Goal: Task Accomplishment & Management: Complete application form

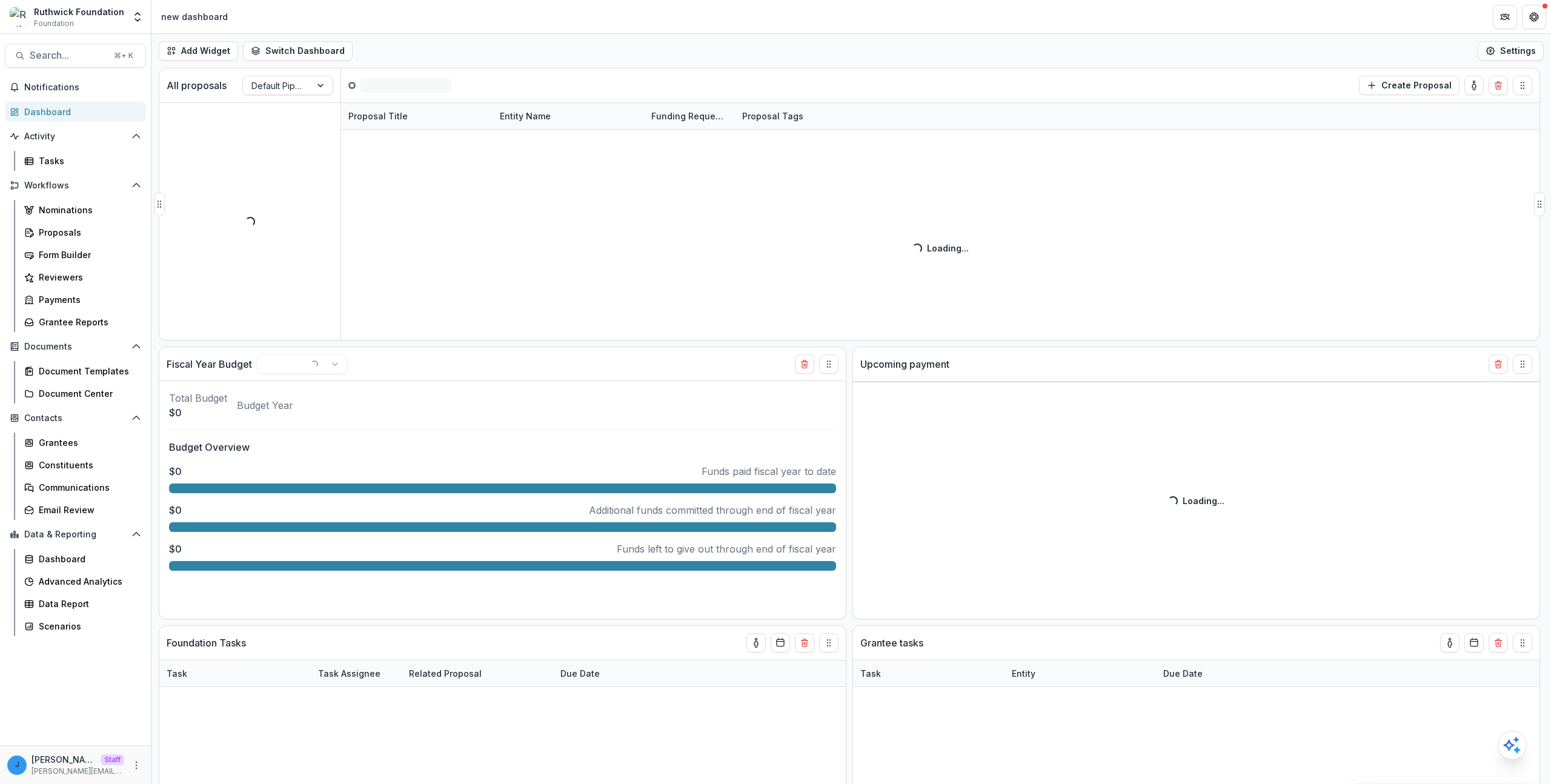
select select "******"
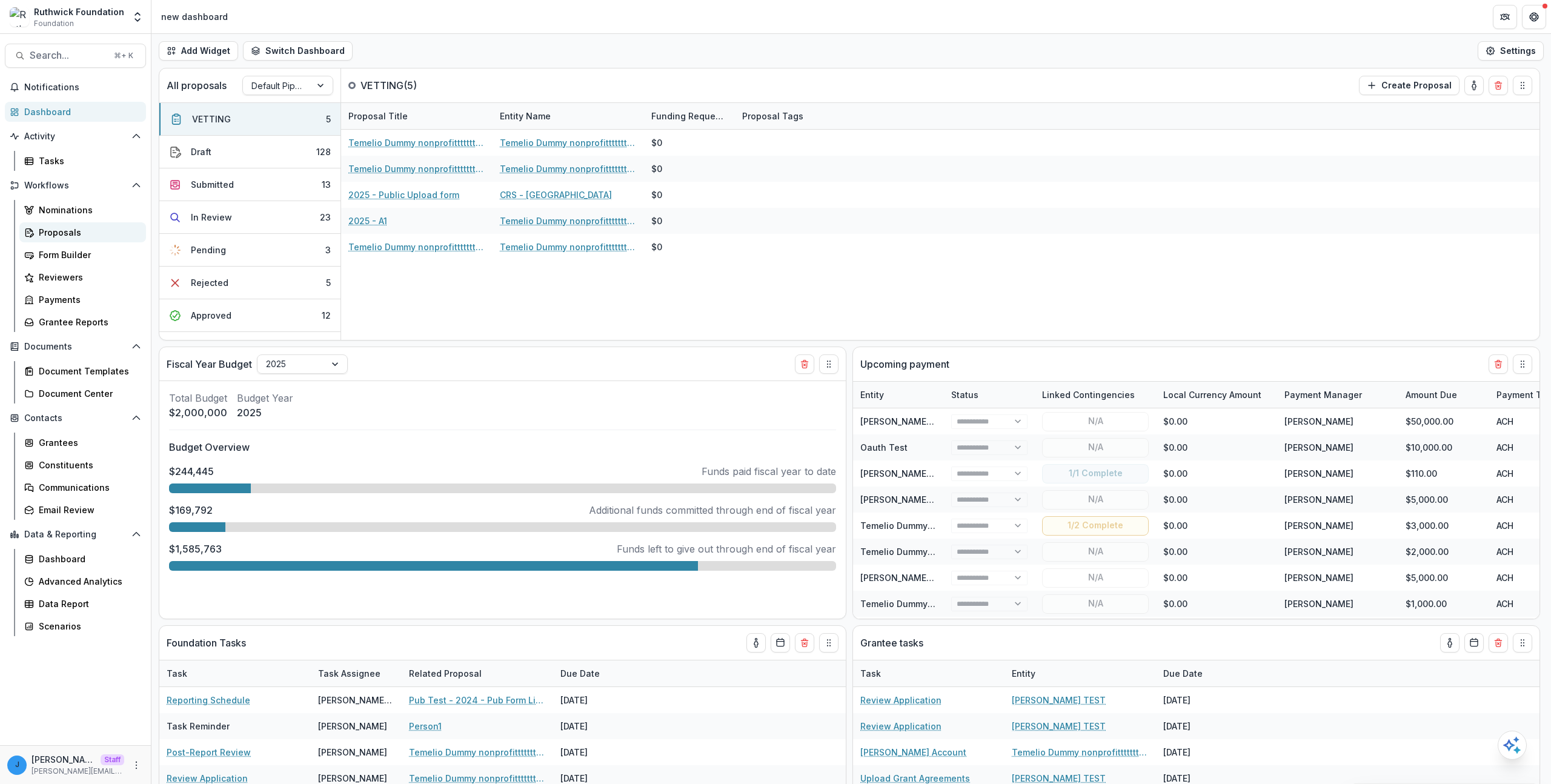
click at [71, 225] on link "Proposals" at bounding box center [83, 232] width 126 height 20
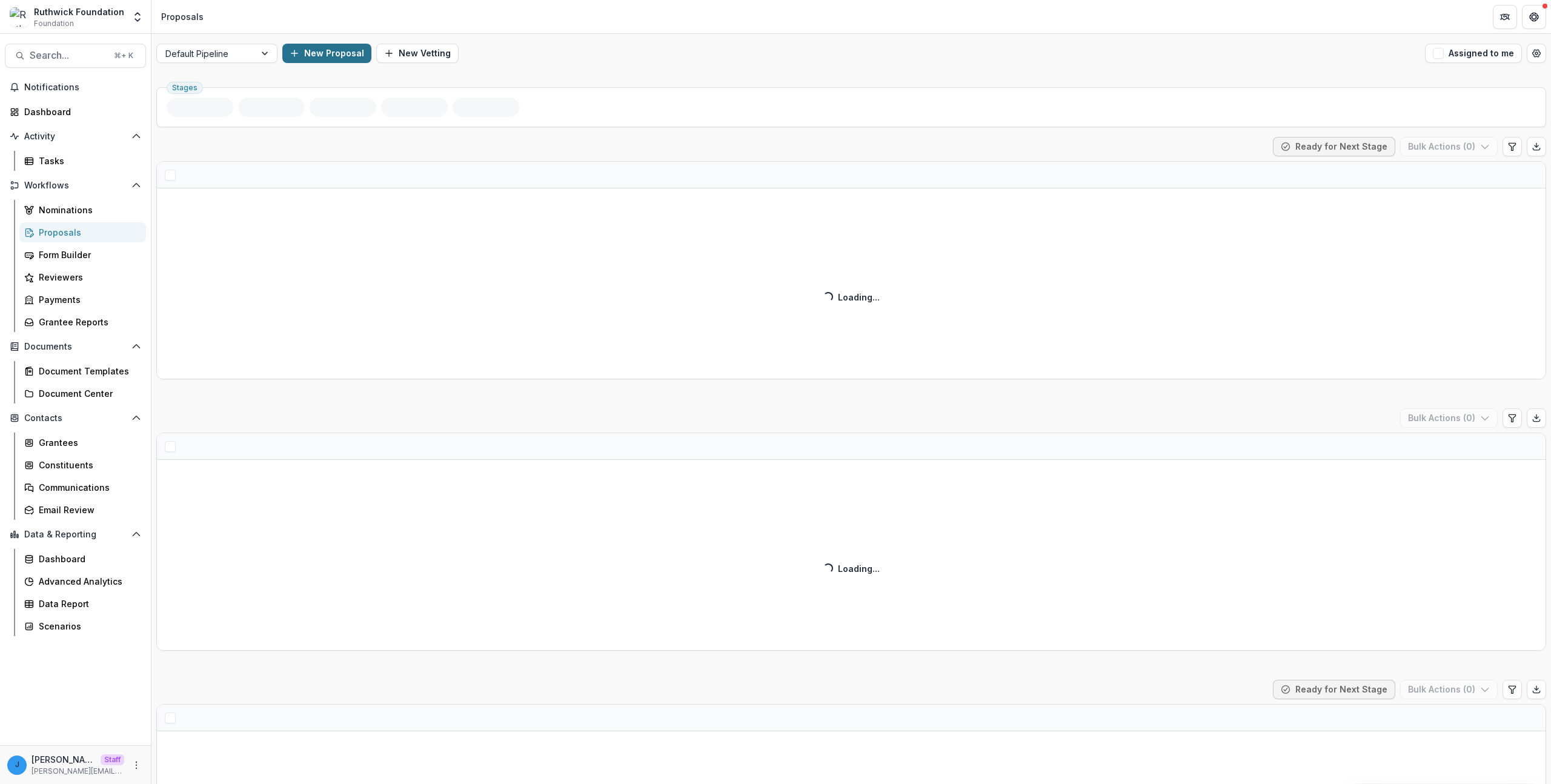
click at [332, 59] on button "New Proposal" at bounding box center [327, 53] width 89 height 20
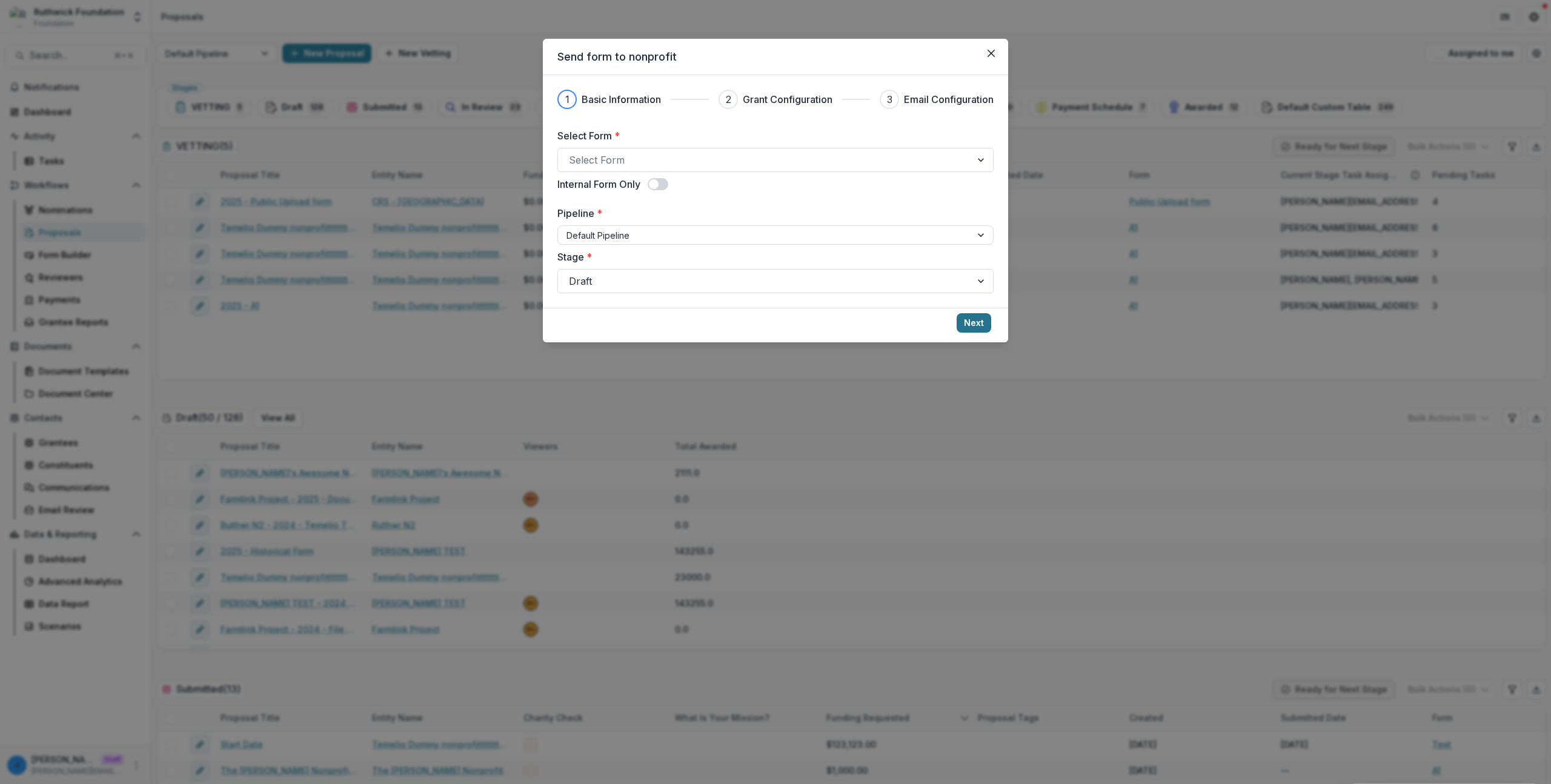
click at [969, 319] on button "Next" at bounding box center [974, 323] width 35 height 20
click at [674, 152] on div at bounding box center [765, 160] width 391 height 17
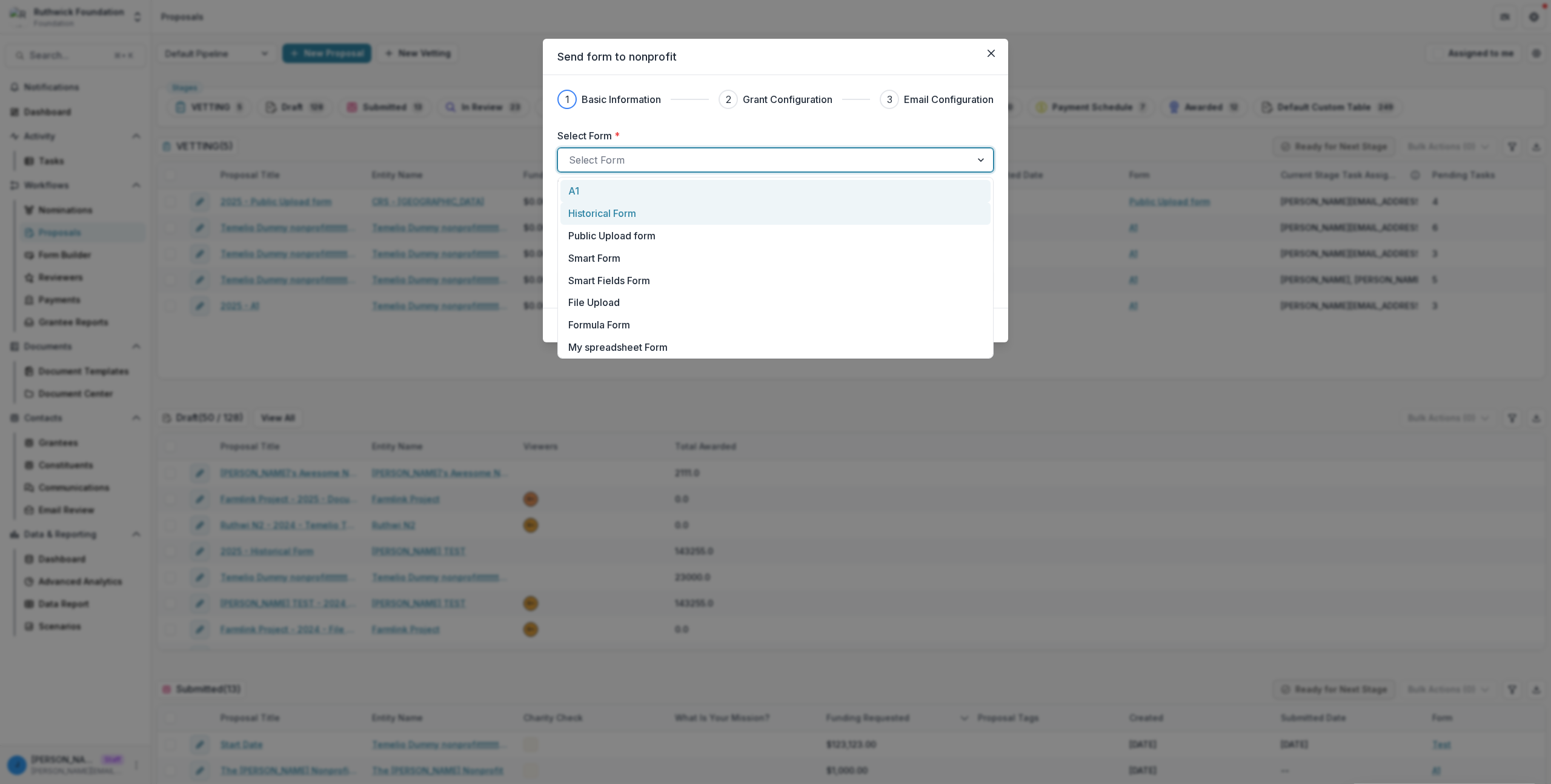
click at [655, 186] on div "A1" at bounding box center [776, 191] width 414 height 14
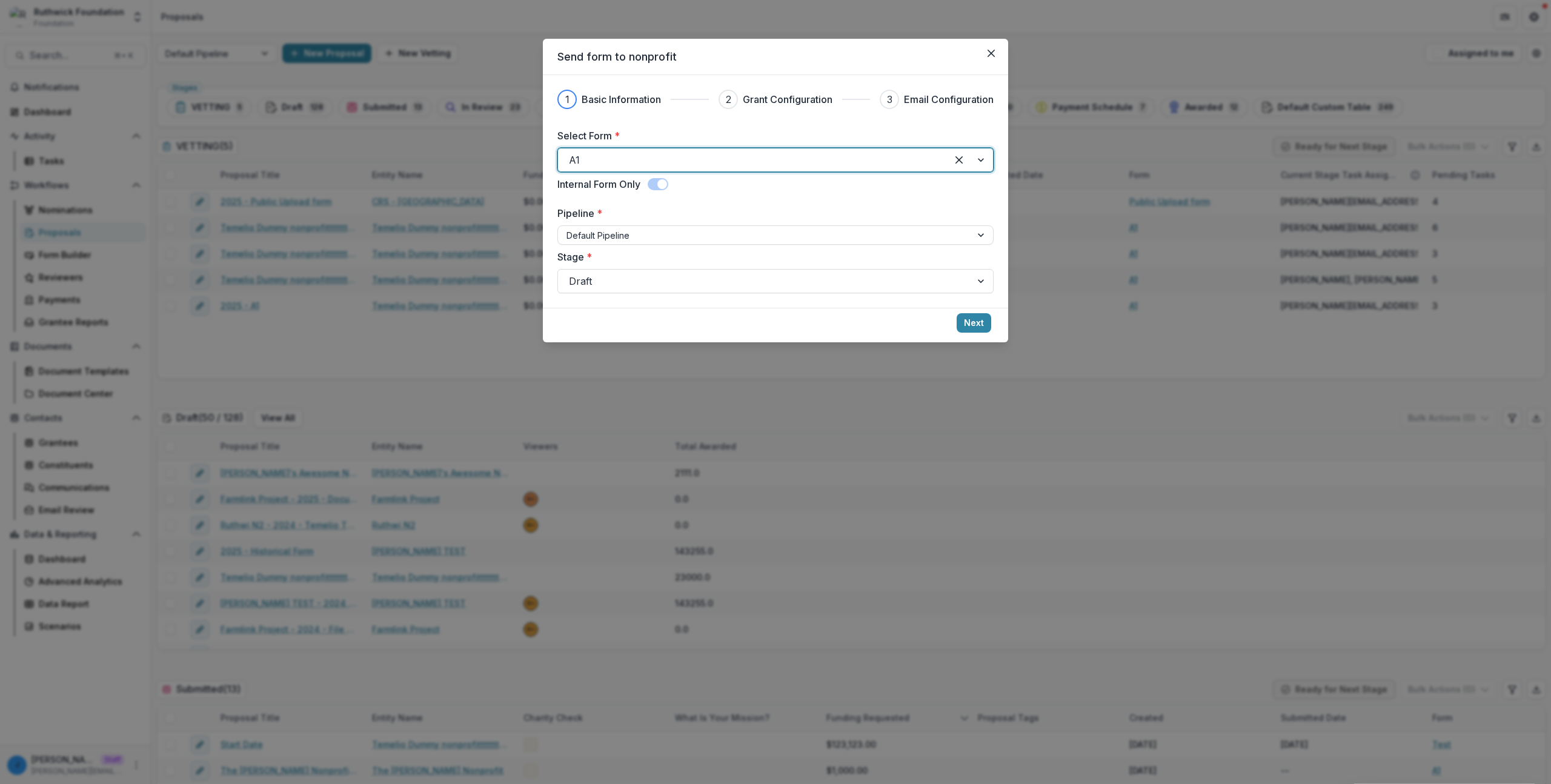
click at [954, 315] on footer "Next" at bounding box center [776, 325] width 465 height 35
click at [967, 318] on button "Next" at bounding box center [974, 323] width 35 height 20
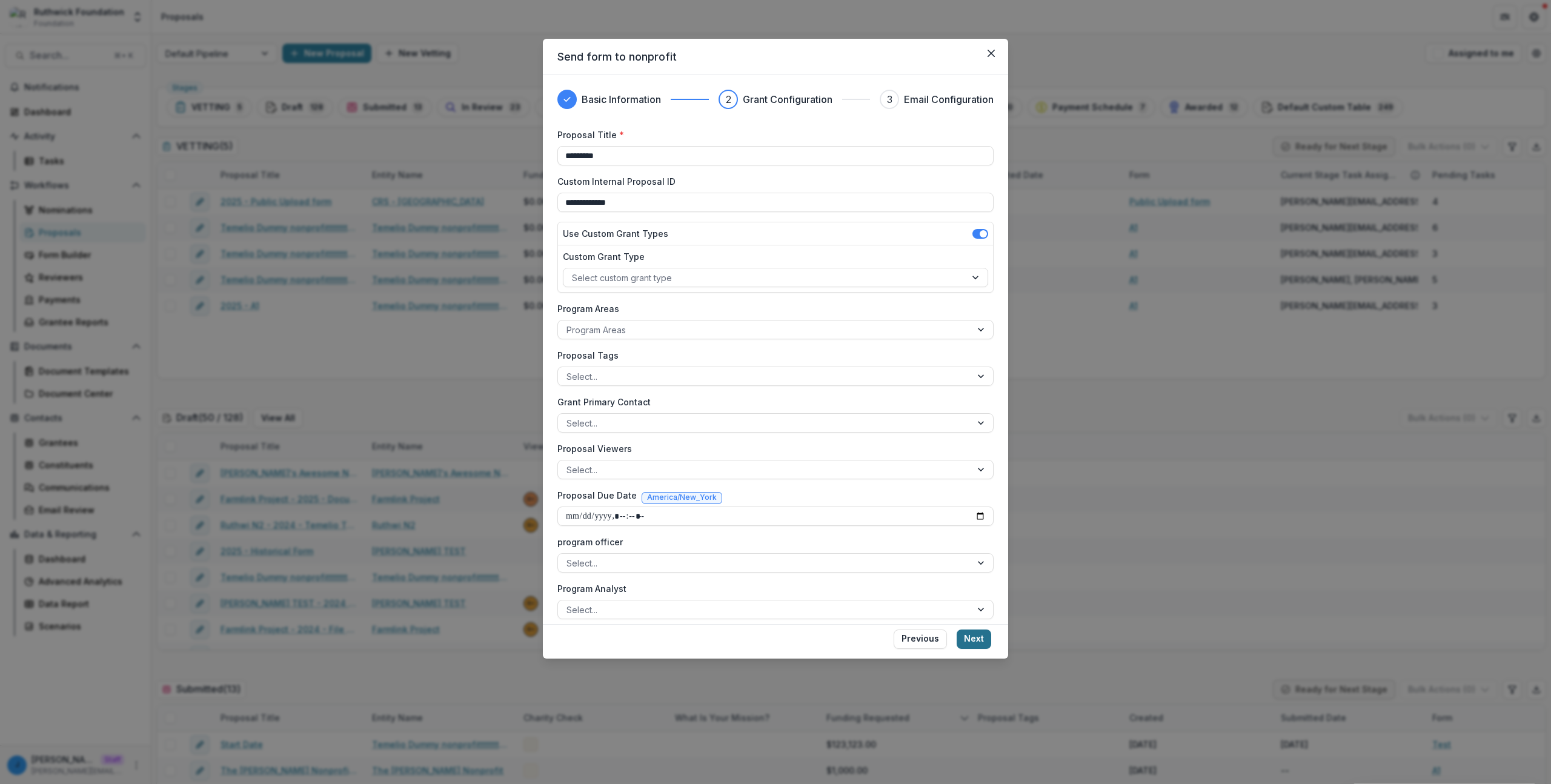
click at [974, 633] on button "Next" at bounding box center [974, 639] width 35 height 20
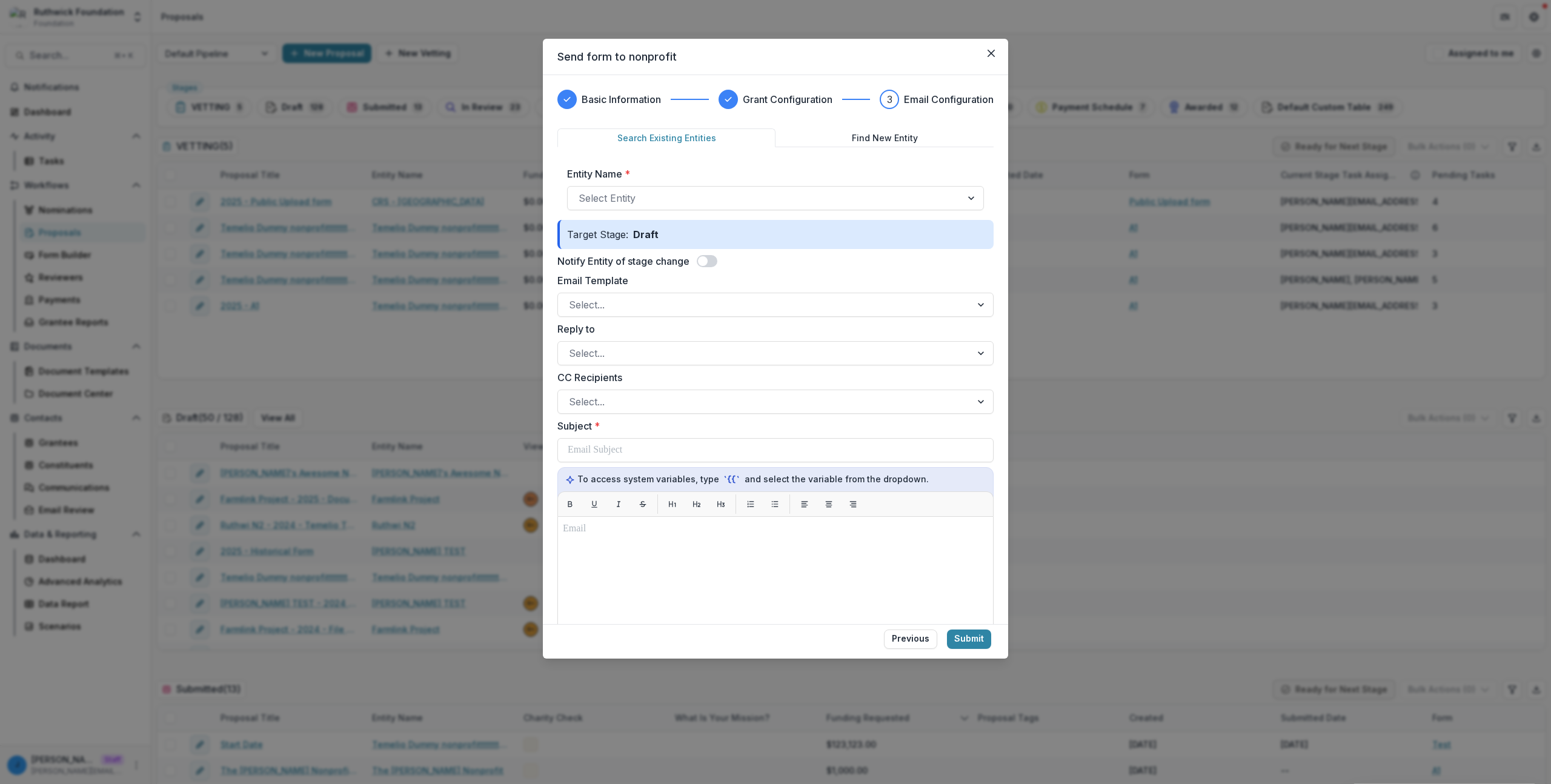
click at [662, 290] on div "Email Template Select..." at bounding box center [776, 295] width 436 height 44
click at [655, 301] on div at bounding box center [765, 305] width 391 height 17
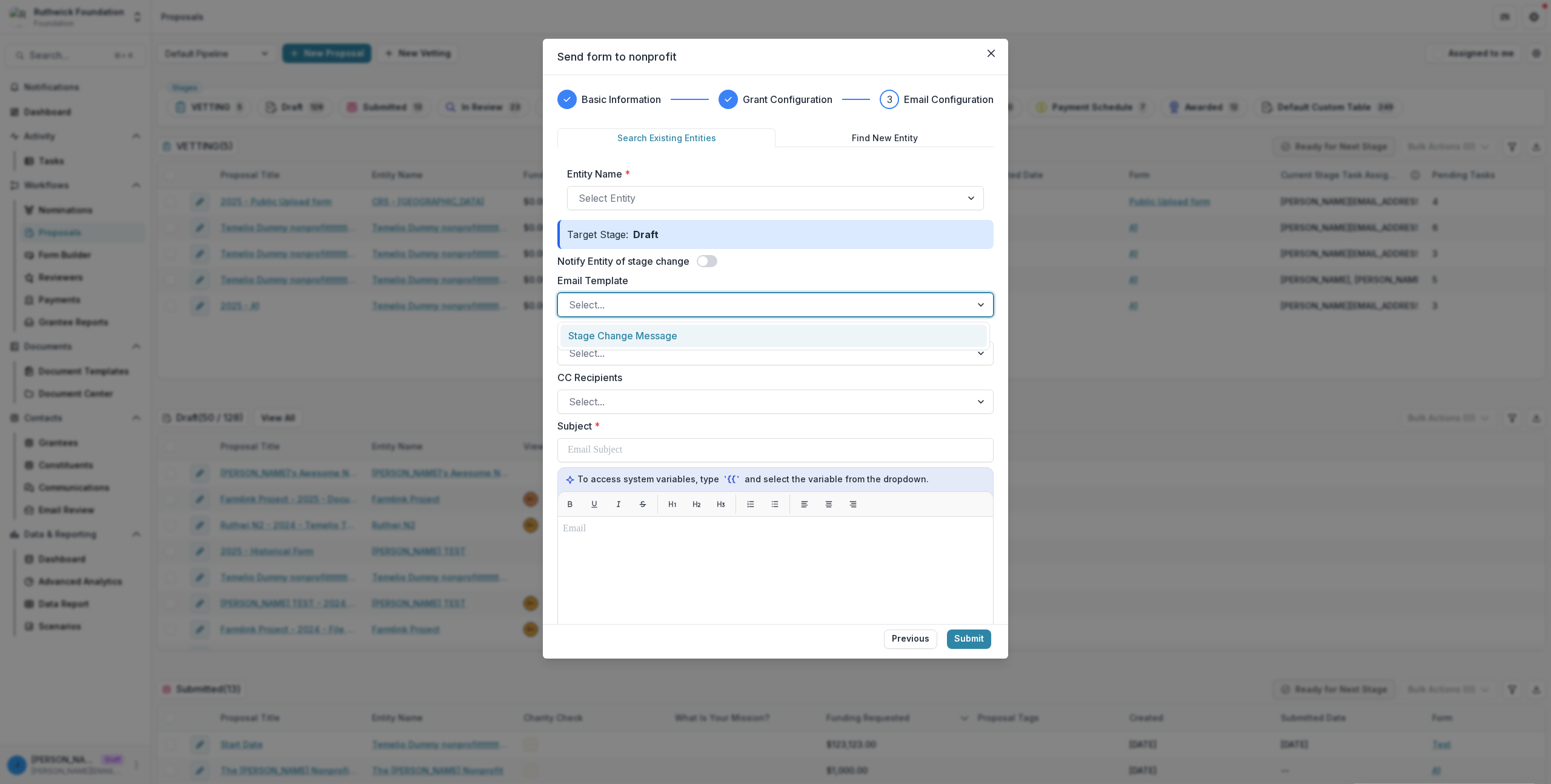
click at [646, 333] on div "Stage Change Message" at bounding box center [773, 336] width 427 height 22
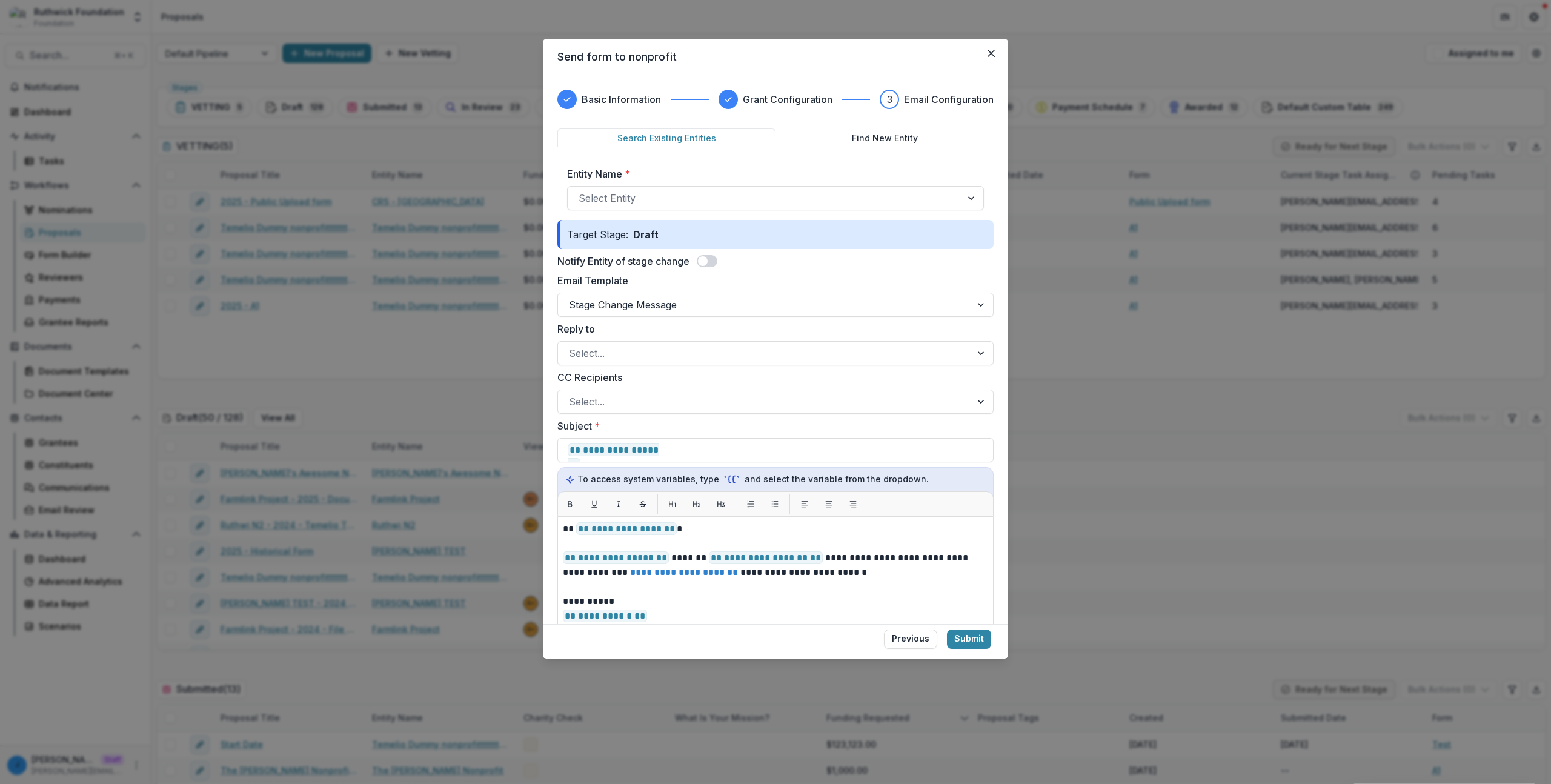
click at [708, 253] on form "**********" at bounding box center [776, 519] width 436 height 782
click at [705, 259] on span at bounding box center [703, 260] width 10 height 10
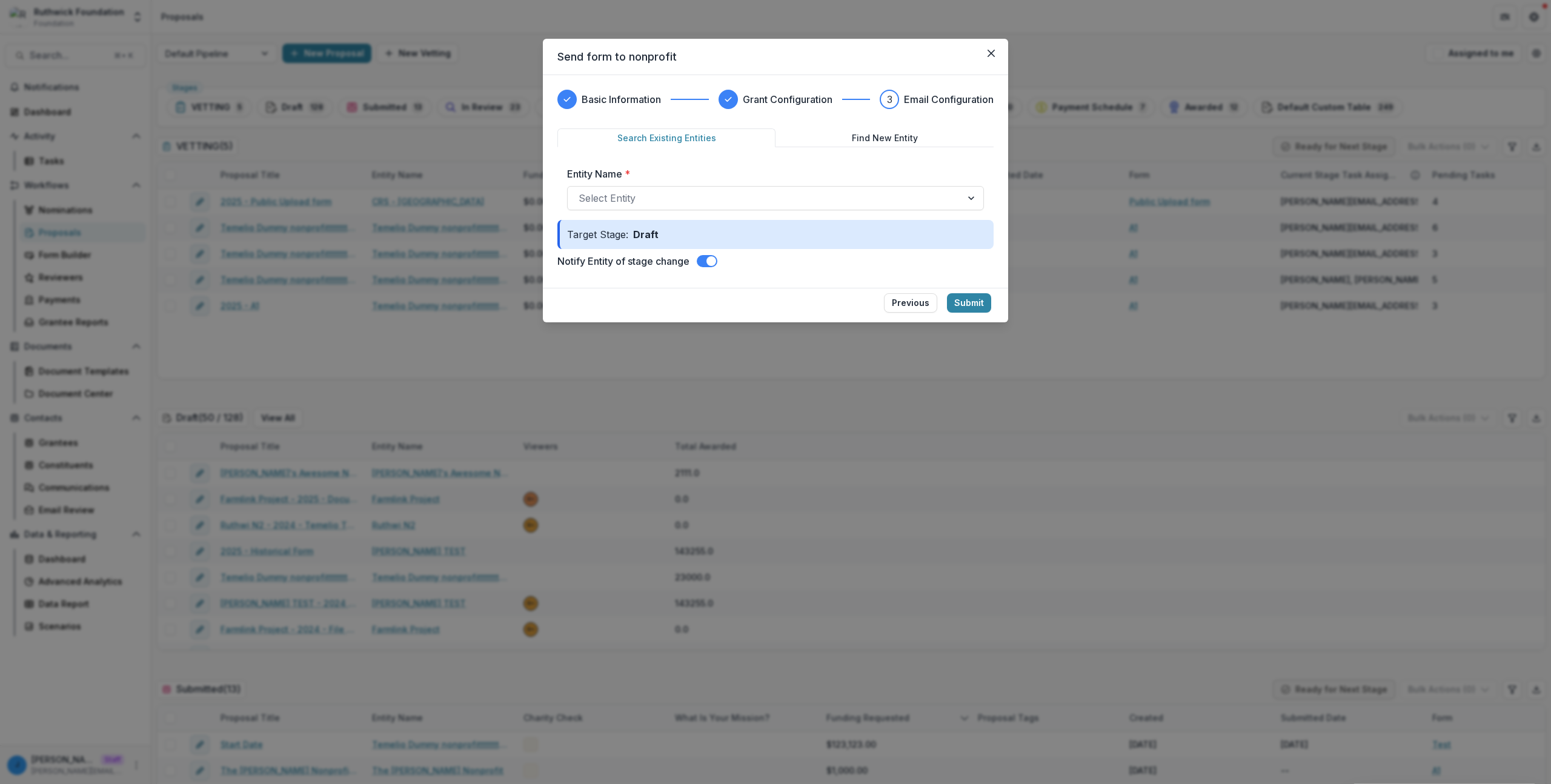
click at [706, 259] on span at bounding box center [707, 261] width 21 height 12
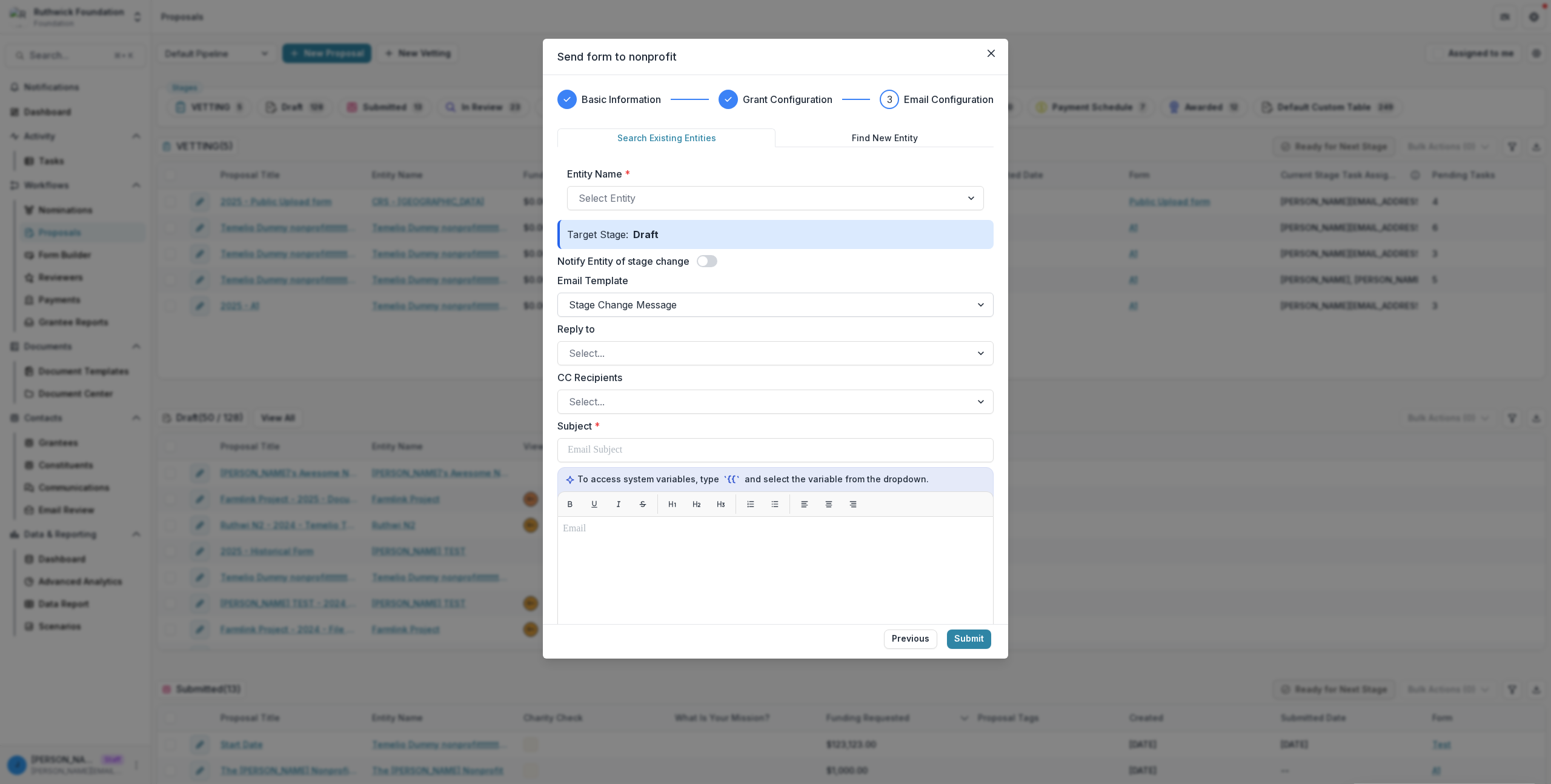
click at [673, 302] on div at bounding box center [765, 305] width 391 height 17
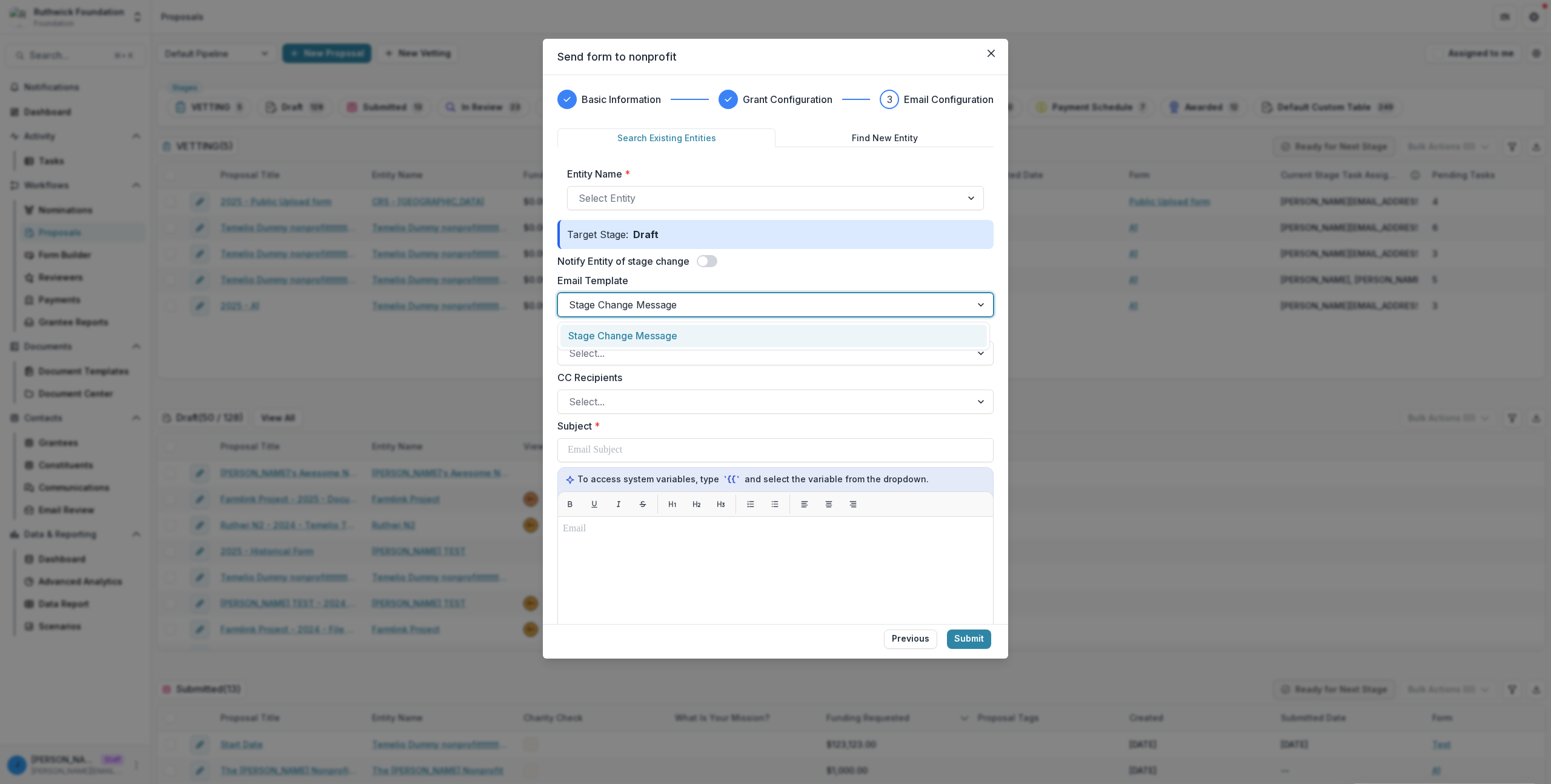
click at [659, 333] on div "Stage Change Message" at bounding box center [773, 336] width 427 height 22
click at [790, 259] on div "Notify Entity of stage change" at bounding box center [776, 261] width 436 height 14
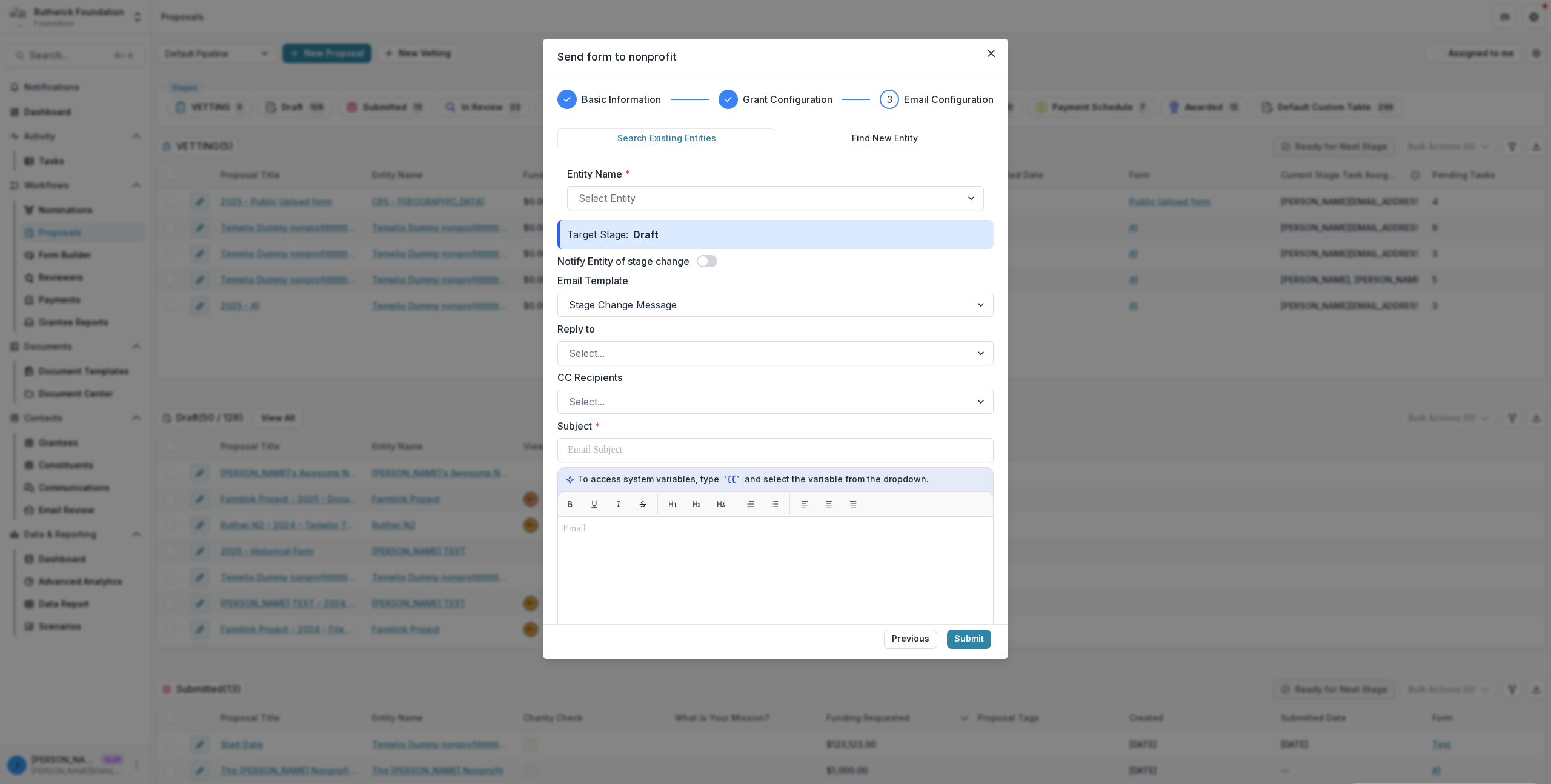
click at [704, 260] on span at bounding box center [703, 260] width 10 height 10
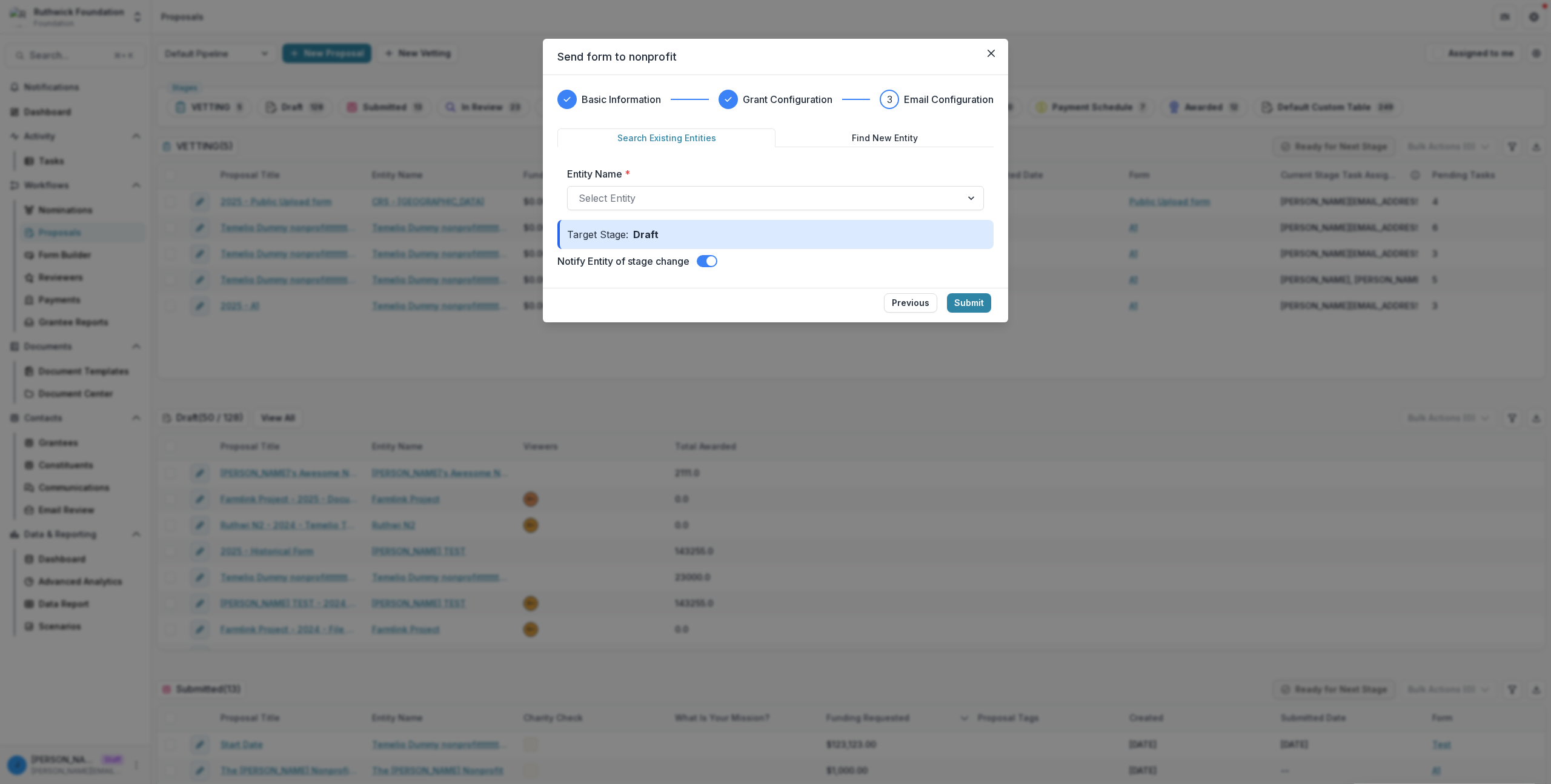
click at [705, 262] on span at bounding box center [707, 261] width 21 height 12
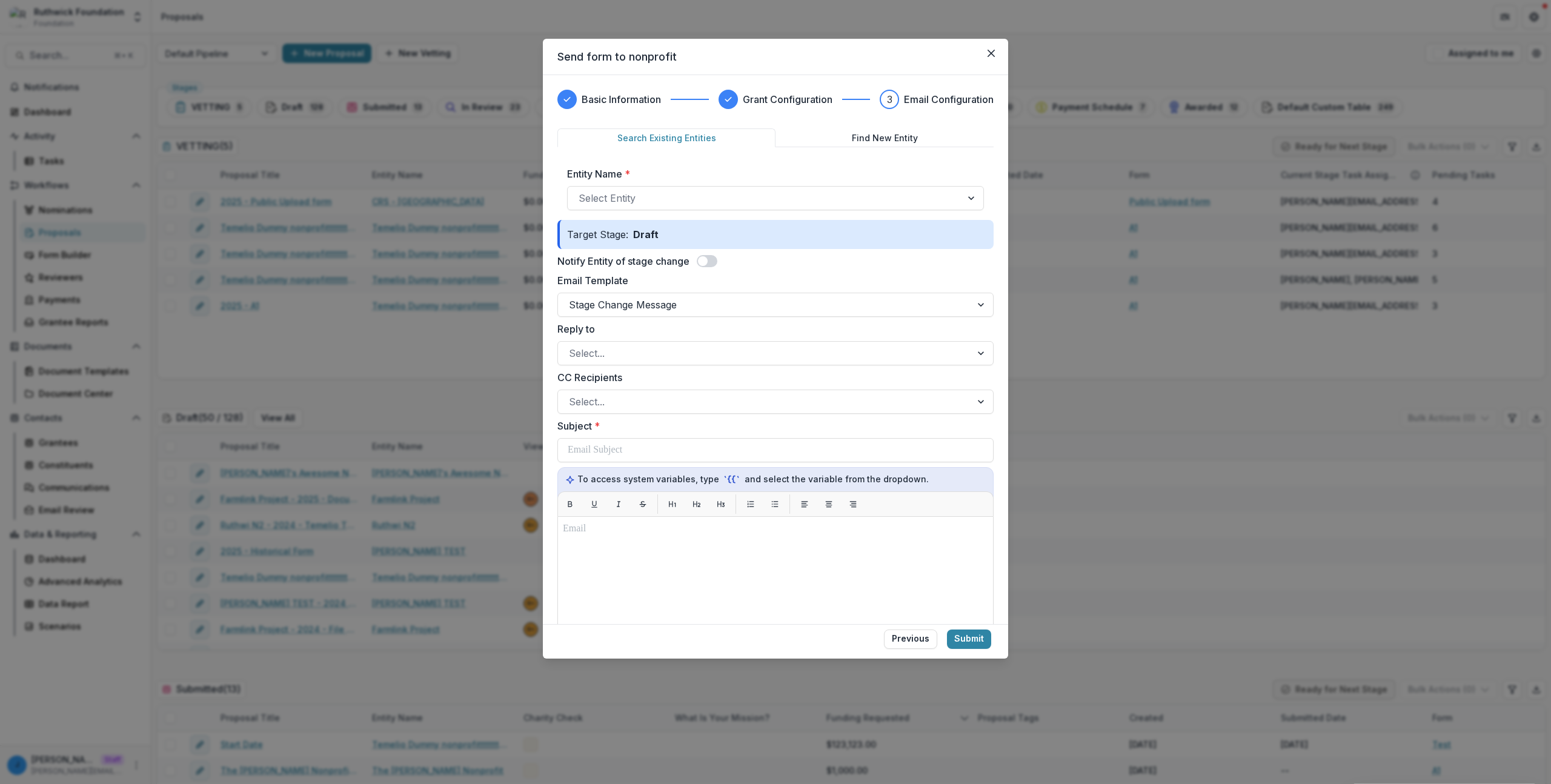
click at [308, 319] on div "Send form to nonprofit Basic Information Grant Configuration 3 Email Configurat…" at bounding box center [775, 392] width 1551 height 784
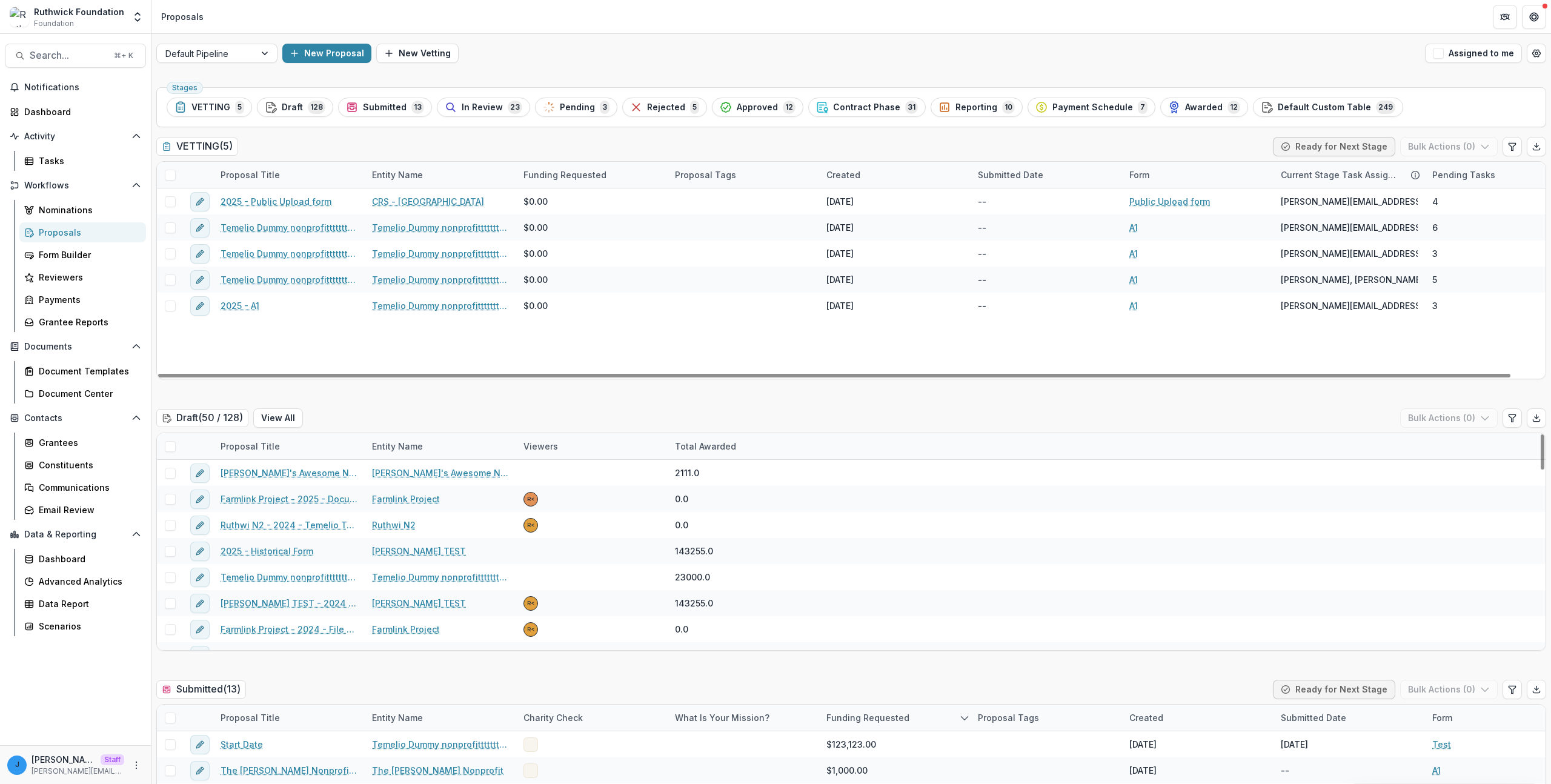
click at [126, 757] on div "[PERSON_NAME] [PERSON_NAME][EMAIL_ADDRESS][DOMAIN_NAME] Staff [PERSON_NAME][EMA…" at bounding box center [75, 764] width 136 height 23
click at [142, 759] on div "[PERSON_NAME] [PERSON_NAME][EMAIL_ADDRESS][DOMAIN_NAME] Staff [PERSON_NAME][EMA…" at bounding box center [75, 764] width 136 height 23
click at [135, 775] on div "[PERSON_NAME] [PERSON_NAME][EMAIL_ADDRESS][DOMAIN_NAME] Staff [PERSON_NAME][EMA…" at bounding box center [75, 764] width 136 height 23
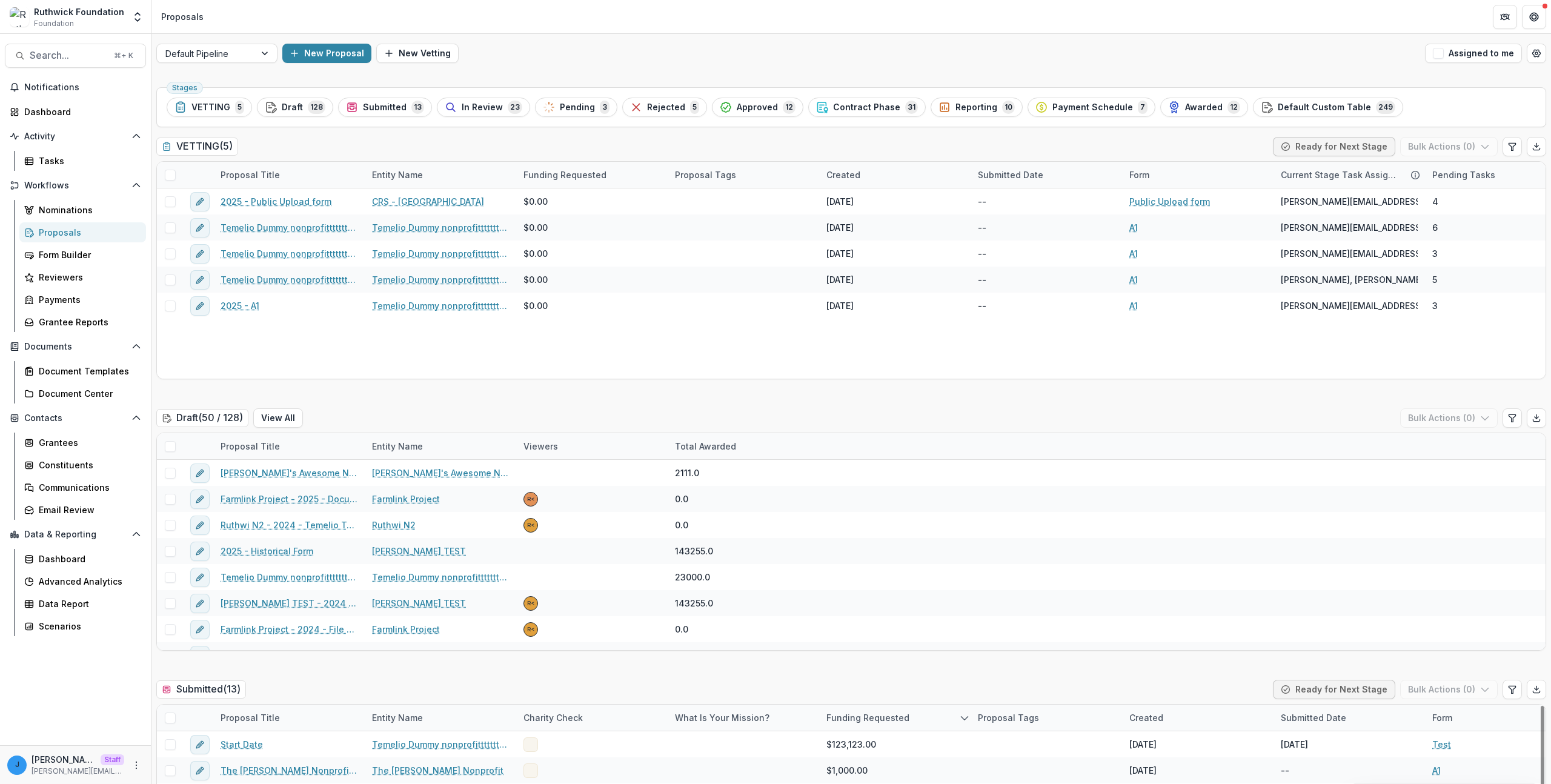
click at [136, 768] on circle "More" at bounding box center [136, 768] width 1 height 1
click at [206, 740] on link "User Settings" at bounding box center [216, 739] width 130 height 20
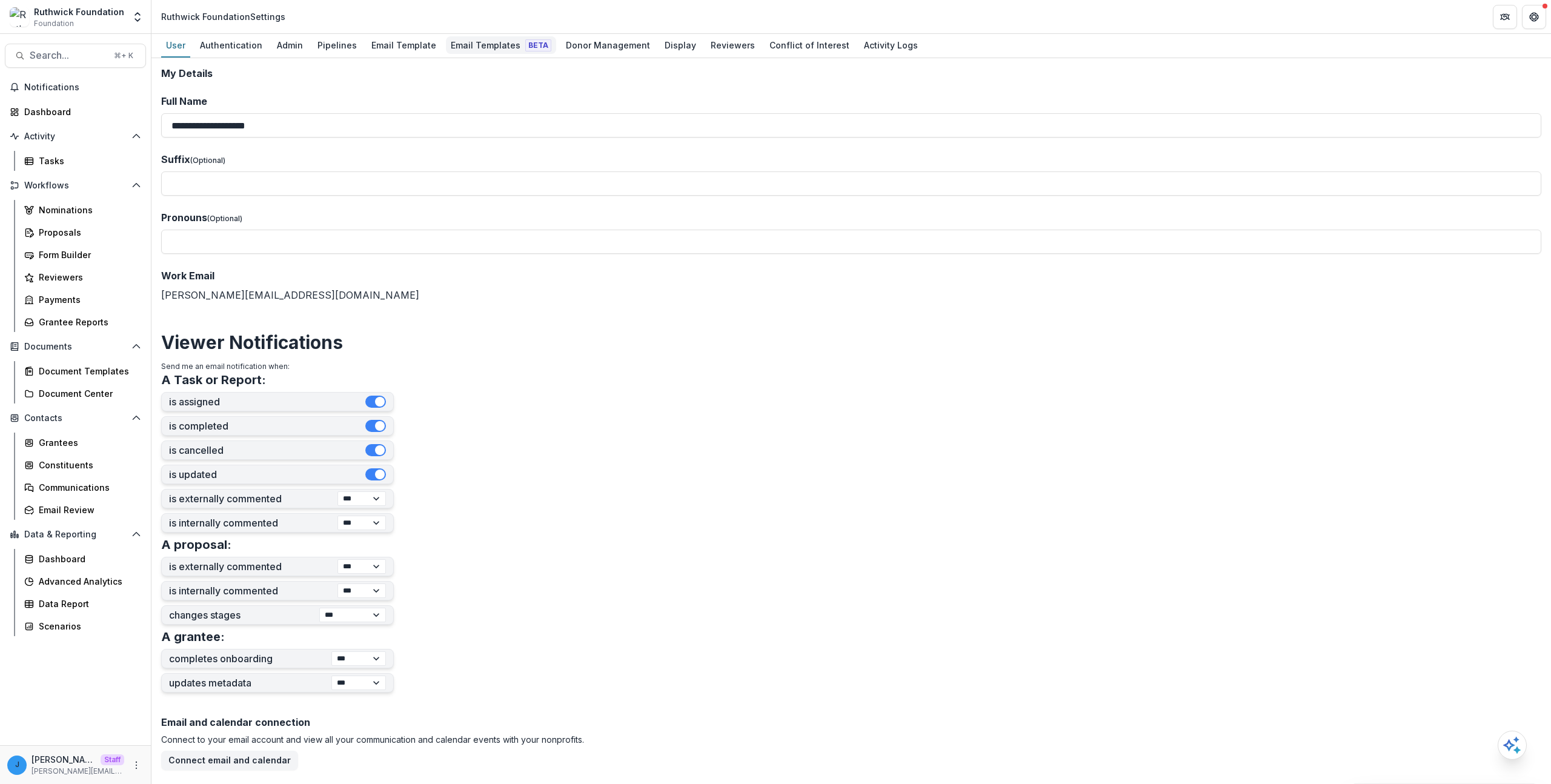
click at [468, 42] on div "Email Templates Beta" at bounding box center [501, 45] width 110 height 18
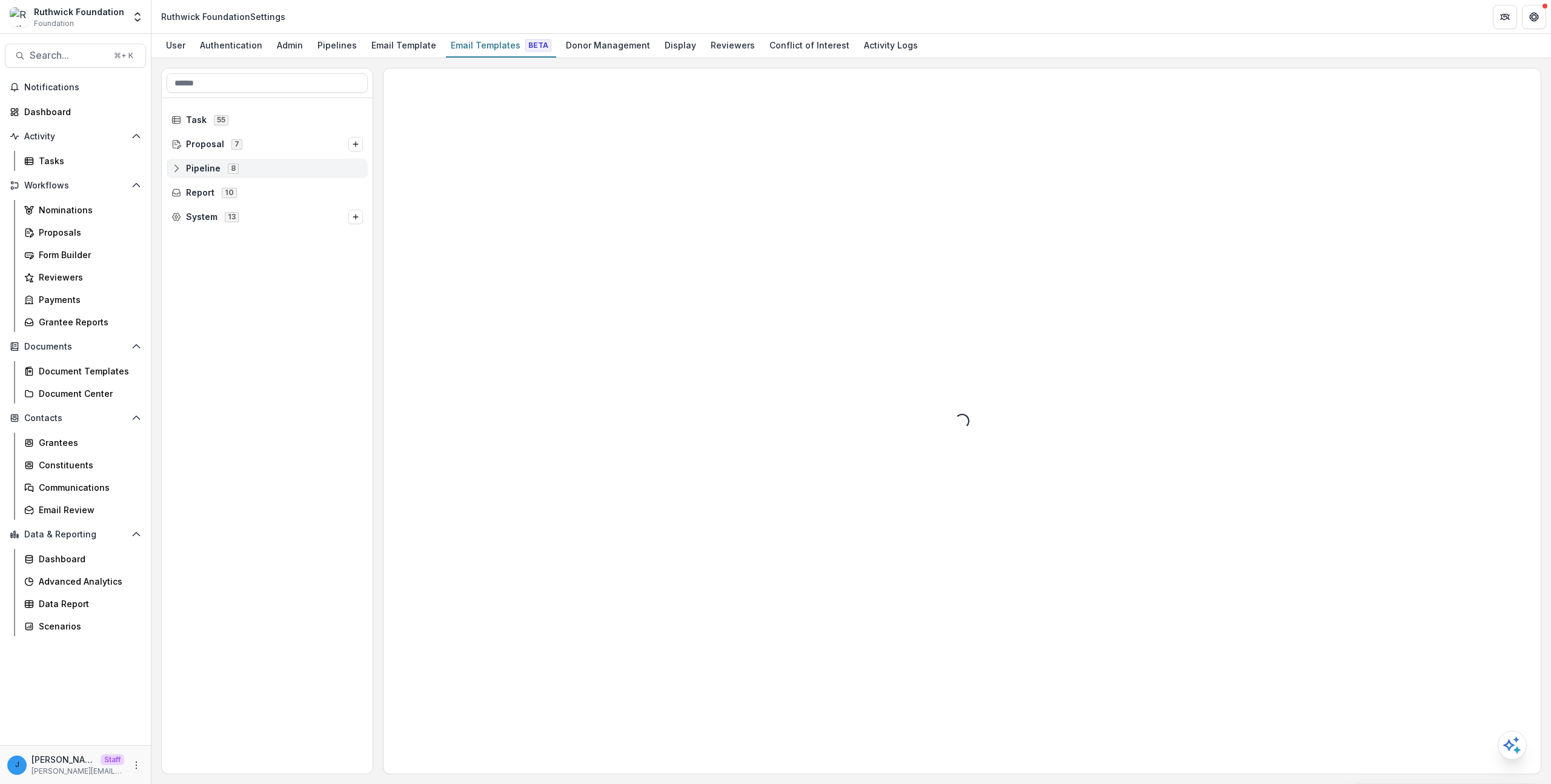
click at [230, 169] on span "8" at bounding box center [233, 168] width 11 height 10
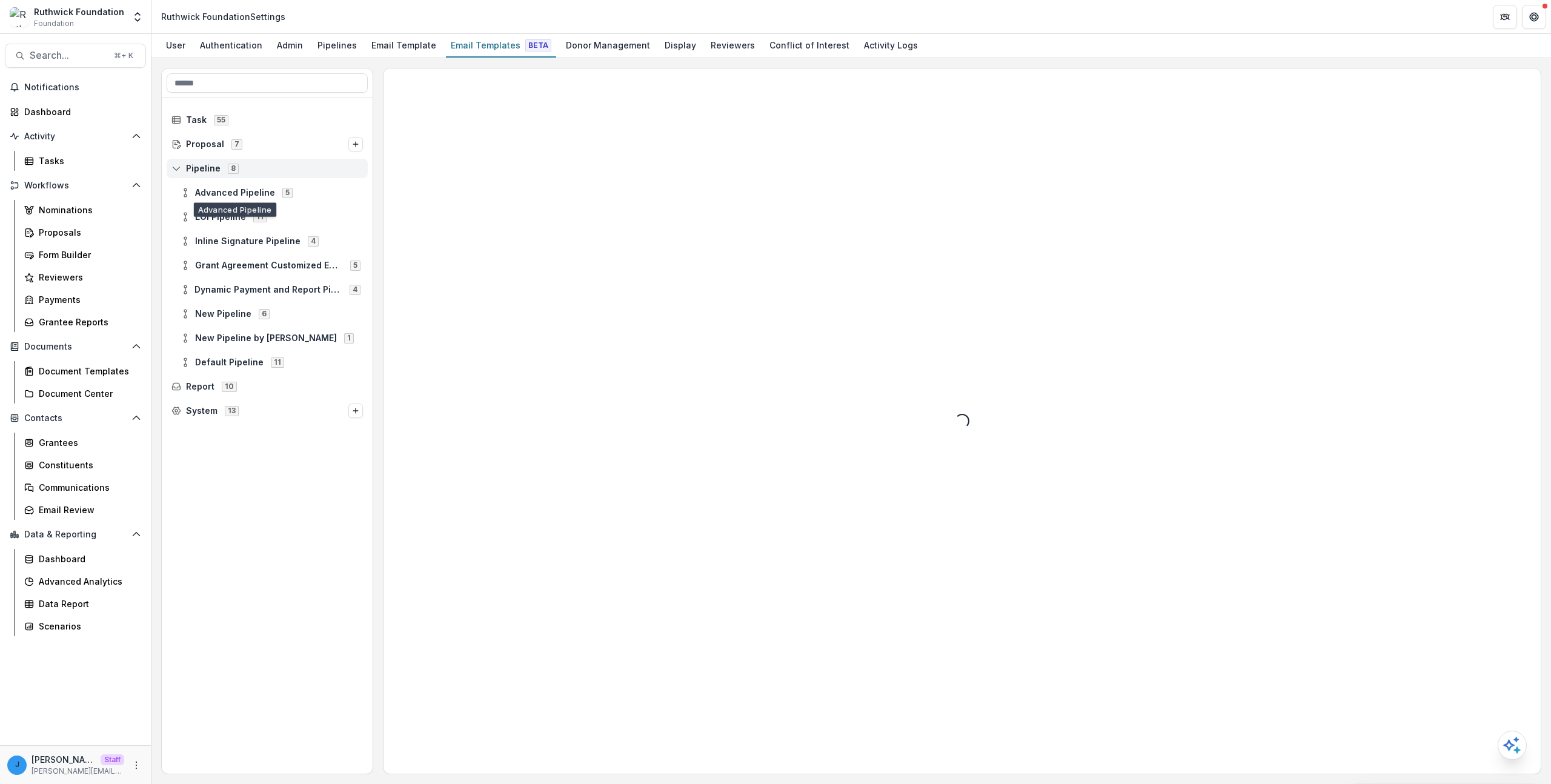
click at [248, 161] on div "Pipeline 8" at bounding box center [267, 169] width 201 height 20
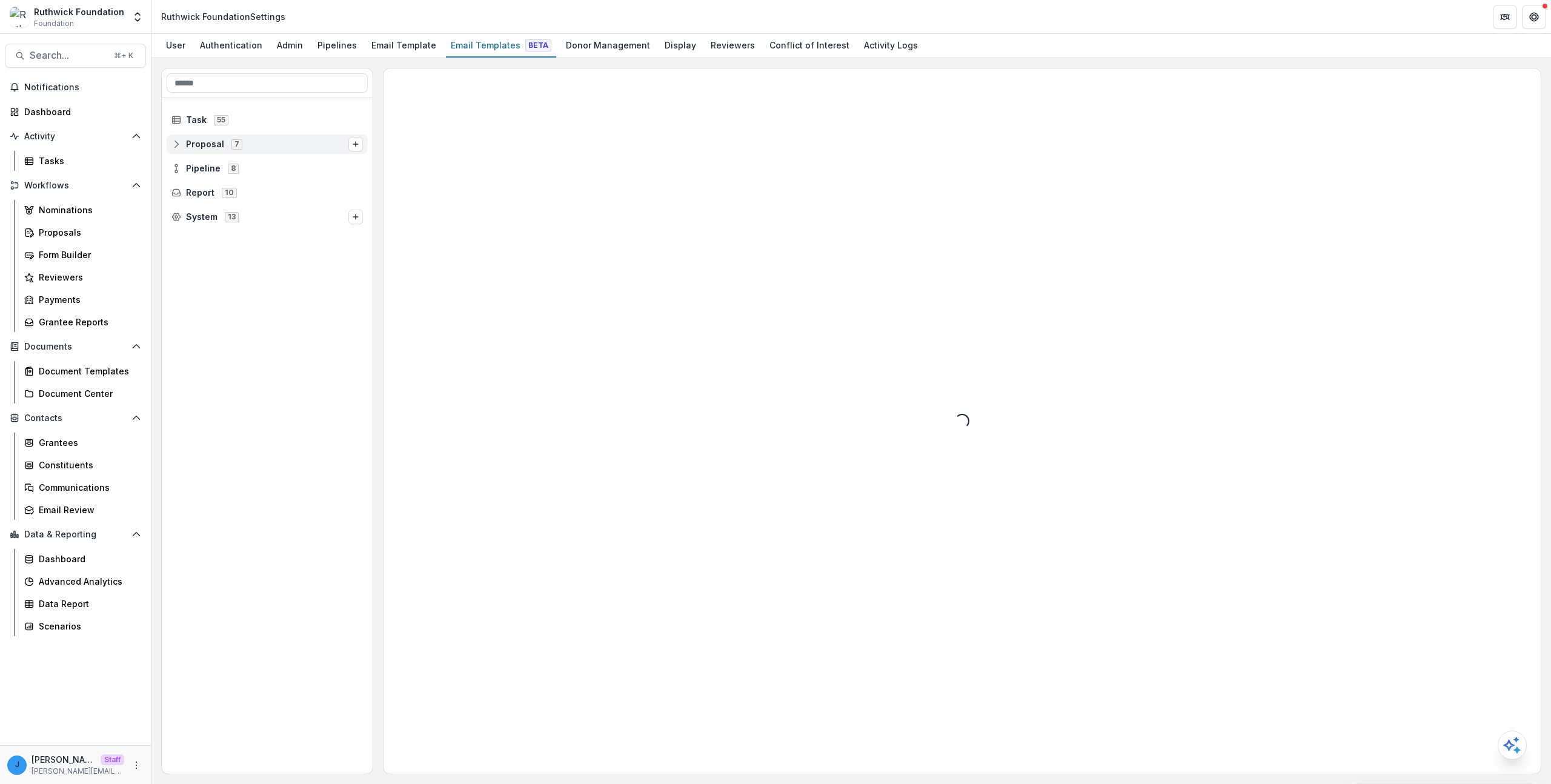
click at [242, 148] on span "Proposal 7" at bounding box center [260, 144] width 177 height 10
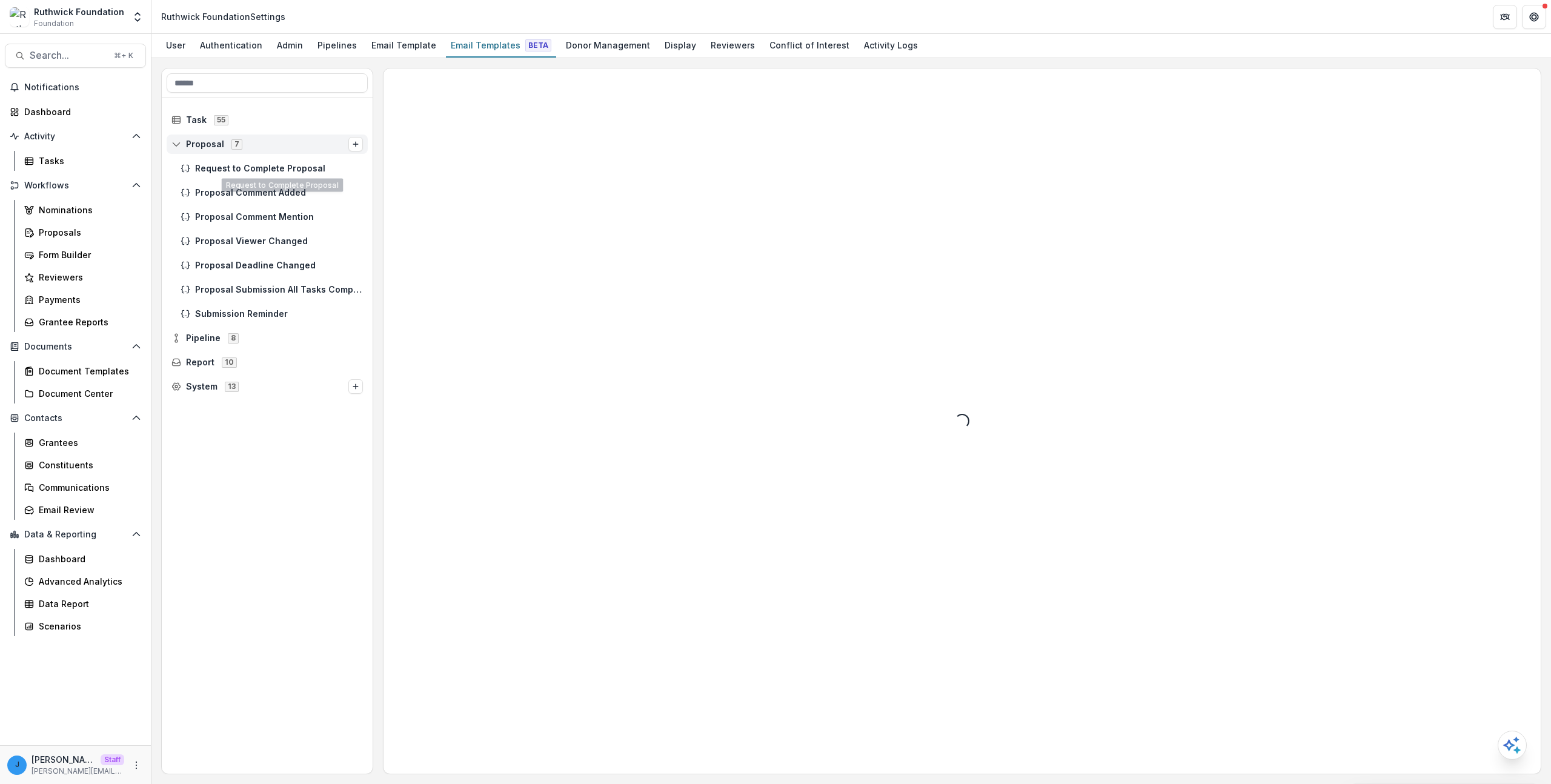
click at [244, 150] on div "Proposal 7" at bounding box center [267, 145] width 201 height 20
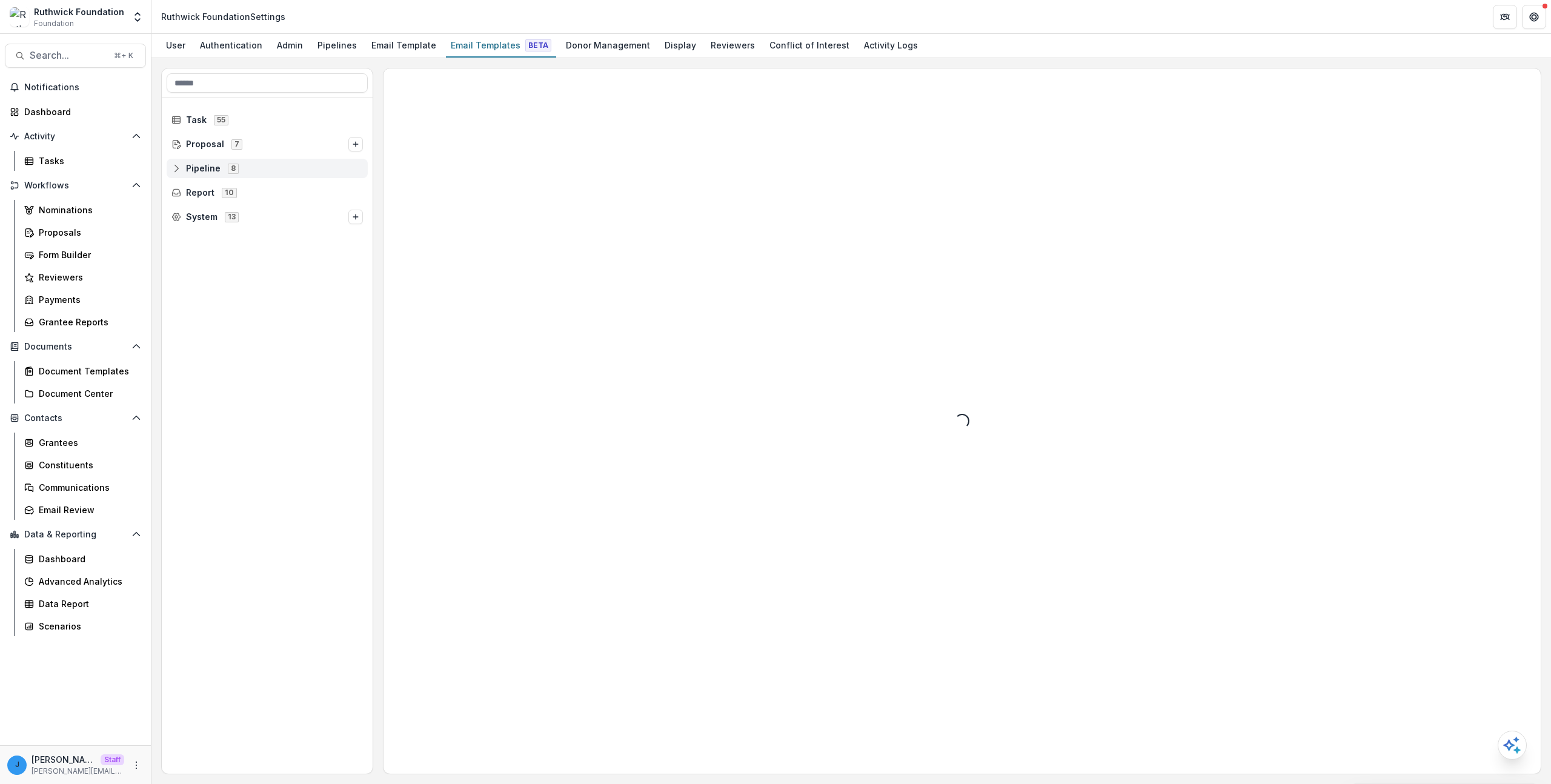
click at [235, 161] on div "Pipeline 8" at bounding box center [267, 169] width 201 height 20
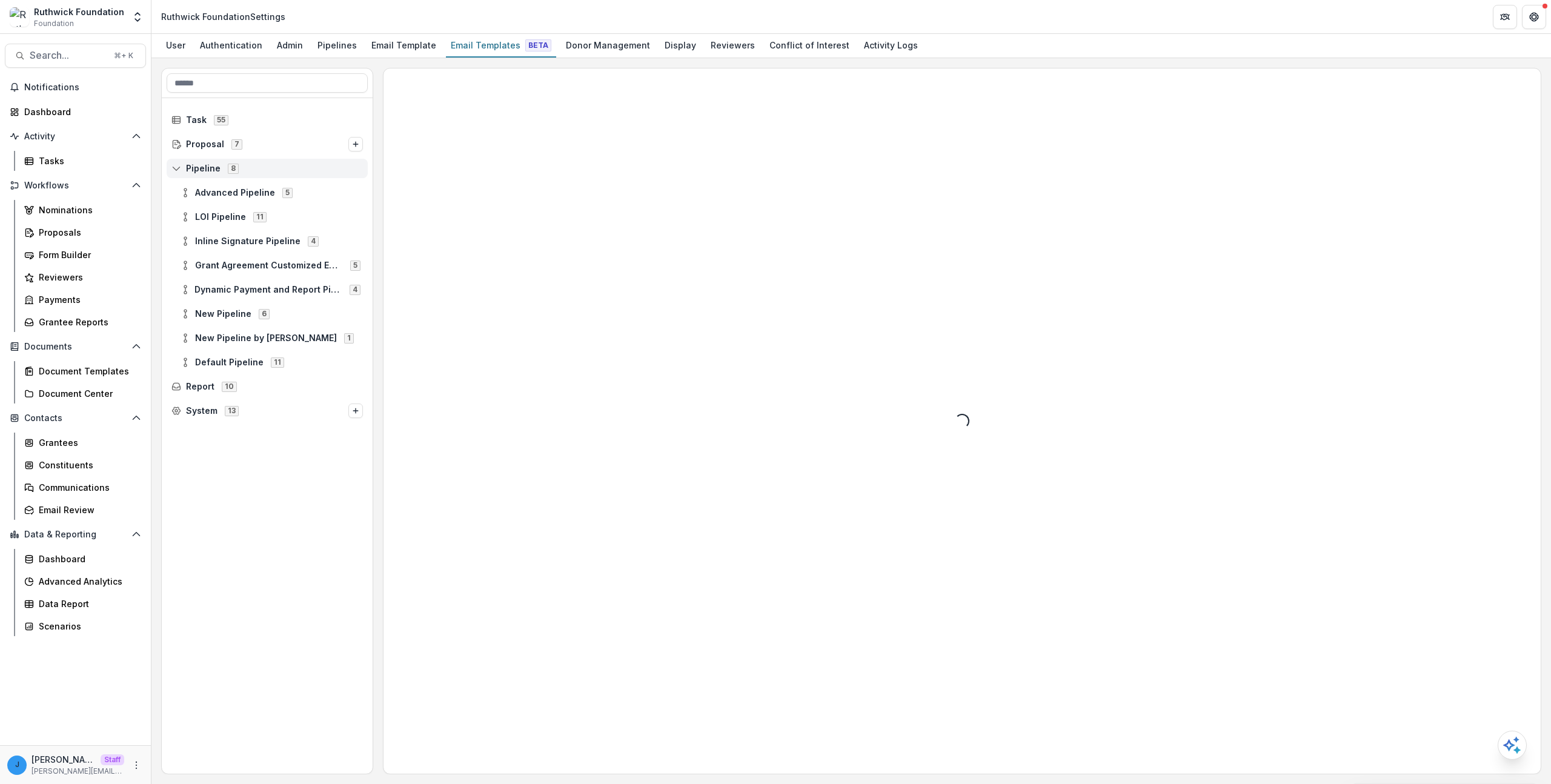
click at [236, 173] on div "8" at bounding box center [233, 168] width 16 height 10
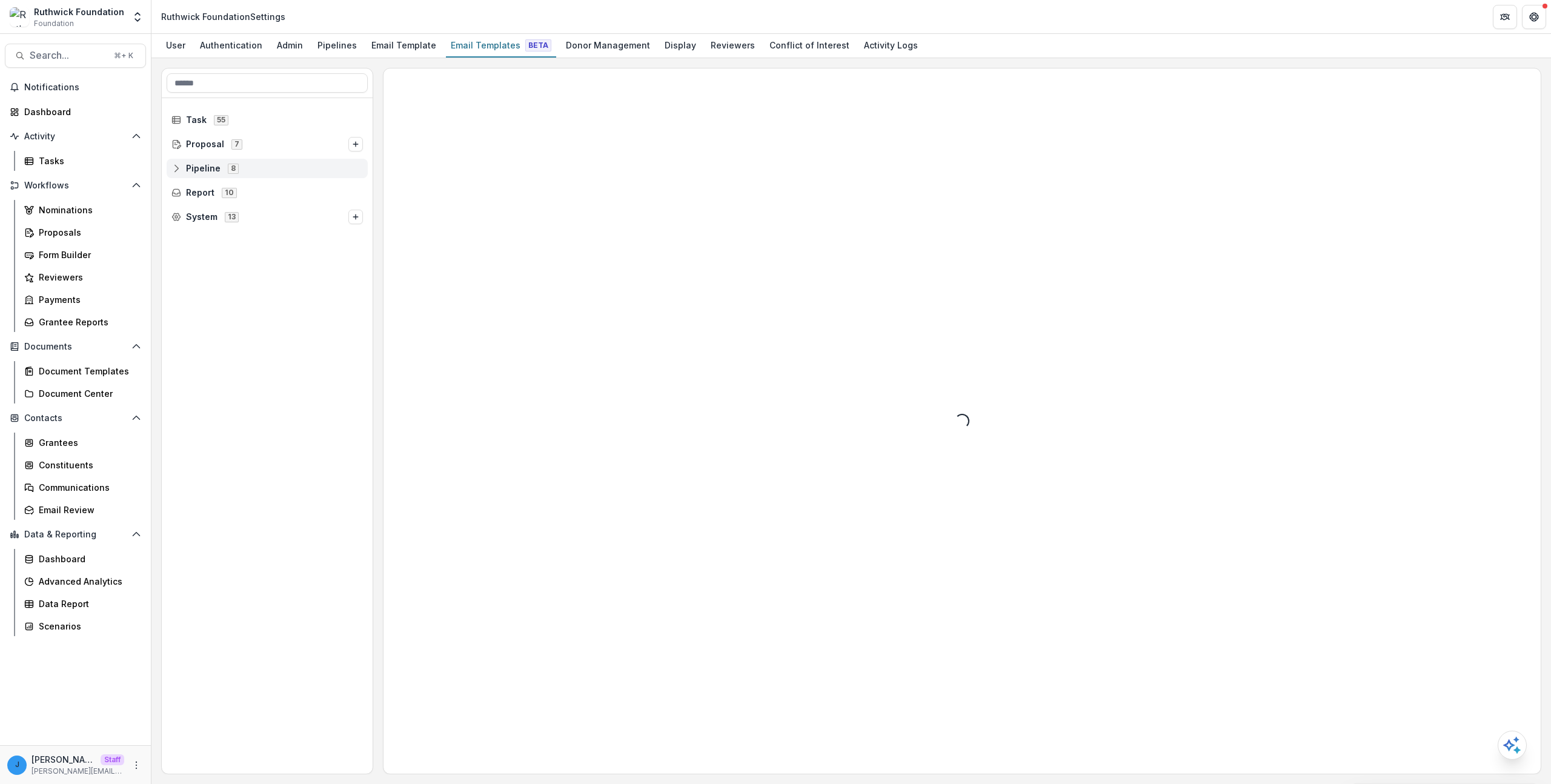
click at [237, 166] on div "8" at bounding box center [233, 168] width 16 height 10
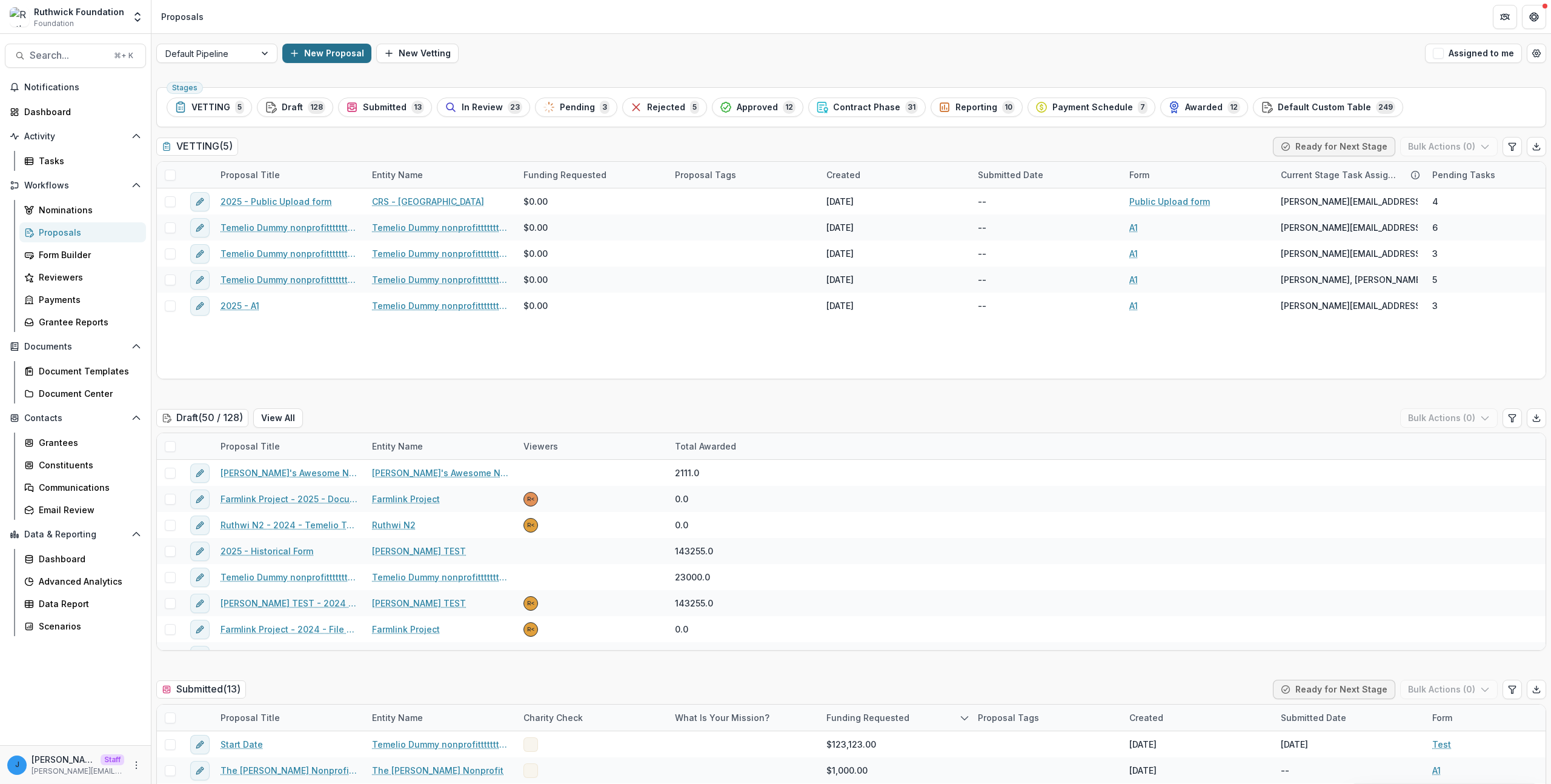
click at [326, 51] on button "New Proposal" at bounding box center [327, 53] width 89 height 20
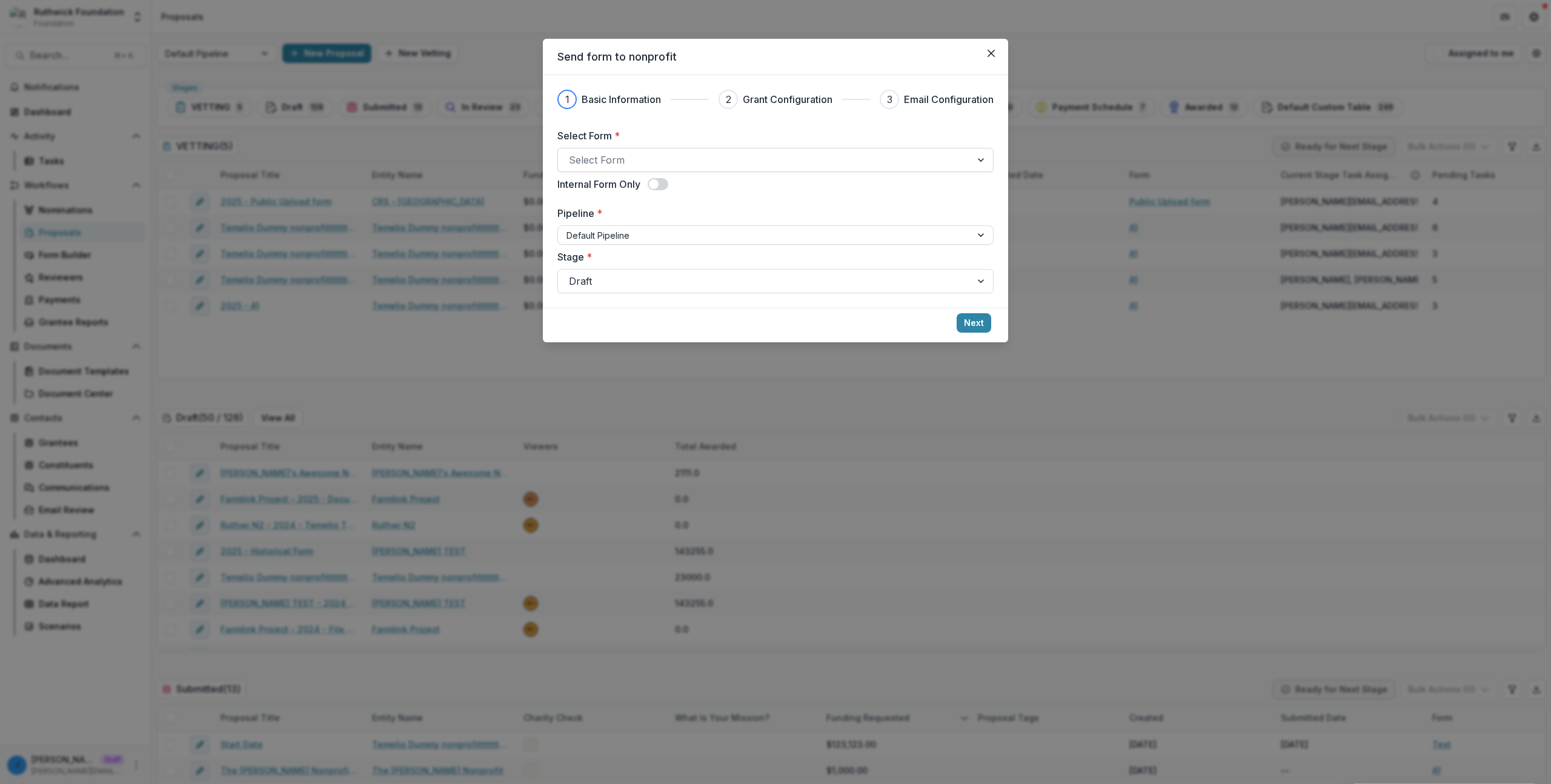
click at [587, 155] on div at bounding box center [765, 160] width 391 height 17
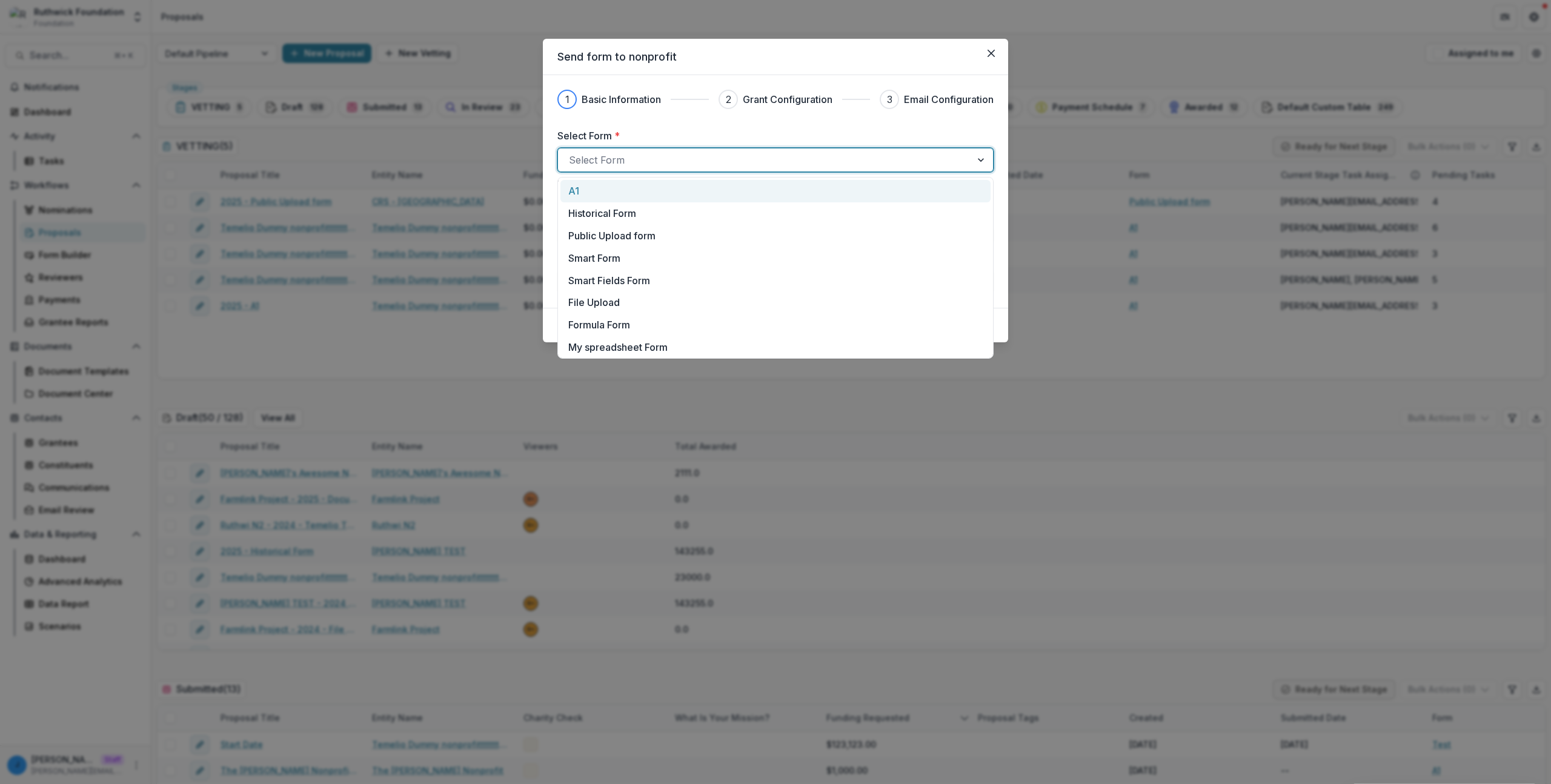
click at [590, 195] on div "A1" at bounding box center [776, 191] width 414 height 14
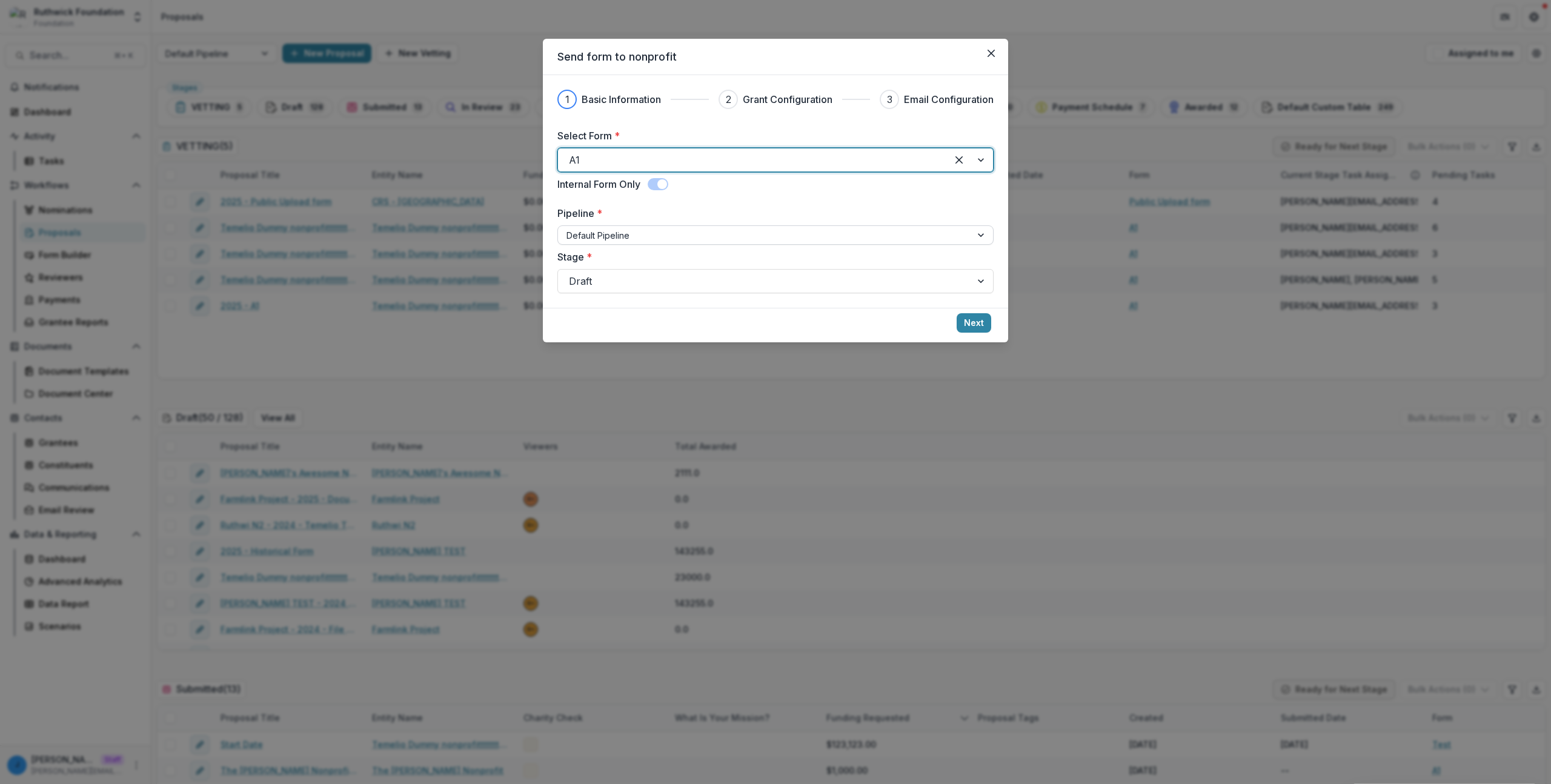
click at [606, 239] on div at bounding box center [765, 235] width 396 height 15
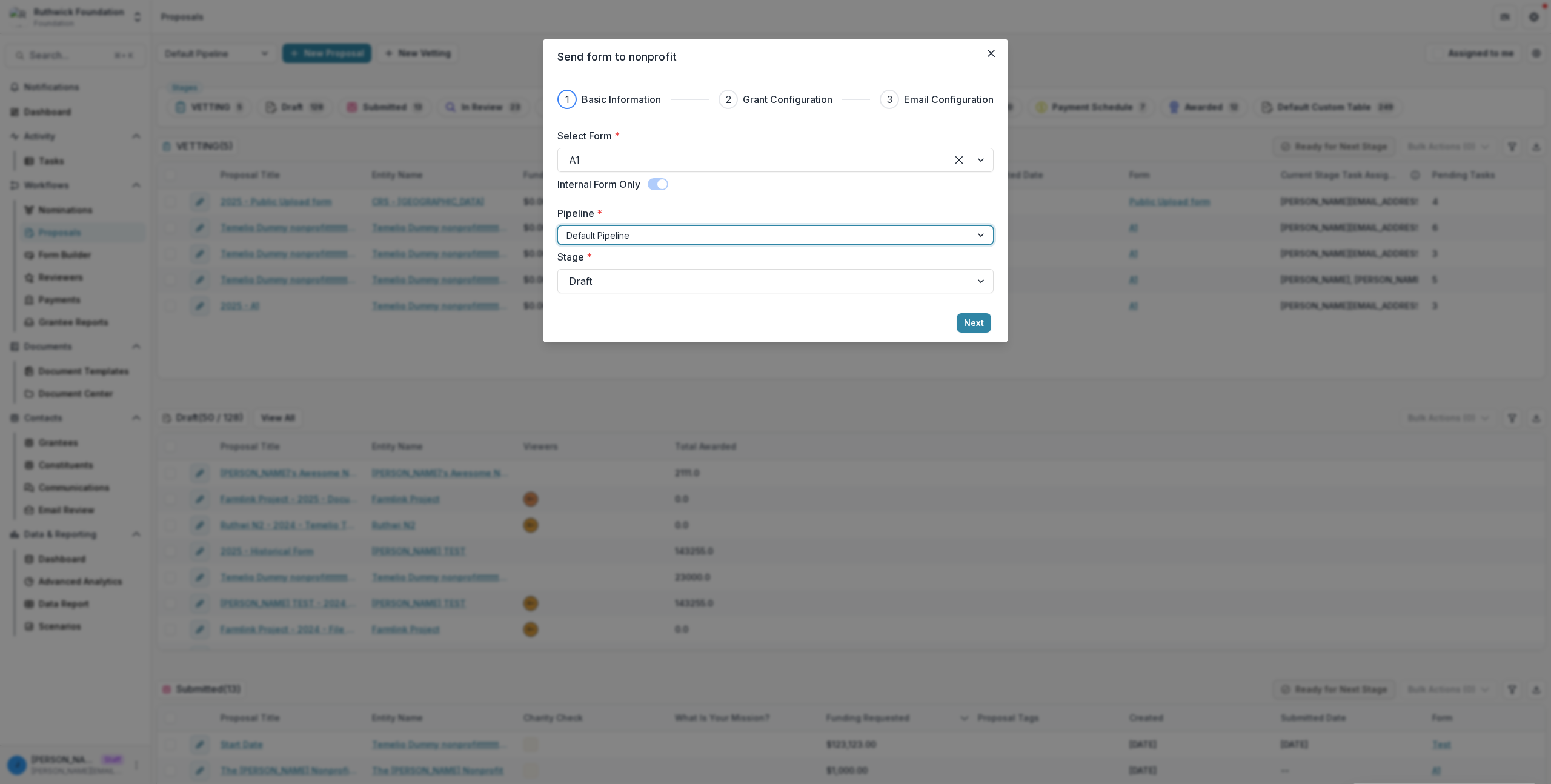
click at [606, 239] on div at bounding box center [765, 235] width 396 height 15
click at [971, 322] on button "Next" at bounding box center [974, 323] width 35 height 20
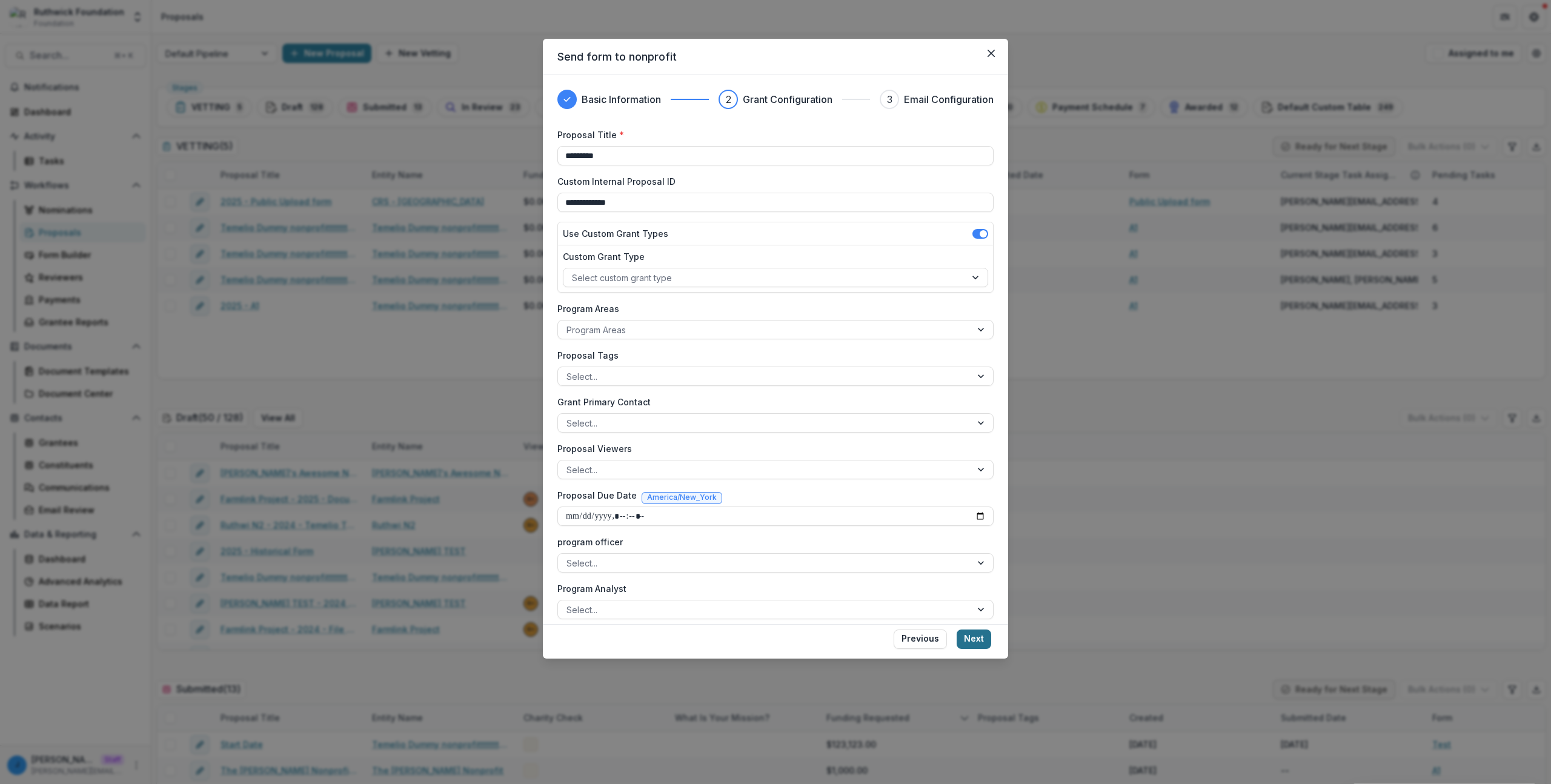
click at [976, 630] on button "Next" at bounding box center [974, 639] width 35 height 20
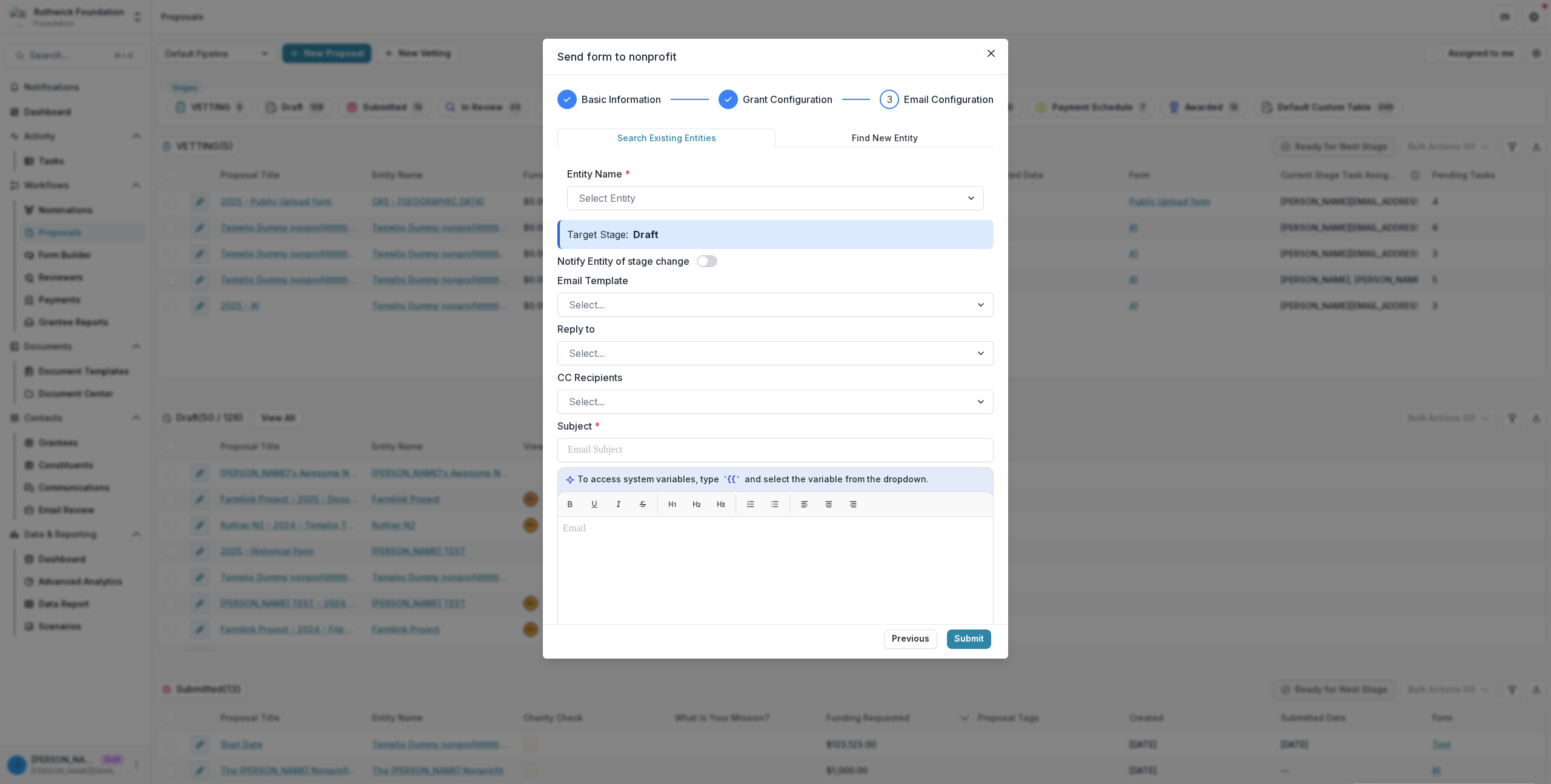
click at [416, 365] on div "Send form to nonprofit Basic Information Grant Configuration 3 Email Configurat…" at bounding box center [775, 392] width 1551 height 784
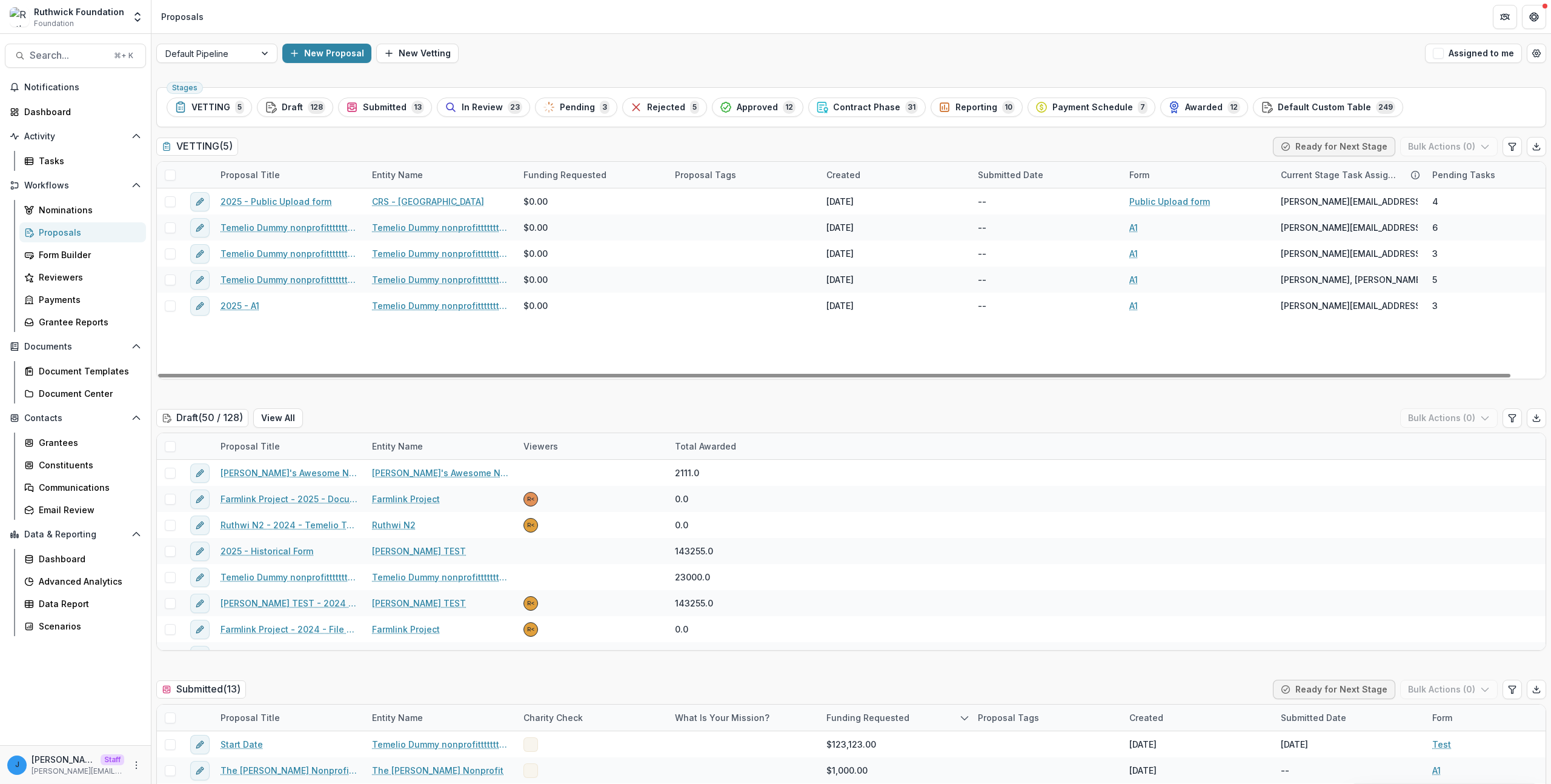
drag, startPoint x: 134, startPoint y: 14, endPoint x: 139, endPoint y: 29, distance: 15.8
click at [134, 14] on icon "Open entity switcher" at bounding box center [137, 17] width 12 height 12
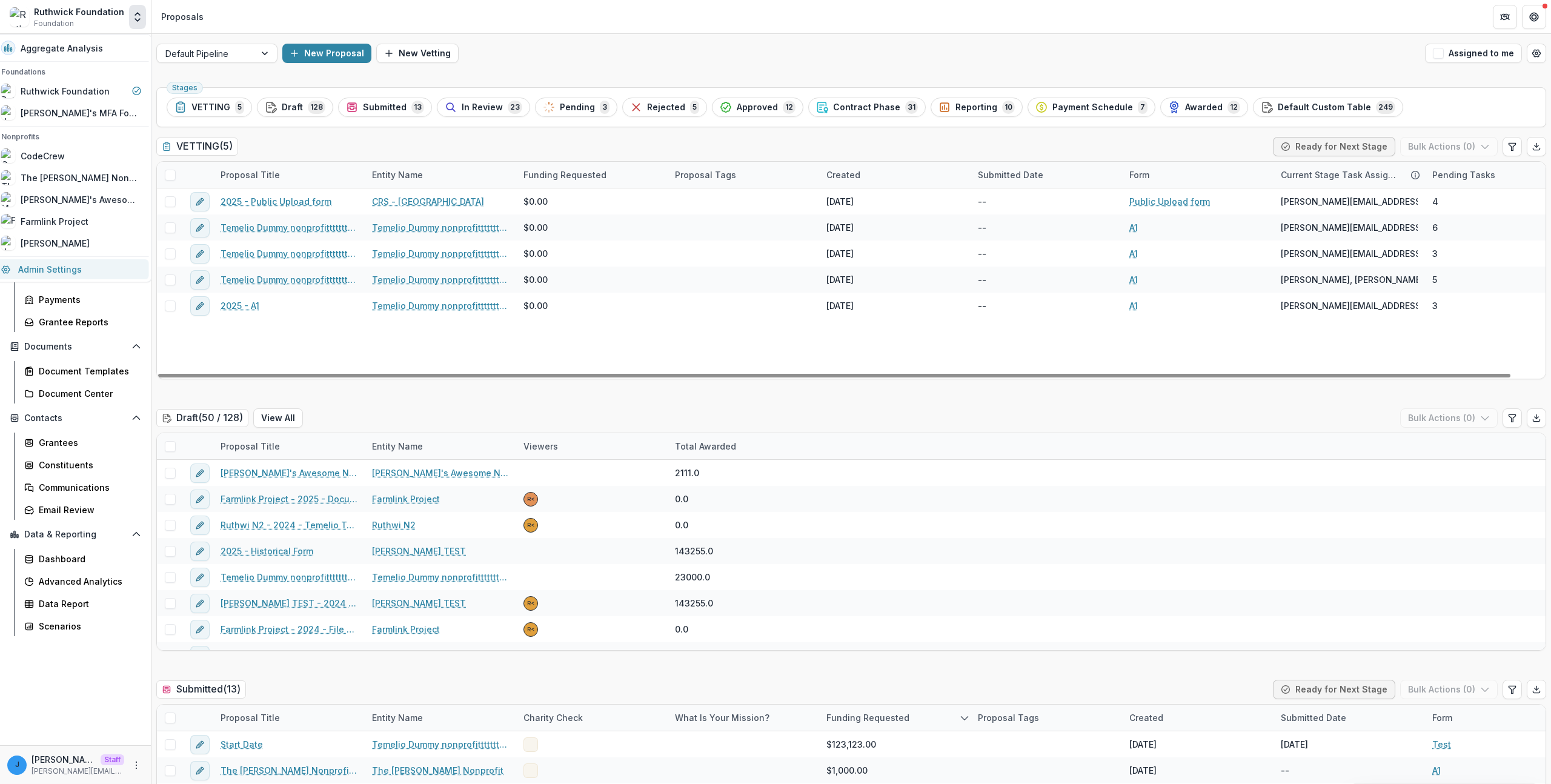
click at [100, 260] on link "Admin Settings" at bounding box center [72, 269] width 155 height 20
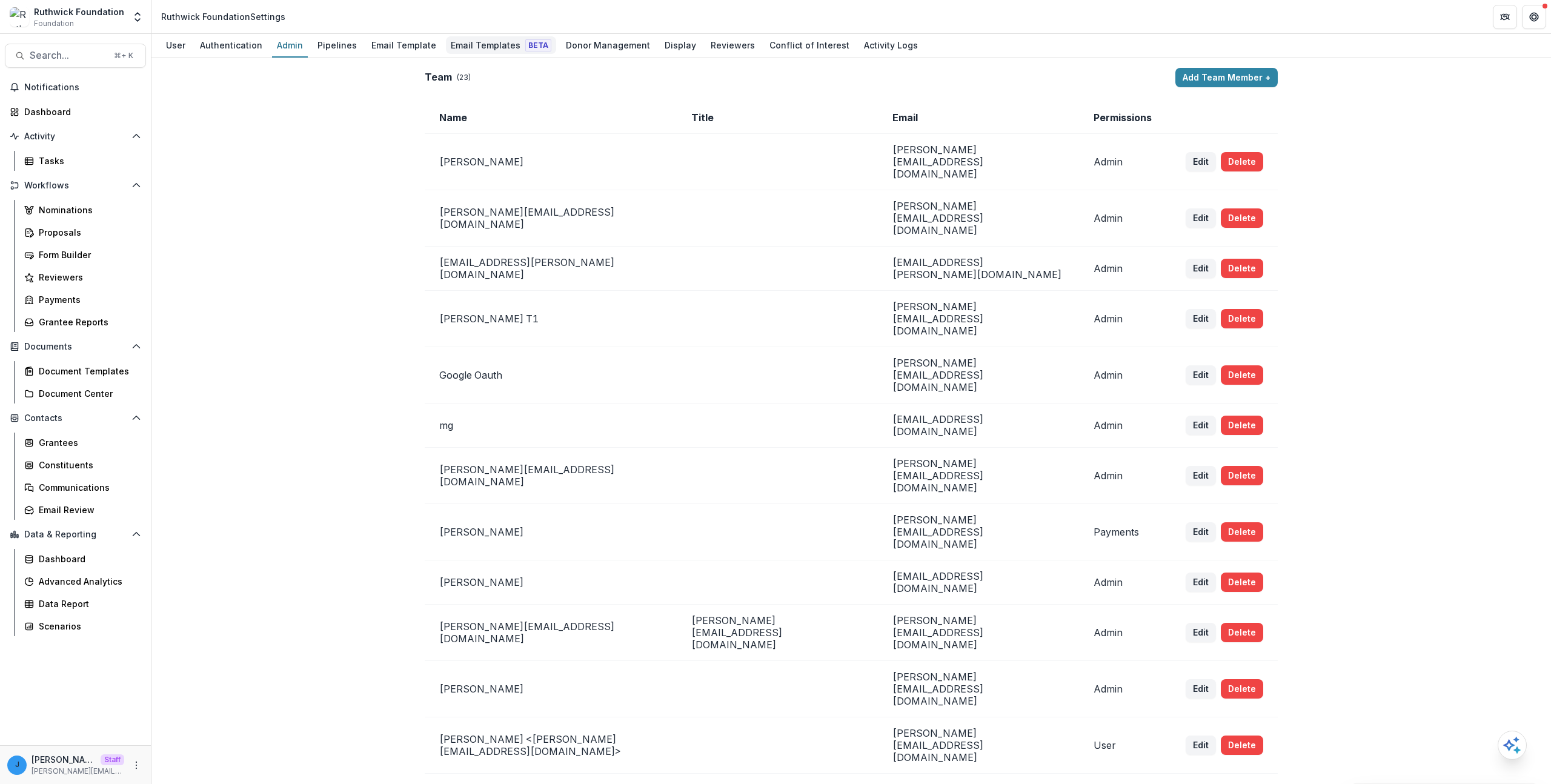
click at [462, 49] on div "Email Templates Beta" at bounding box center [501, 45] width 110 height 18
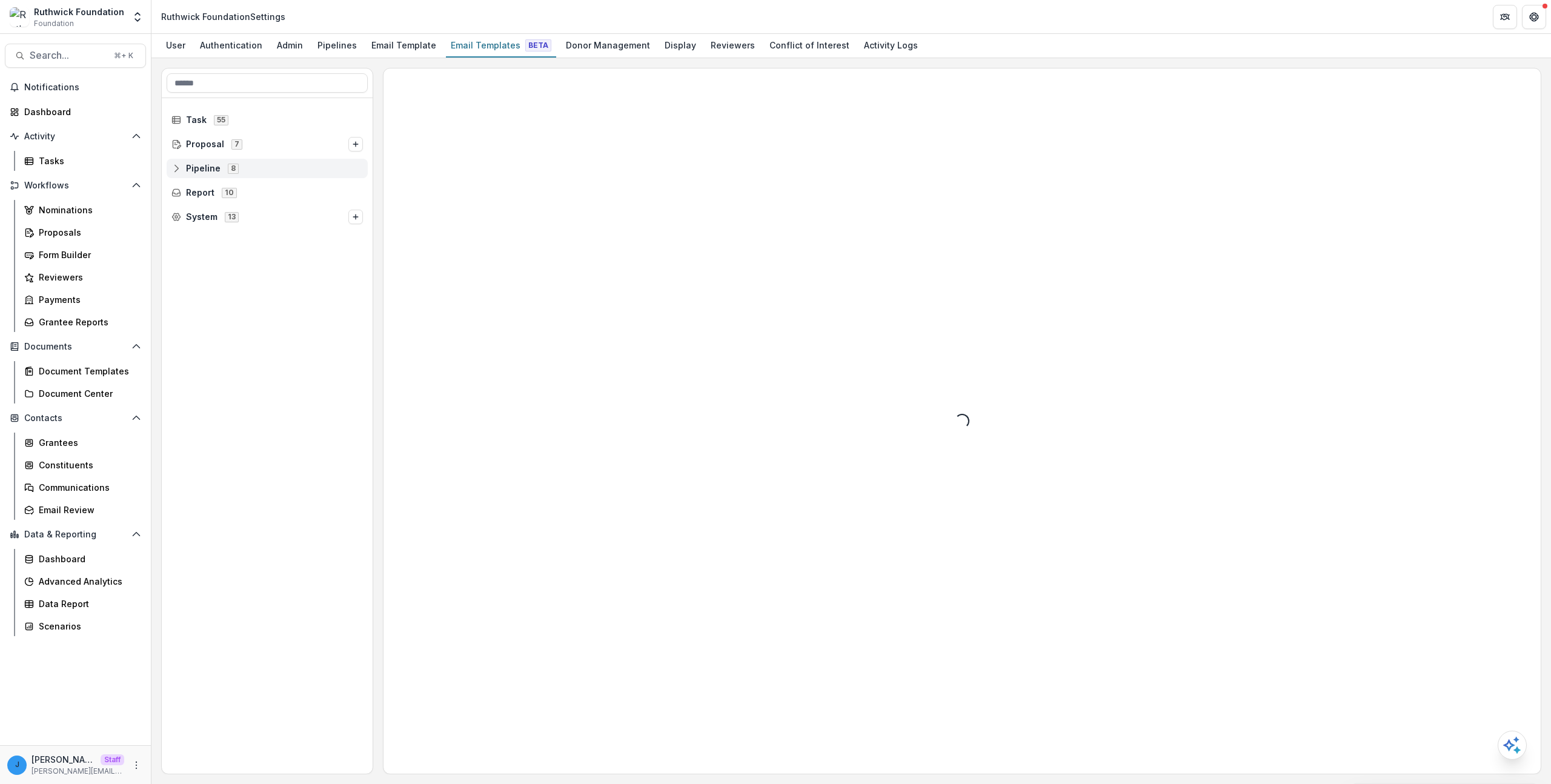
click at [216, 175] on div "Pipeline 8" at bounding box center [267, 169] width 201 height 20
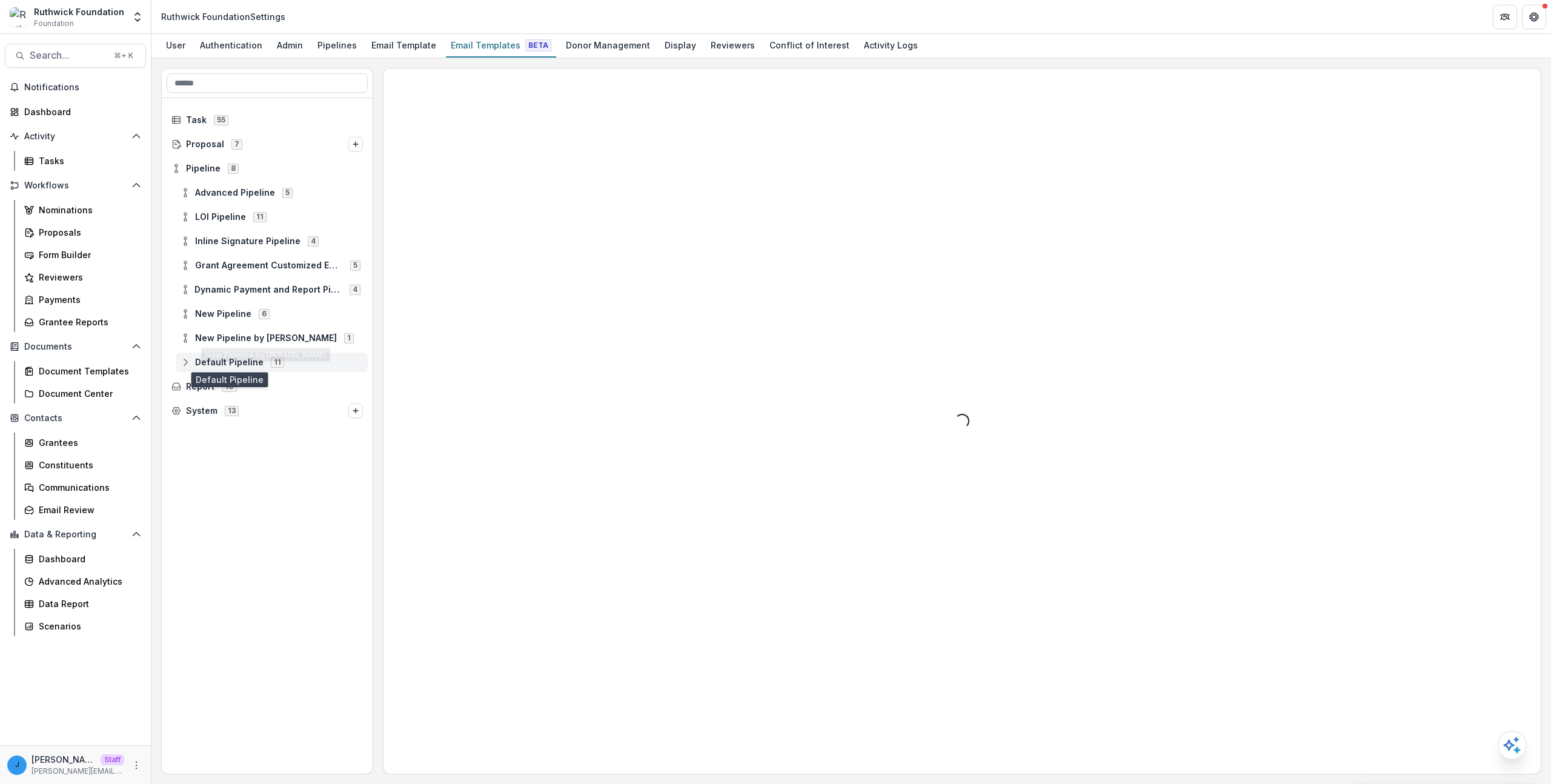
click at [227, 361] on span "Default Pipeline" at bounding box center [229, 363] width 68 height 10
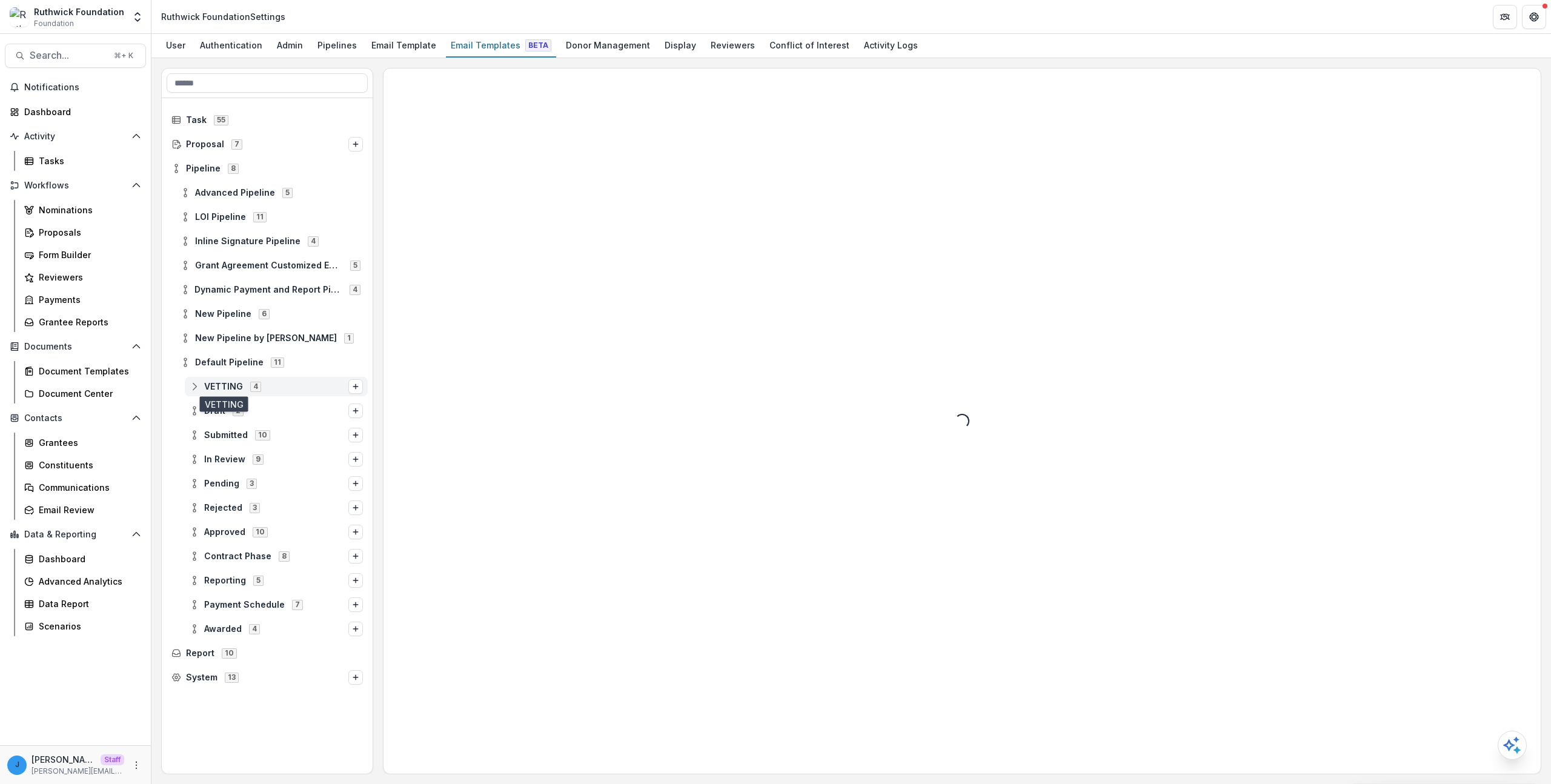
click at [227, 389] on span "VETTING" at bounding box center [223, 387] width 39 height 10
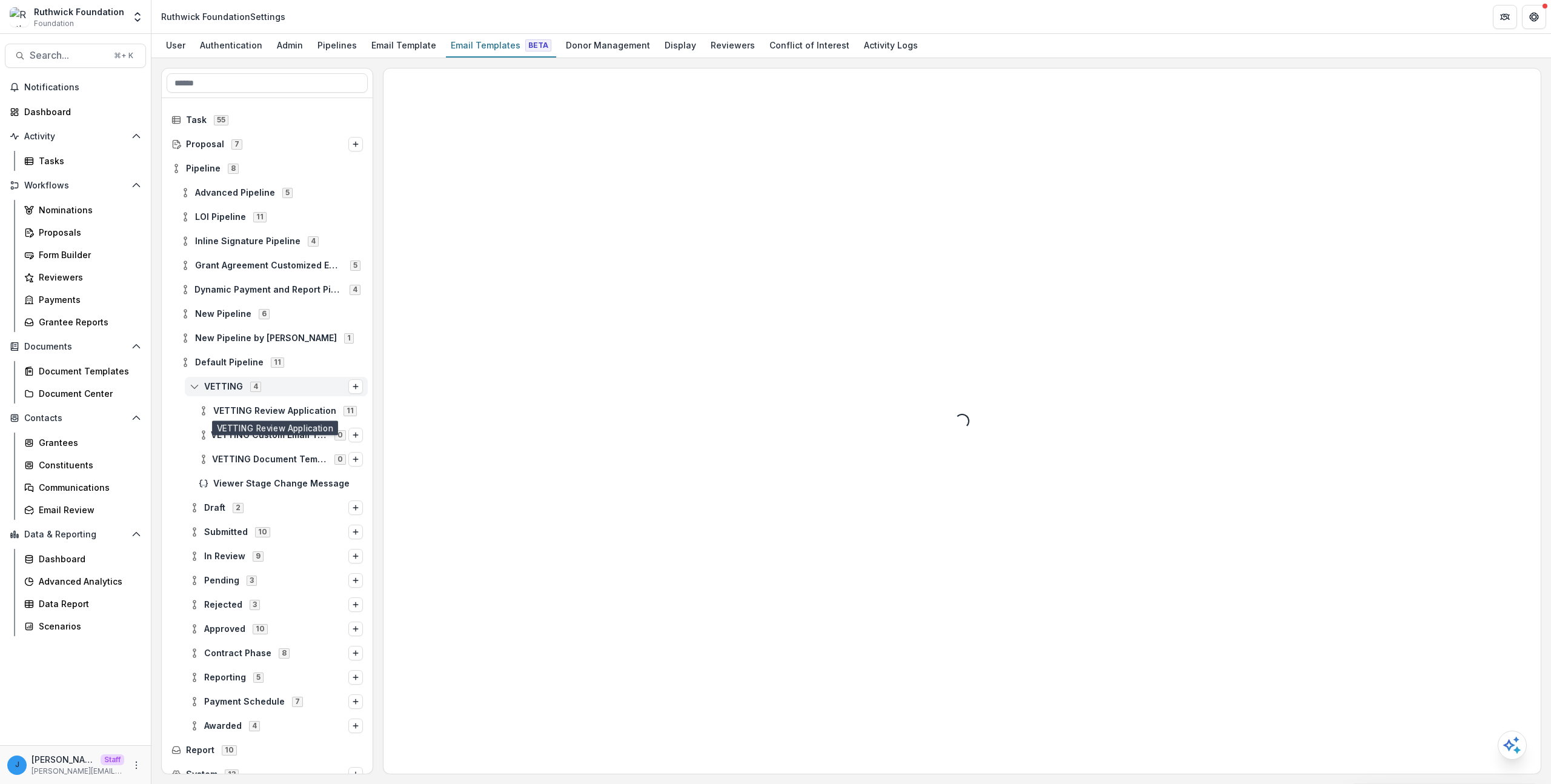
click at [230, 383] on span "VETTING" at bounding box center [223, 387] width 39 height 10
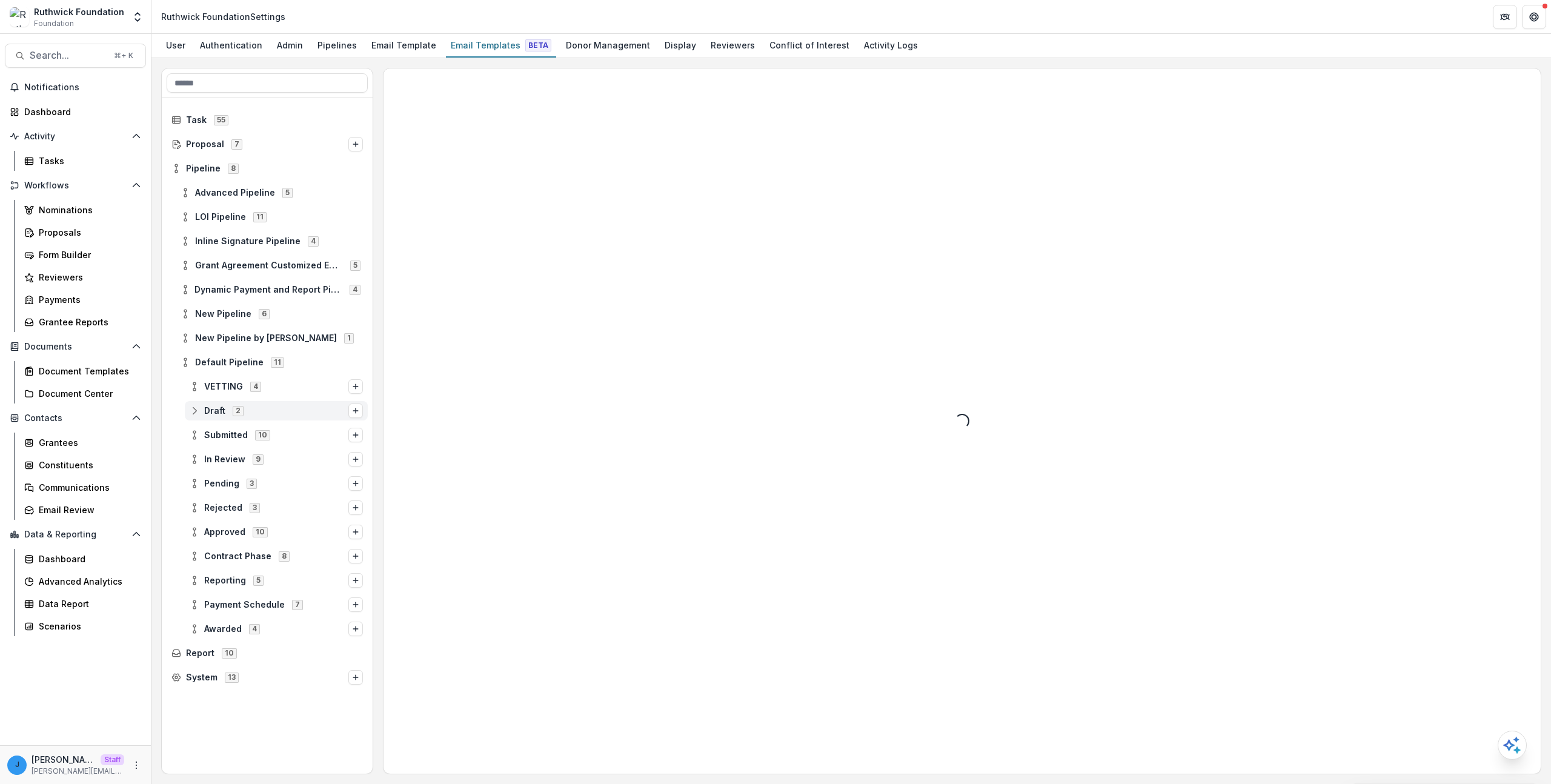
click at [230, 412] on div "2" at bounding box center [238, 410] width 16 height 10
click at [62, 119] on link "Dashboard" at bounding box center [75, 111] width 141 height 20
select select "******"
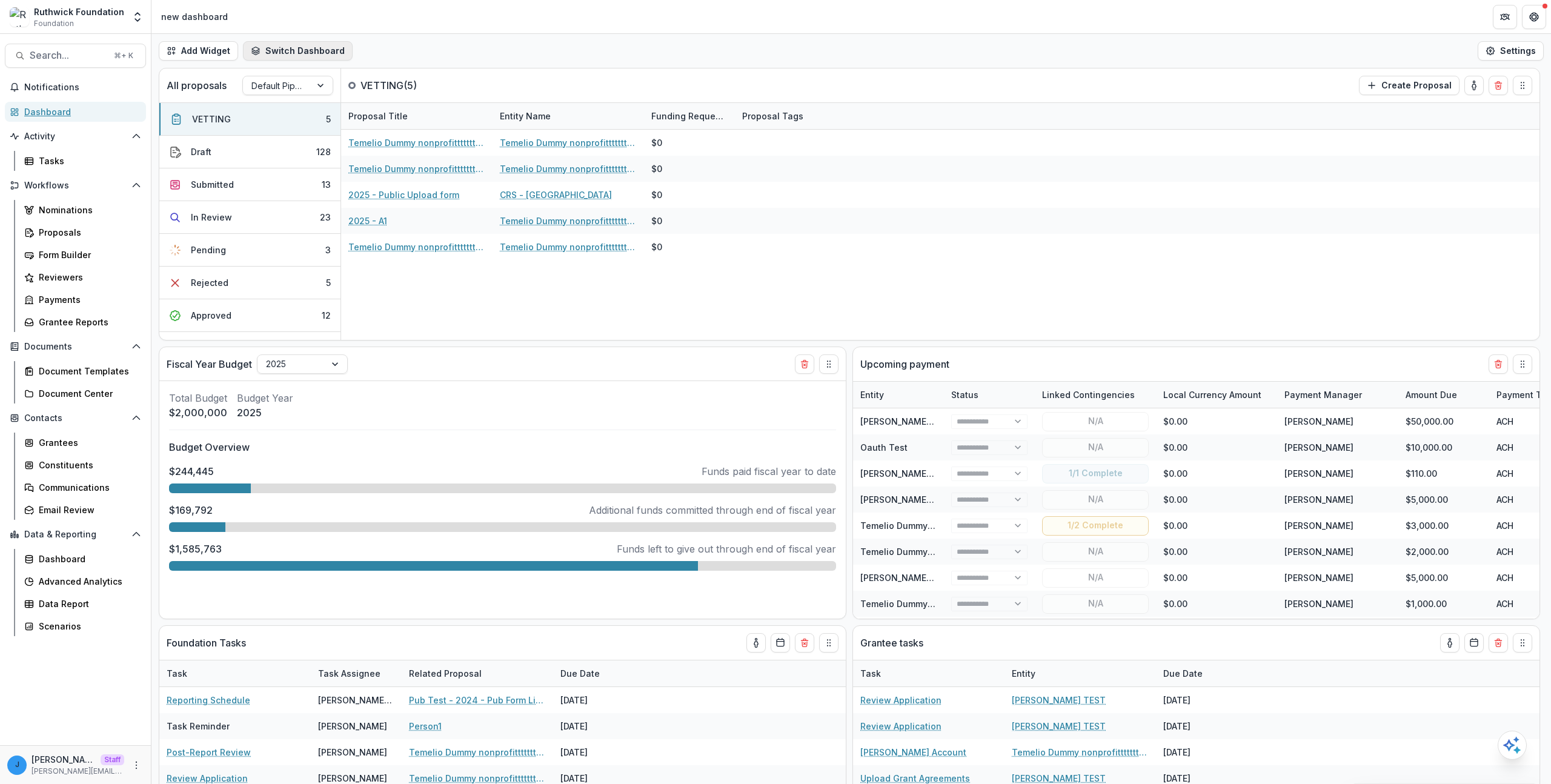
select select "******"
click at [1414, 87] on button "Create Proposal" at bounding box center [1410, 85] width 100 height 20
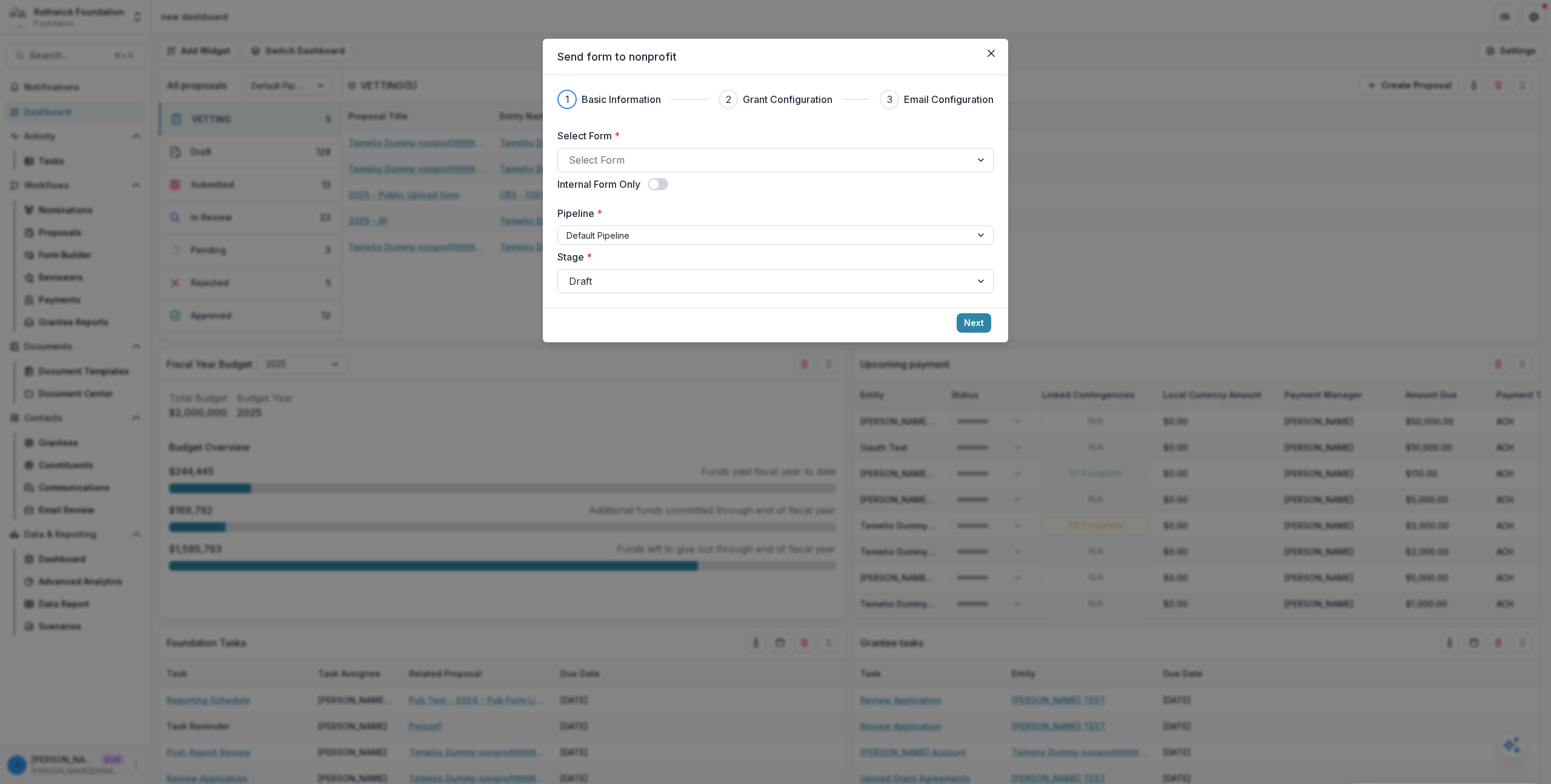
click at [625, 141] on label "Select Form *" at bounding box center [772, 135] width 429 height 14
click at [572, 152] on input "Select Form *" at bounding box center [571, 160] width 3 height 14
click at [615, 162] on div at bounding box center [765, 160] width 391 height 17
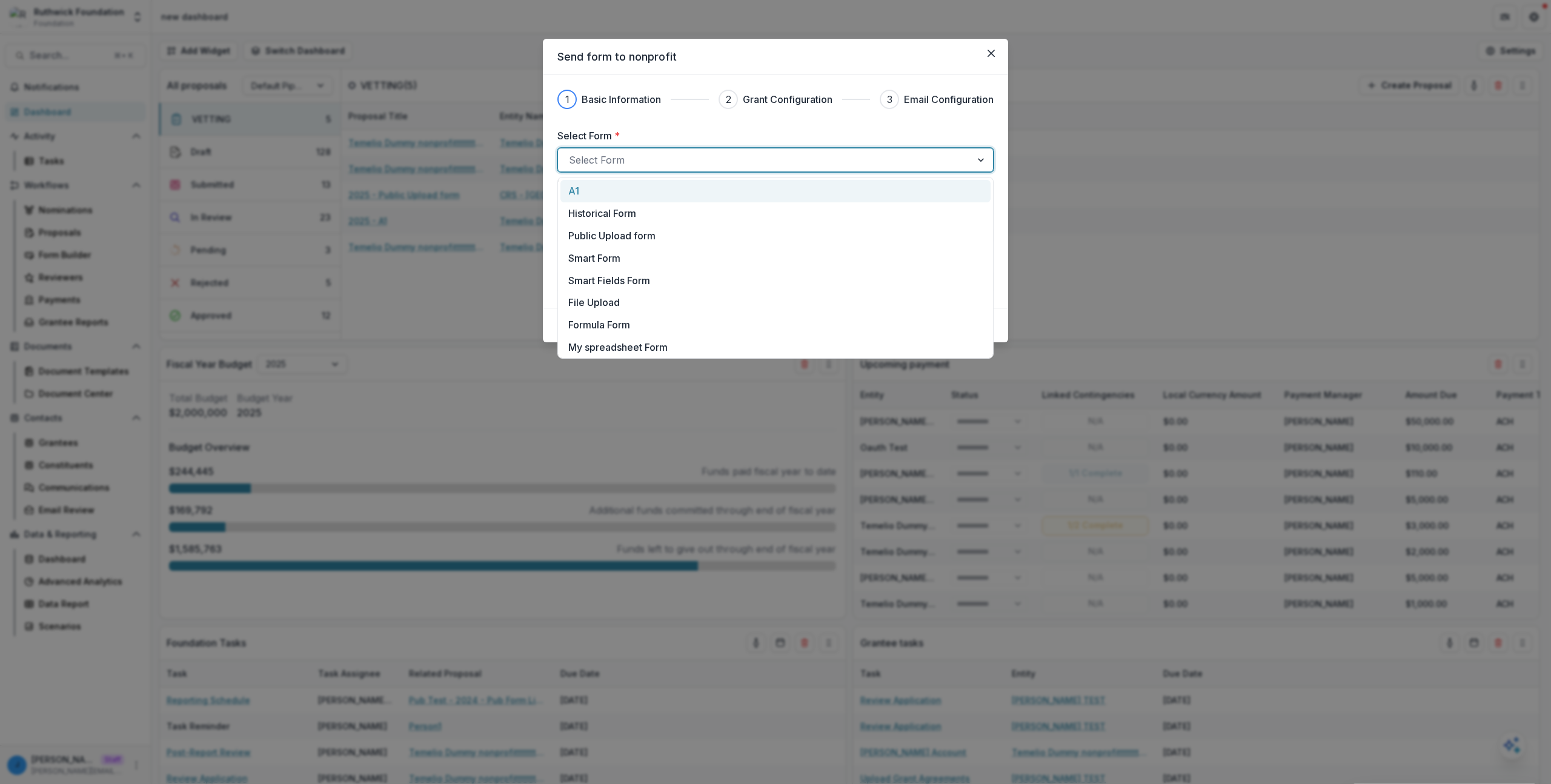
click at [611, 191] on div "A1" at bounding box center [776, 191] width 414 height 14
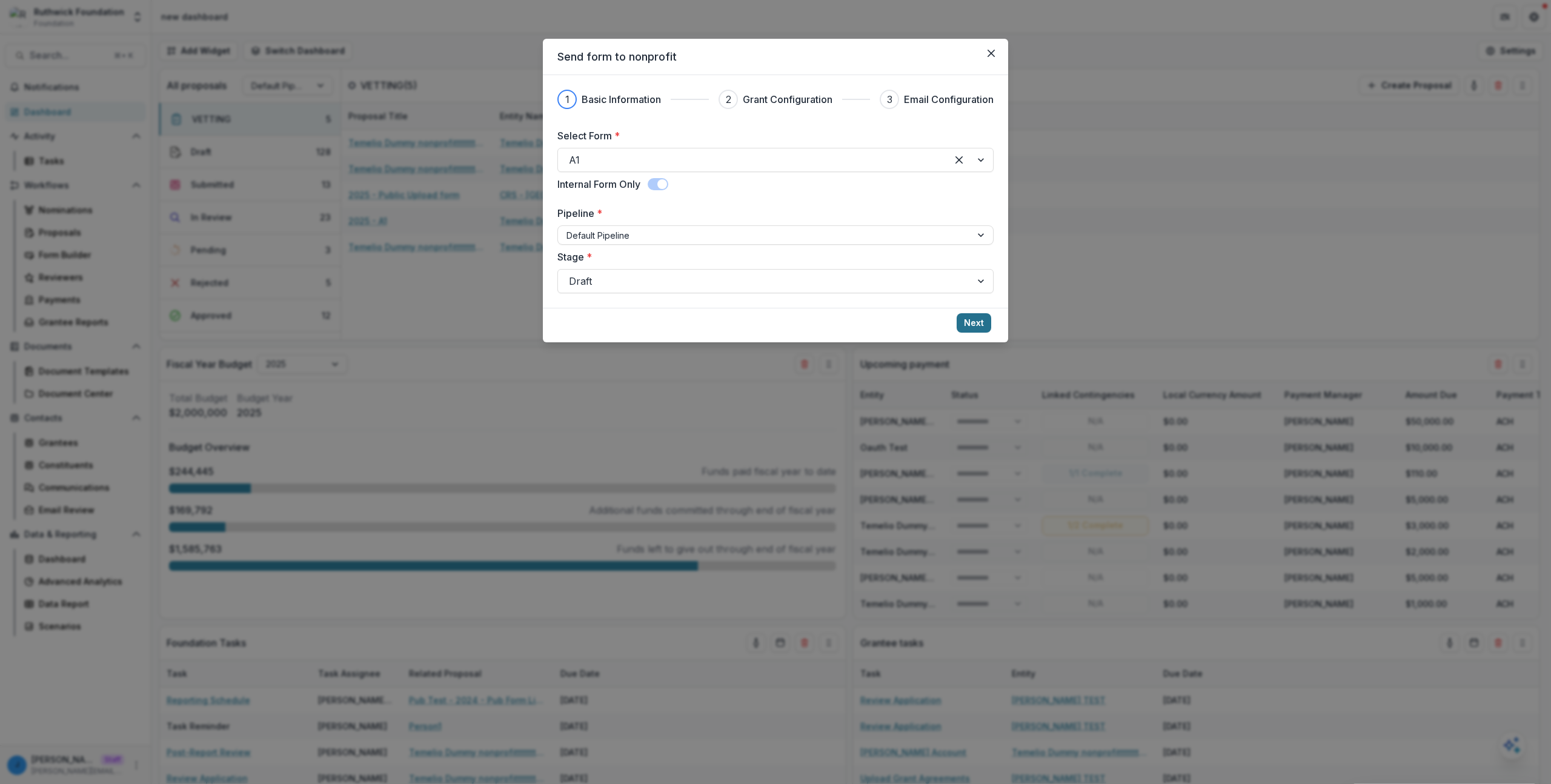
click at [975, 325] on button "Next" at bounding box center [974, 323] width 35 height 20
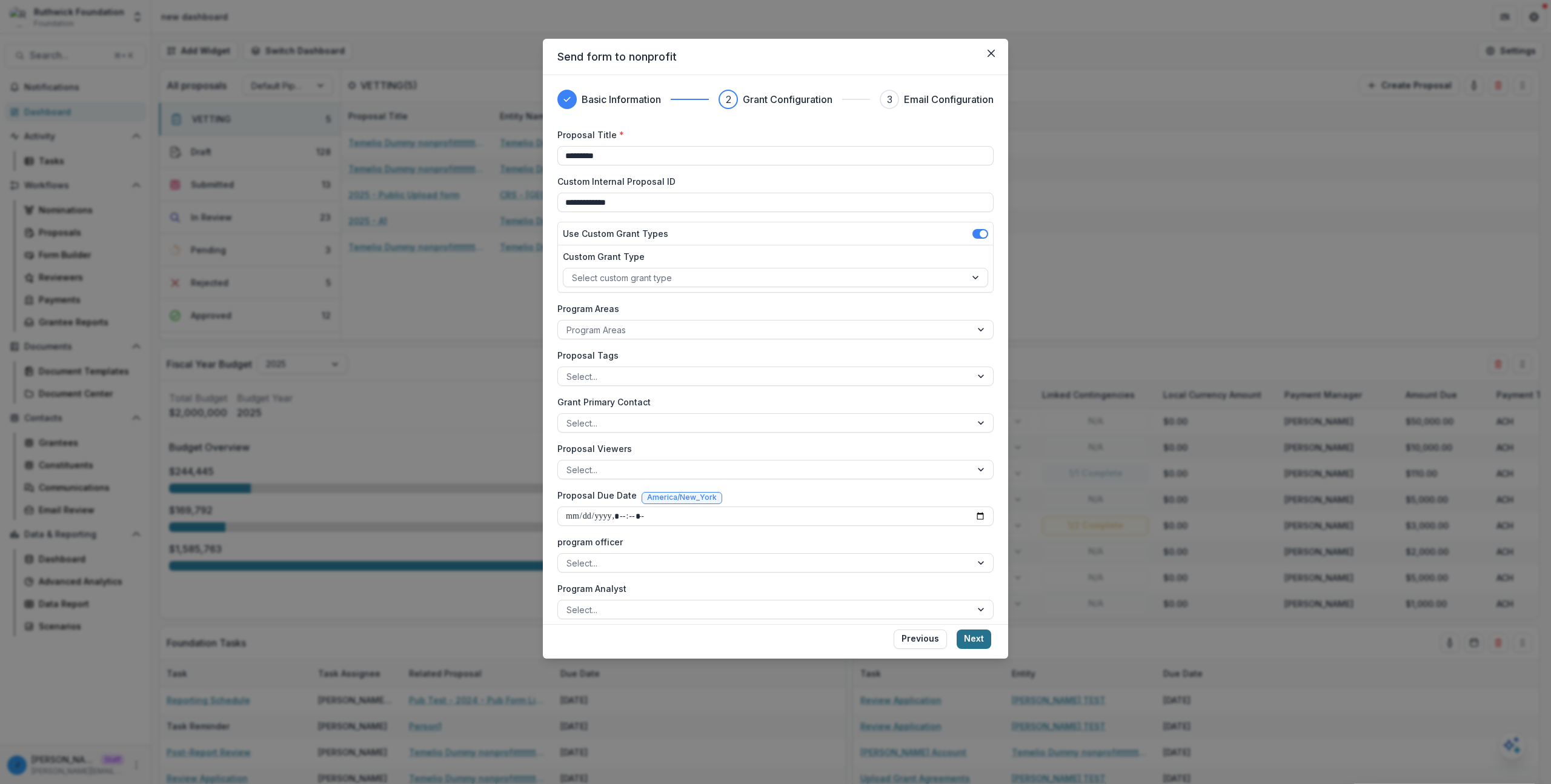
click at [980, 641] on button "Next" at bounding box center [974, 639] width 35 height 20
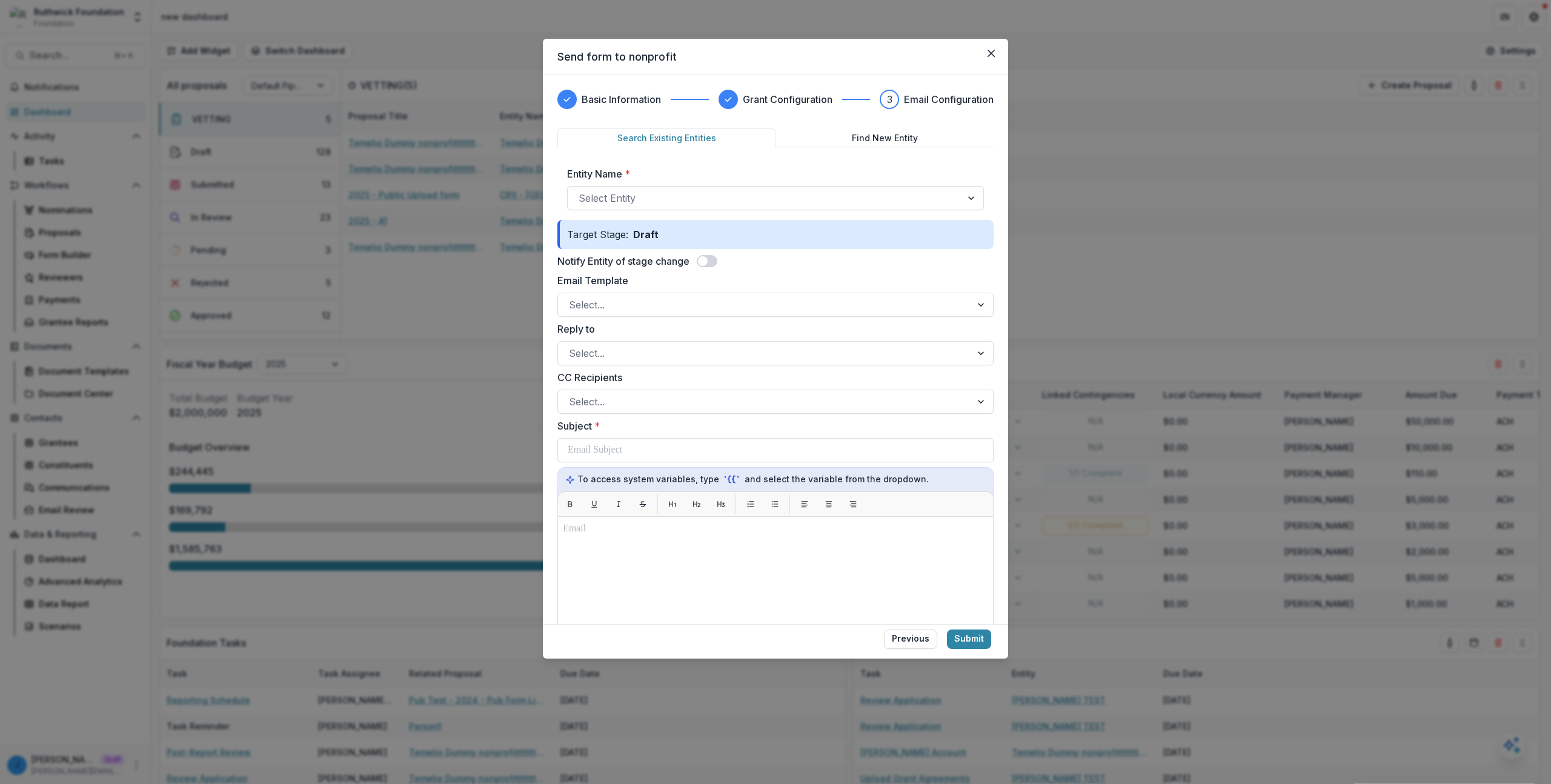
click at [657, 291] on div "Email Template Select..." at bounding box center [776, 295] width 436 height 44
click at [656, 304] on div at bounding box center [765, 305] width 391 height 17
click at [628, 311] on div at bounding box center [765, 305] width 391 height 17
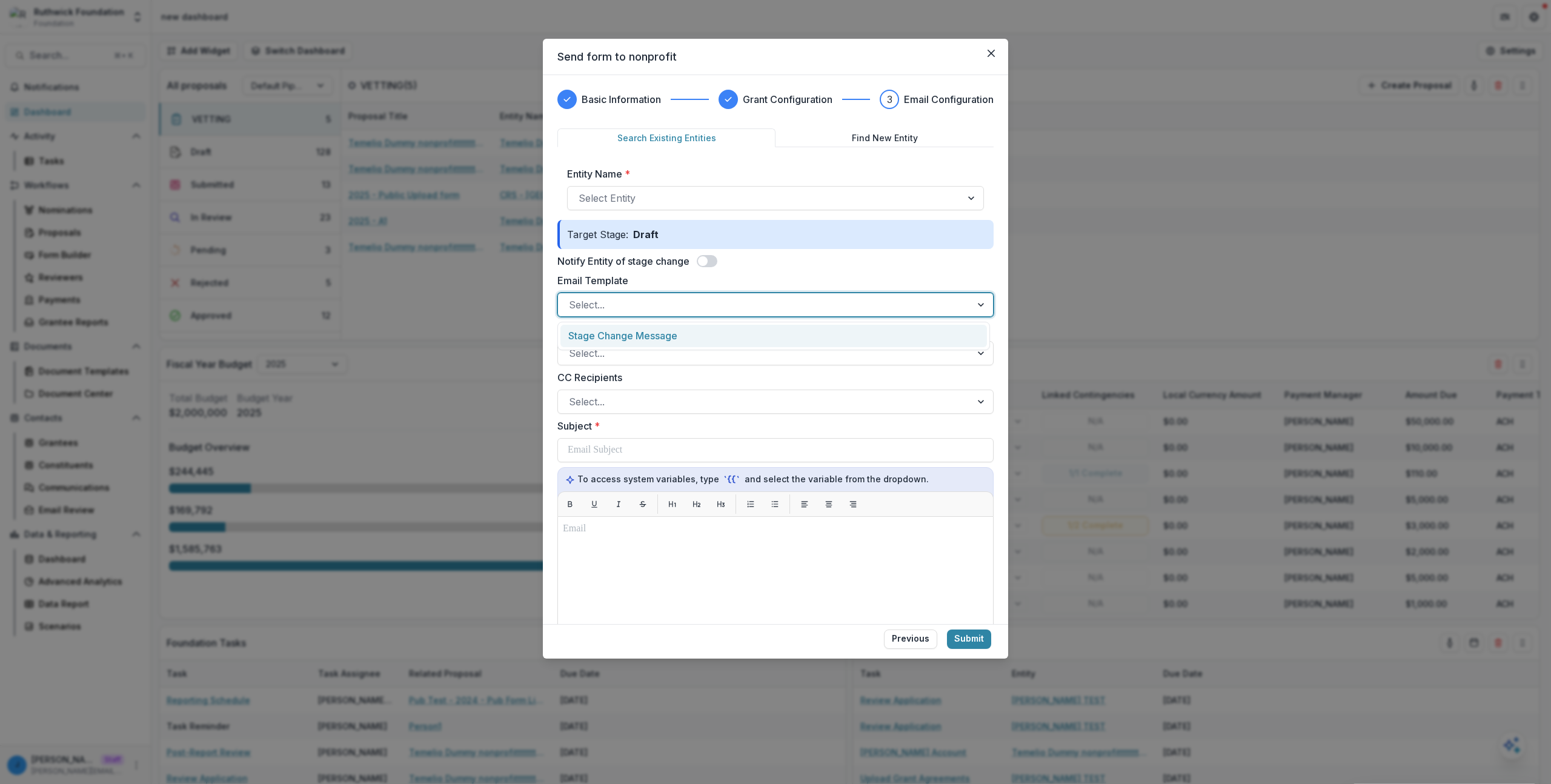
click at [630, 300] on div at bounding box center [765, 305] width 391 height 17
click at [480, 326] on div "Send form to nonprofit Basic Information Grant Configuration 3 Email Configurat…" at bounding box center [775, 392] width 1551 height 784
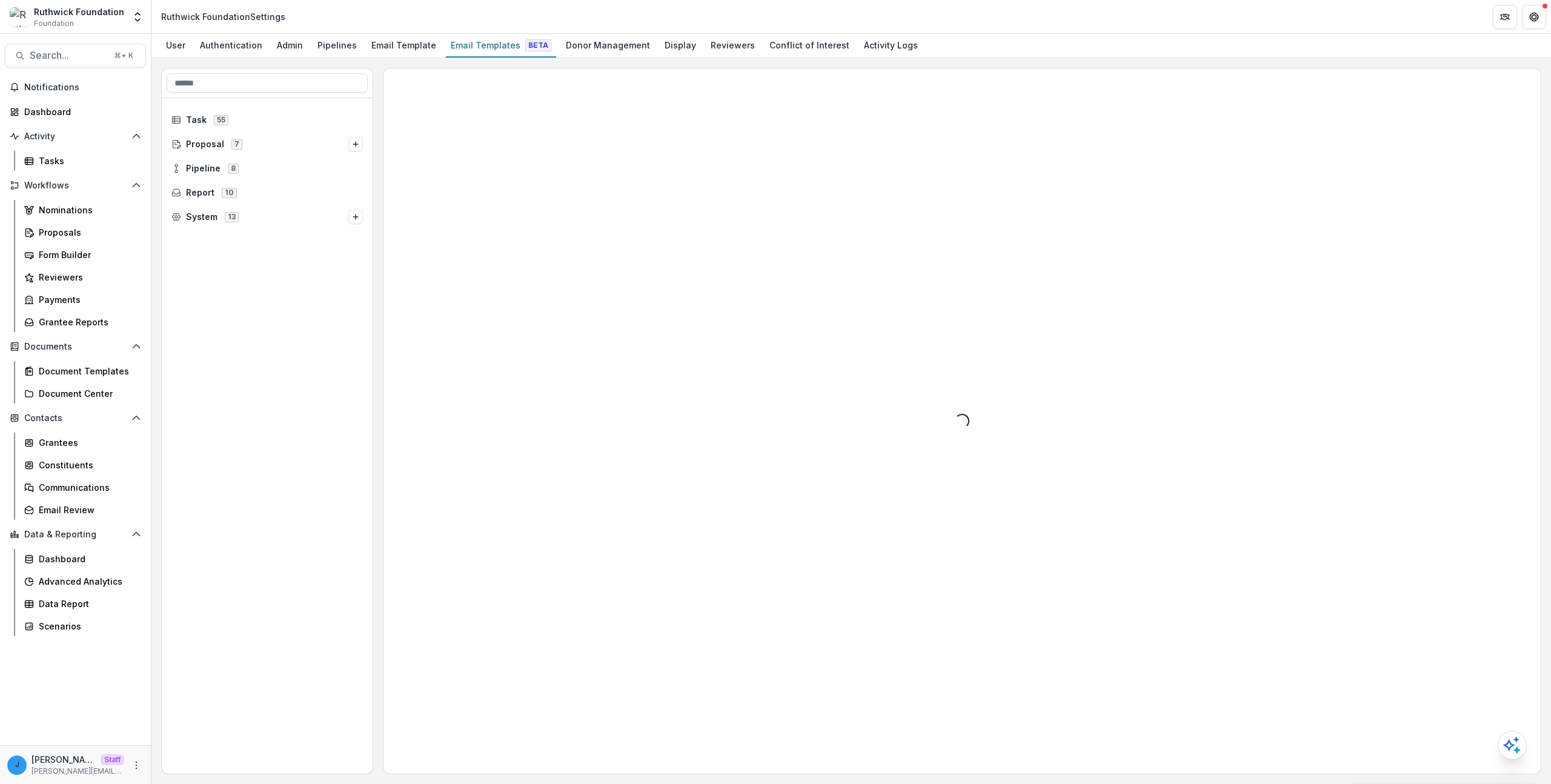
click at [265, 227] on div "System 13" at bounding box center [267, 216] width 211 height 24
click at [268, 212] on span "System 13" at bounding box center [260, 217] width 177 height 10
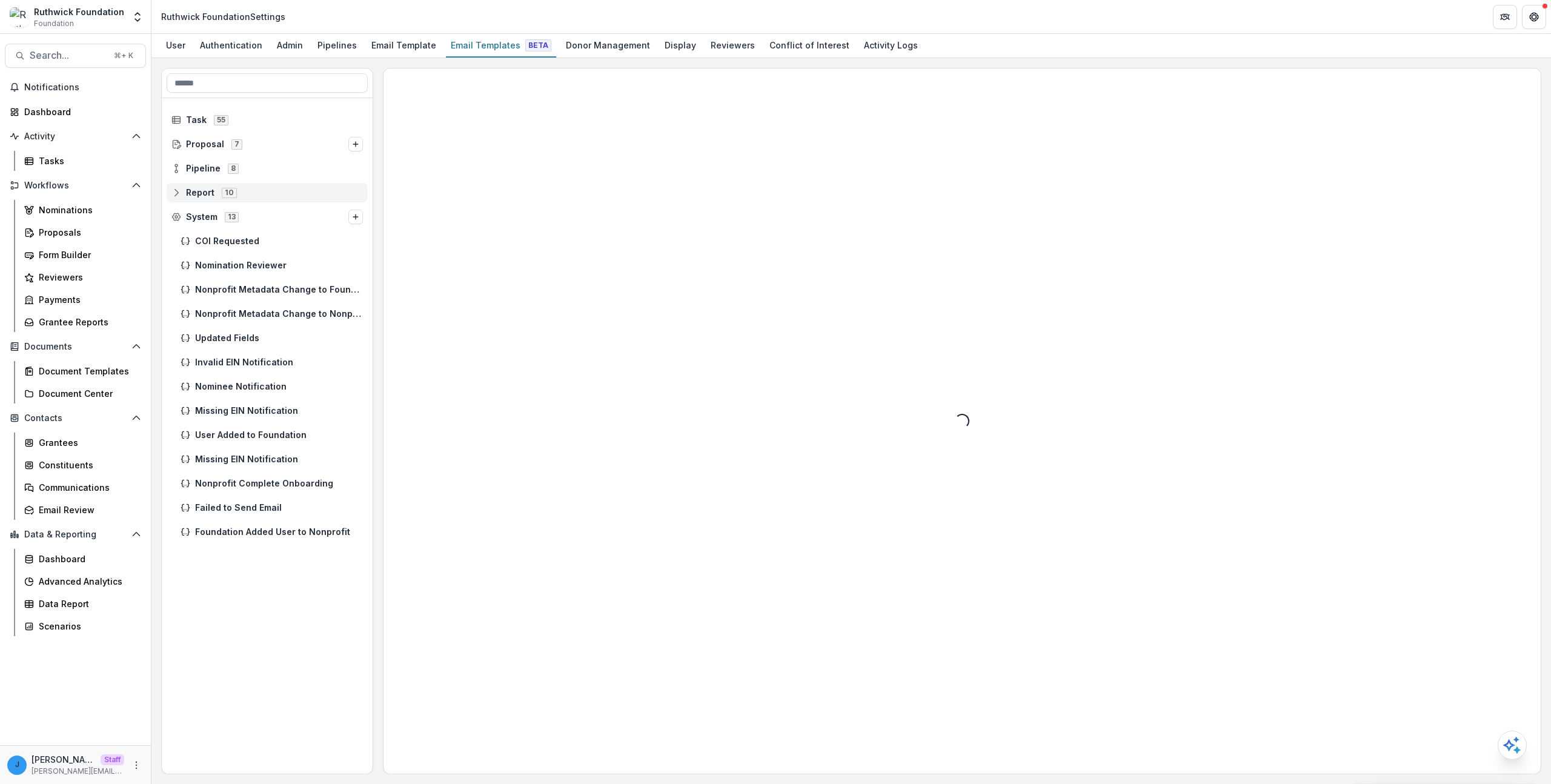
drag, startPoint x: 236, startPoint y: 218, endPoint x: 230, endPoint y: 188, distance: 30.6
click at [236, 219] on span "13" at bounding box center [231, 217] width 14 height 10
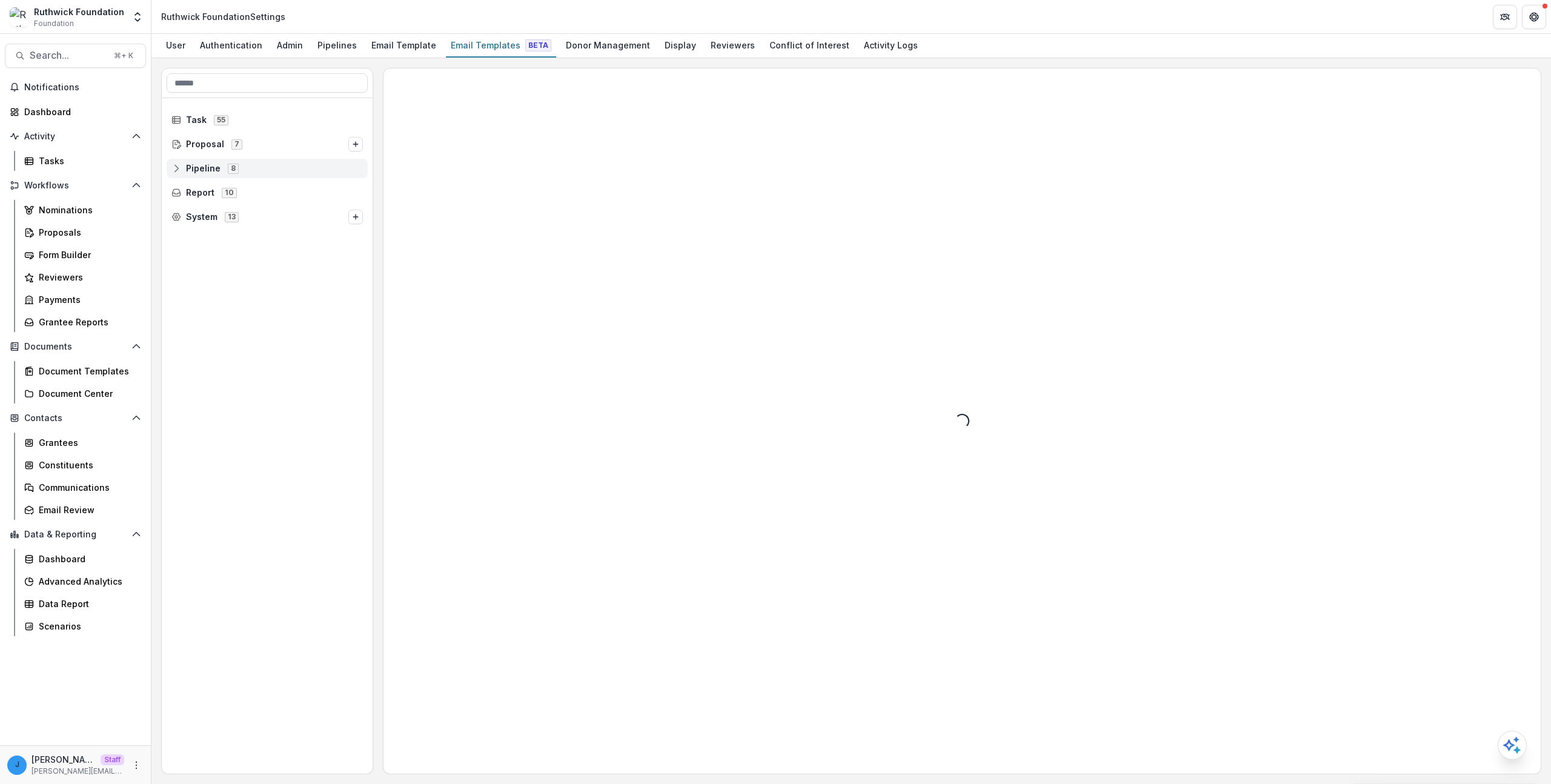
click at [228, 167] on span "8" at bounding box center [233, 168] width 11 height 10
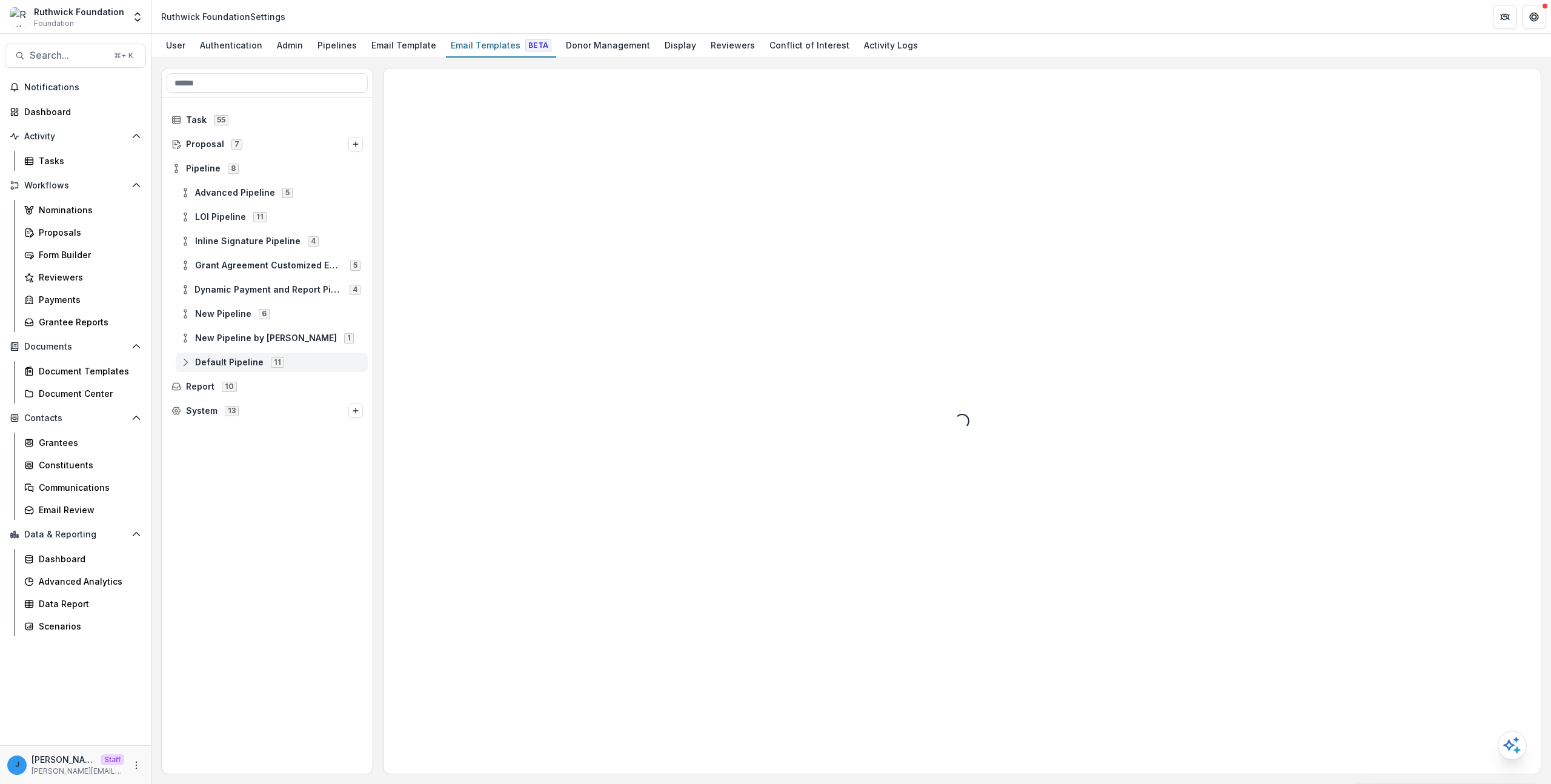
click at [246, 354] on div "Default Pipeline 11" at bounding box center [272, 362] width 192 height 20
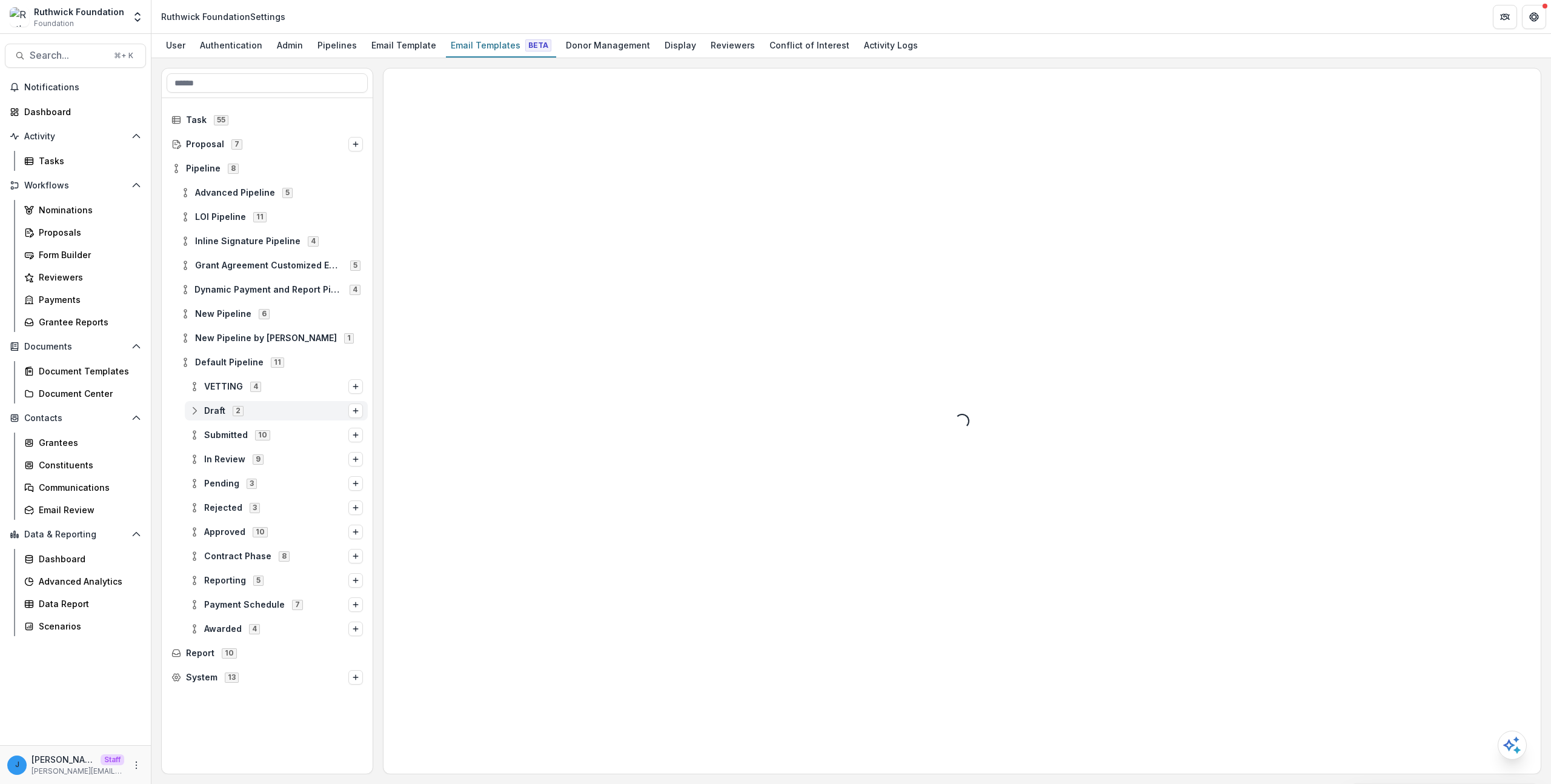
click at [256, 406] on span "Draft 2" at bounding box center [269, 410] width 159 height 10
click at [268, 452] on div "Viewer Stage Change Message" at bounding box center [281, 459] width 174 height 20
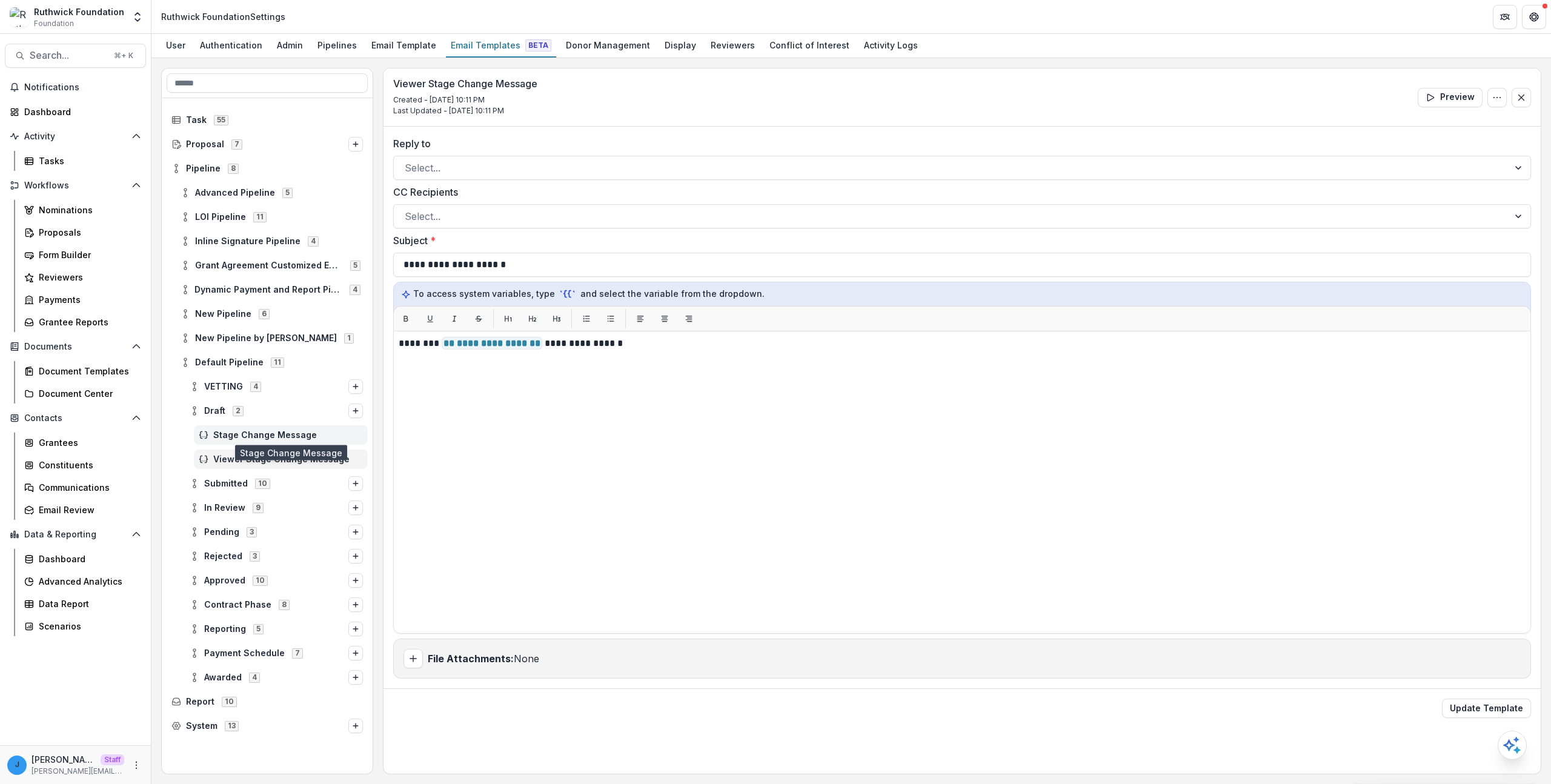
click at [262, 436] on span "Stage Change Message" at bounding box center [288, 435] width 150 height 10
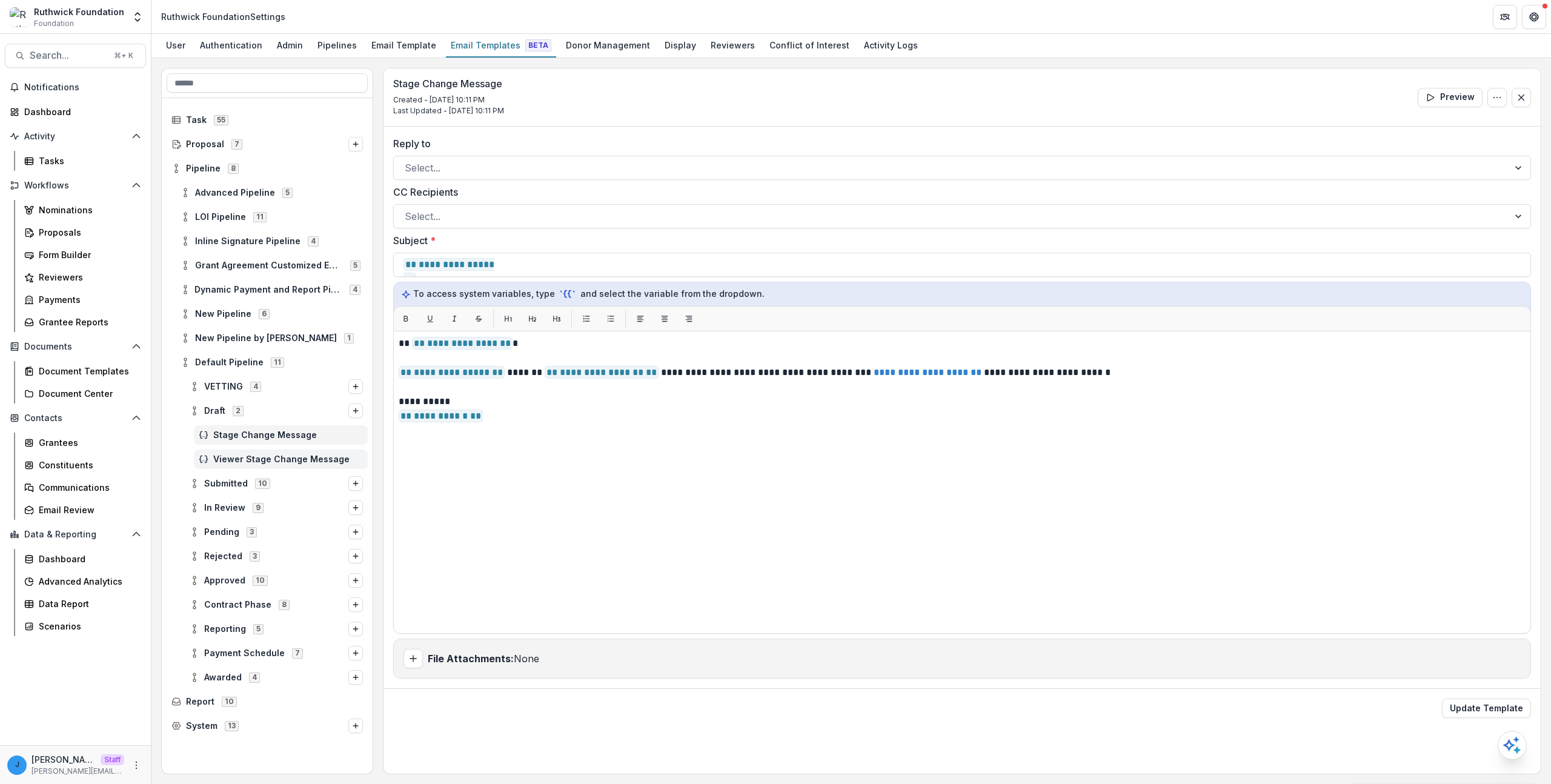
click at [257, 450] on div "Viewer Stage Change Message" at bounding box center [281, 459] width 174 height 20
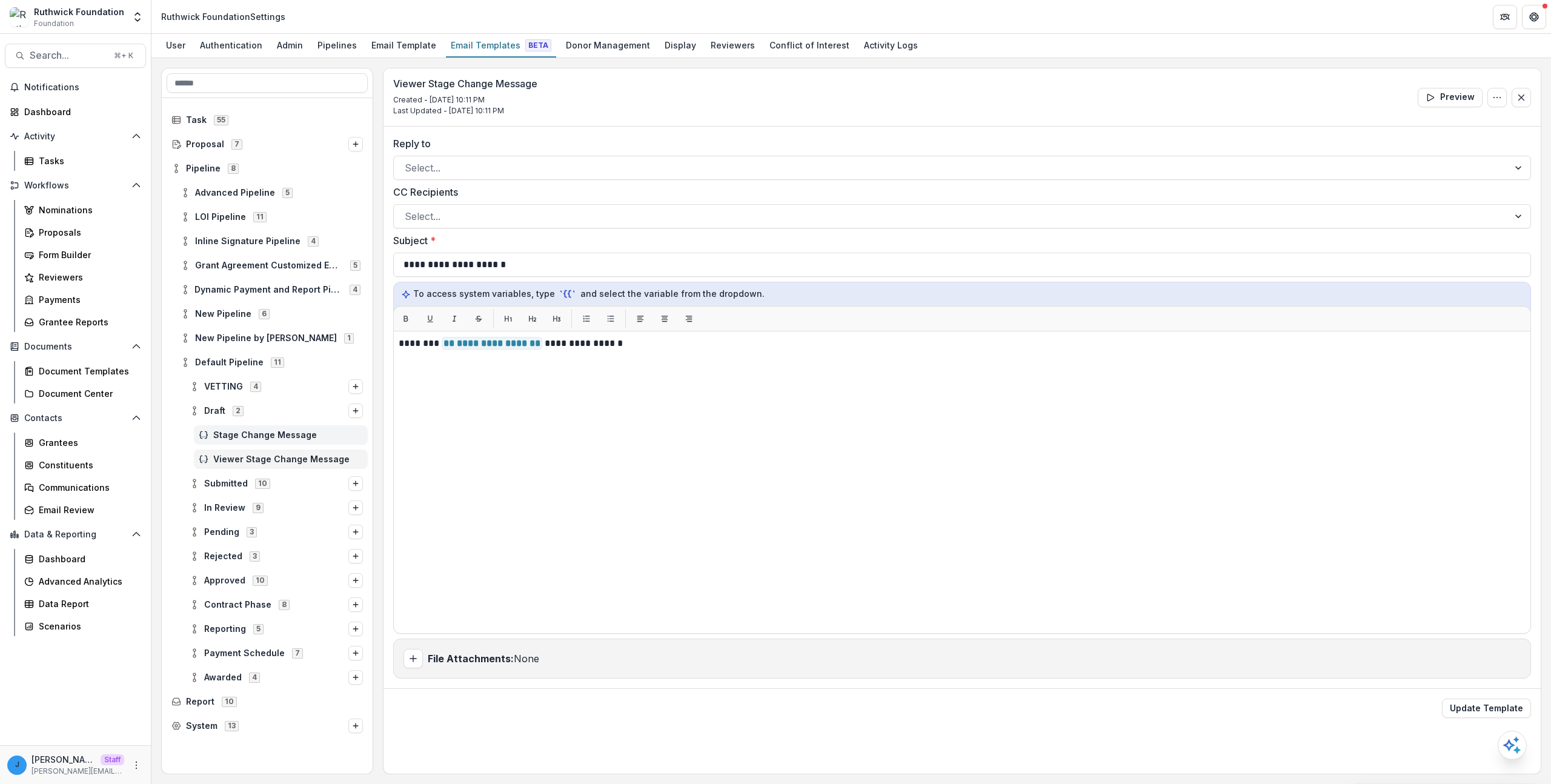
click at [260, 428] on div "Stage Change Message" at bounding box center [281, 435] width 174 height 20
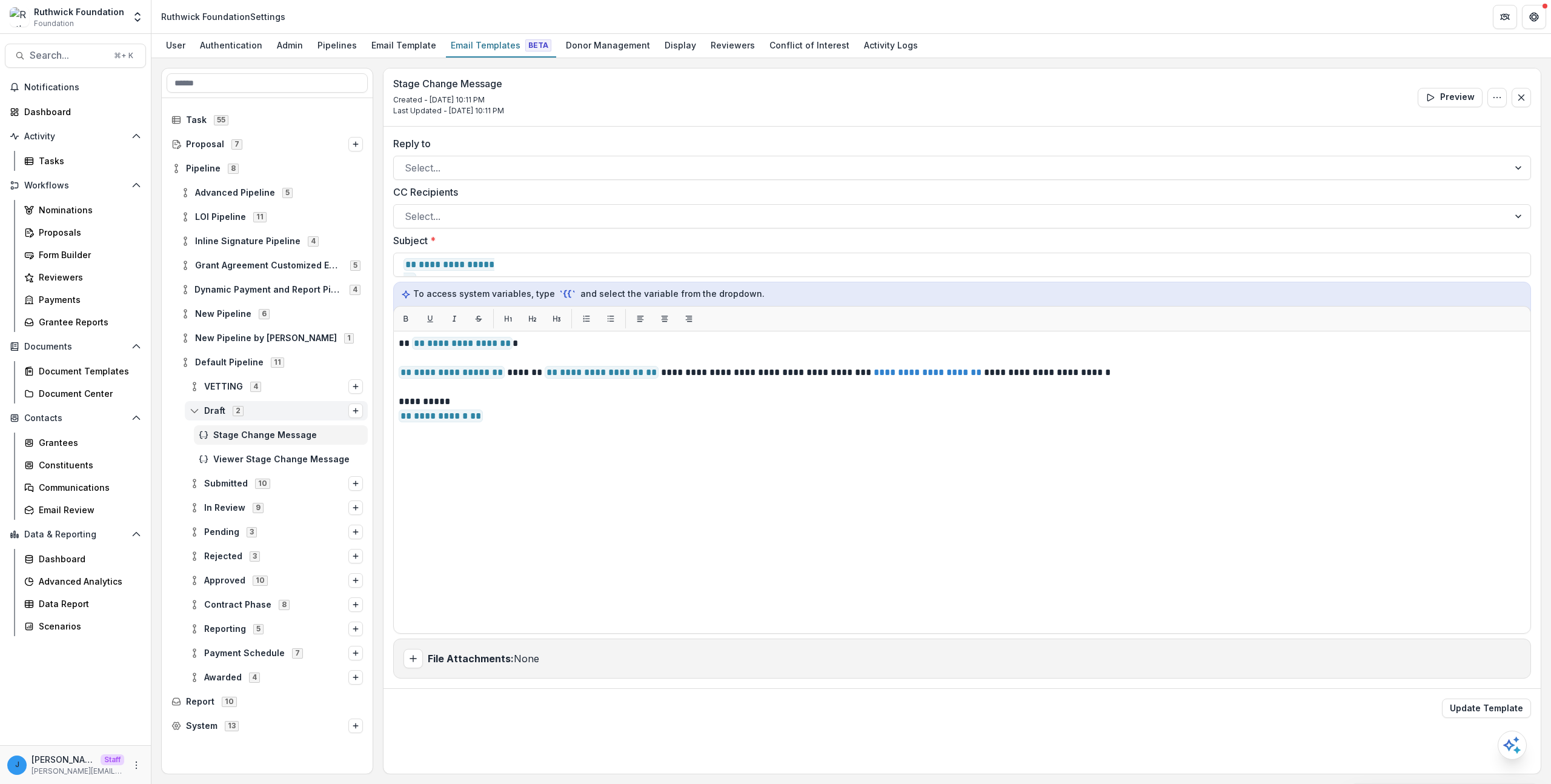
click at [253, 403] on div "Draft 2" at bounding box center [276, 411] width 183 height 20
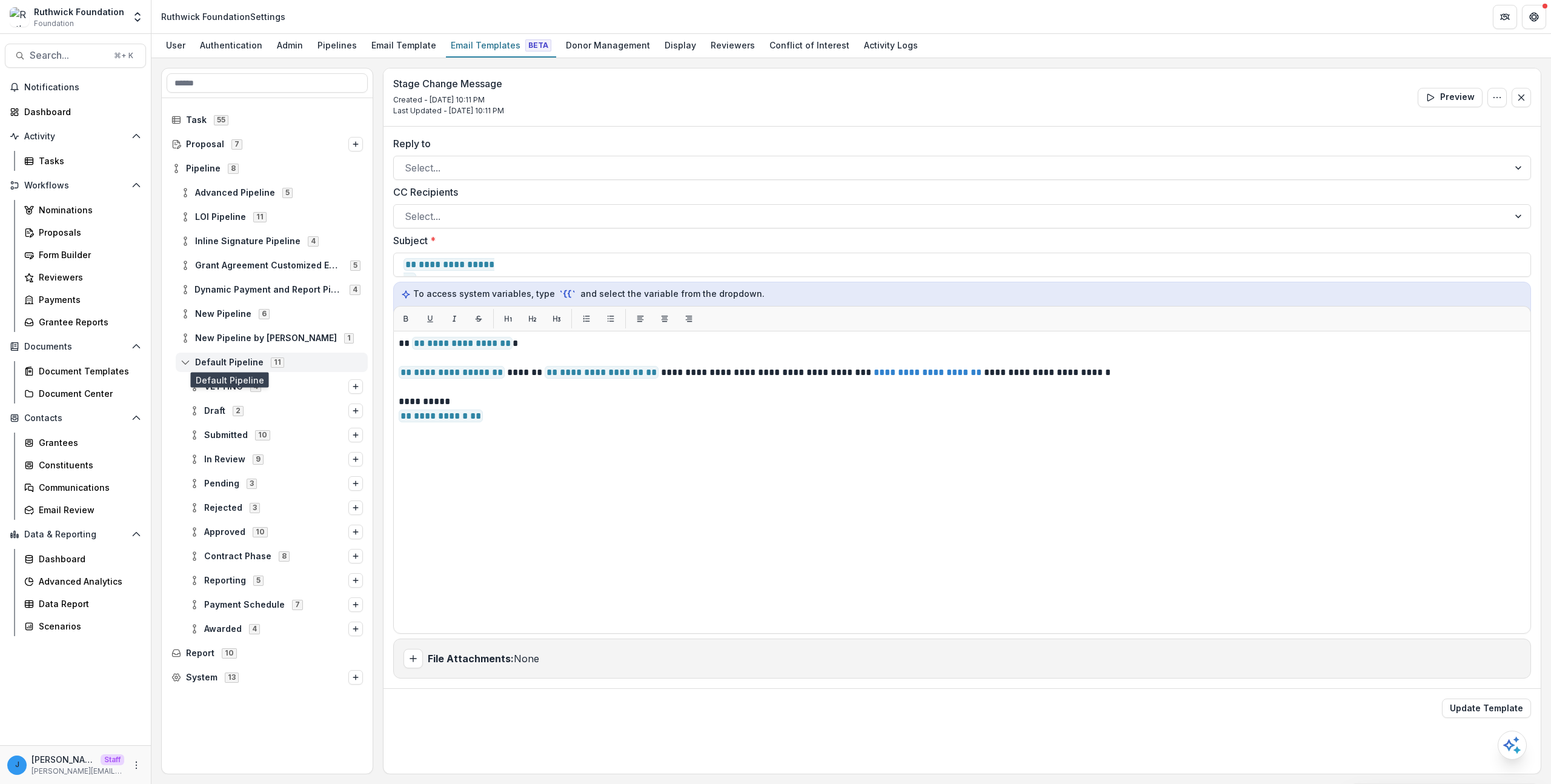
click at [233, 363] on span "Default Pipeline" at bounding box center [229, 363] width 68 height 10
click at [235, 357] on span "Default Pipeline" at bounding box center [229, 363] width 68 height 10
click at [248, 409] on span "Draft 2" at bounding box center [269, 410] width 159 height 10
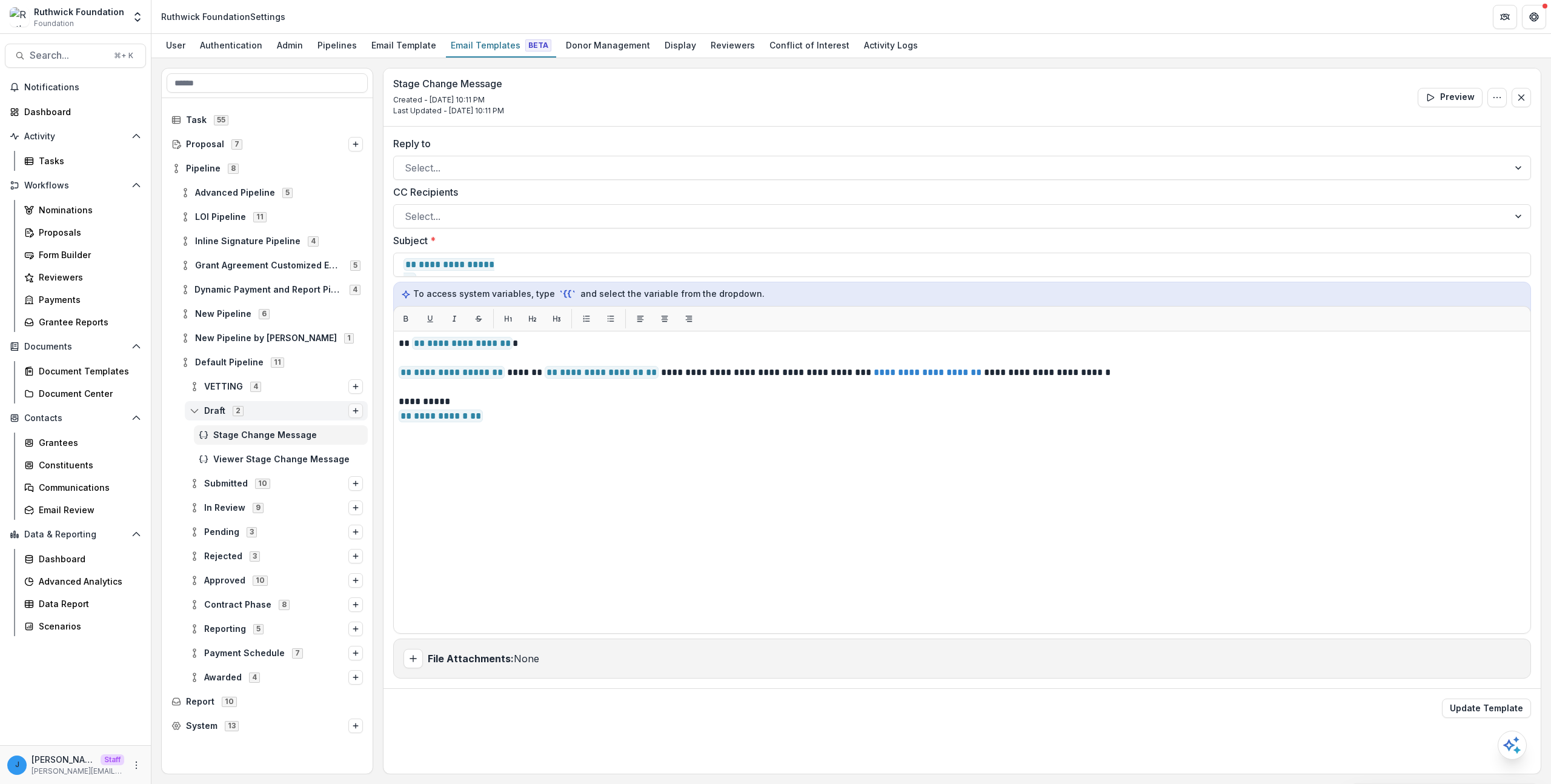
click at [350, 412] on button "Options" at bounding box center [356, 411] width 14 height 14
click at [285, 413] on button "Stage Change Message" at bounding box center [275, 411] width 132 height 18
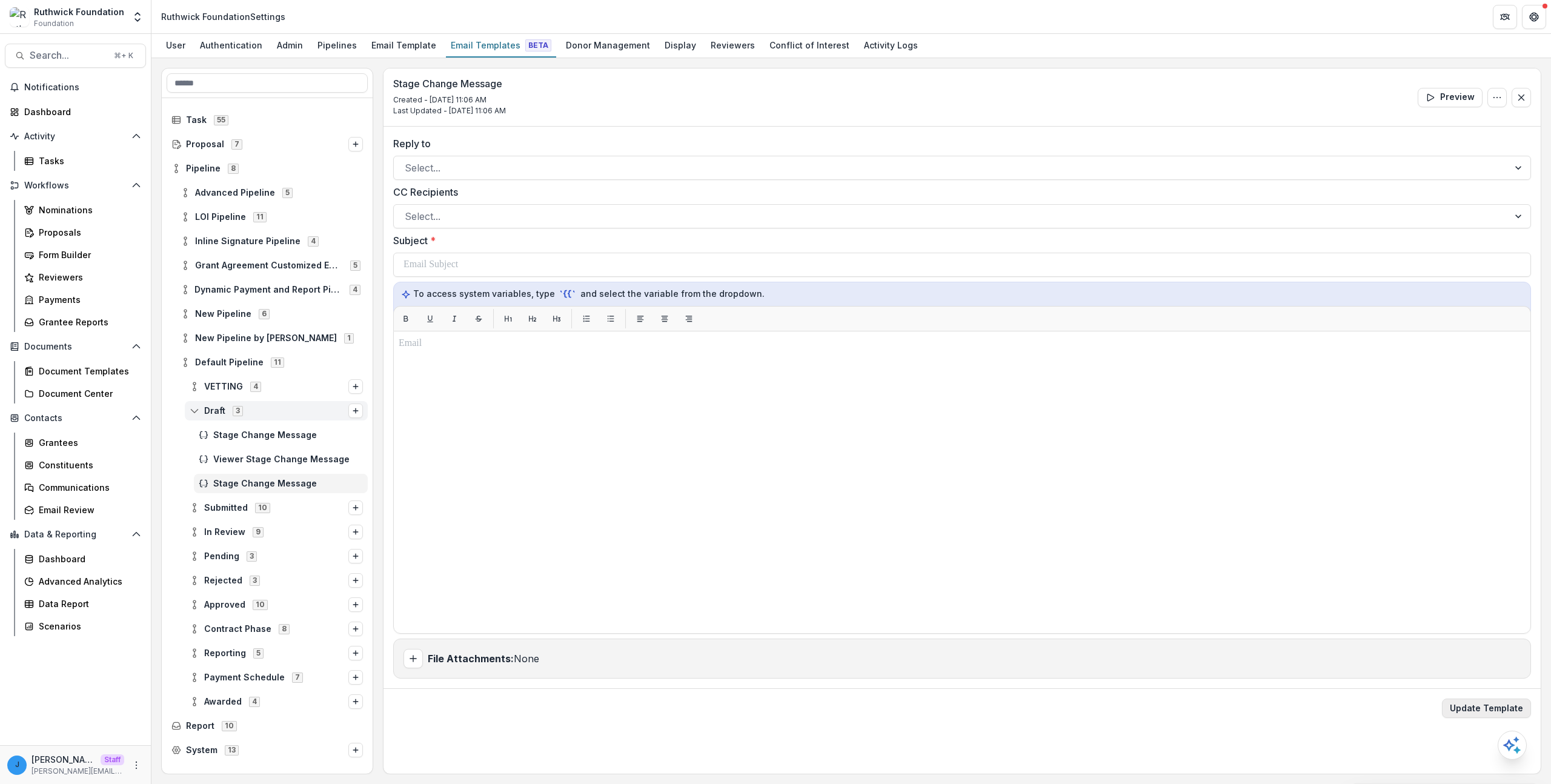
click at [1489, 712] on button "Update Template" at bounding box center [1487, 708] width 89 height 20
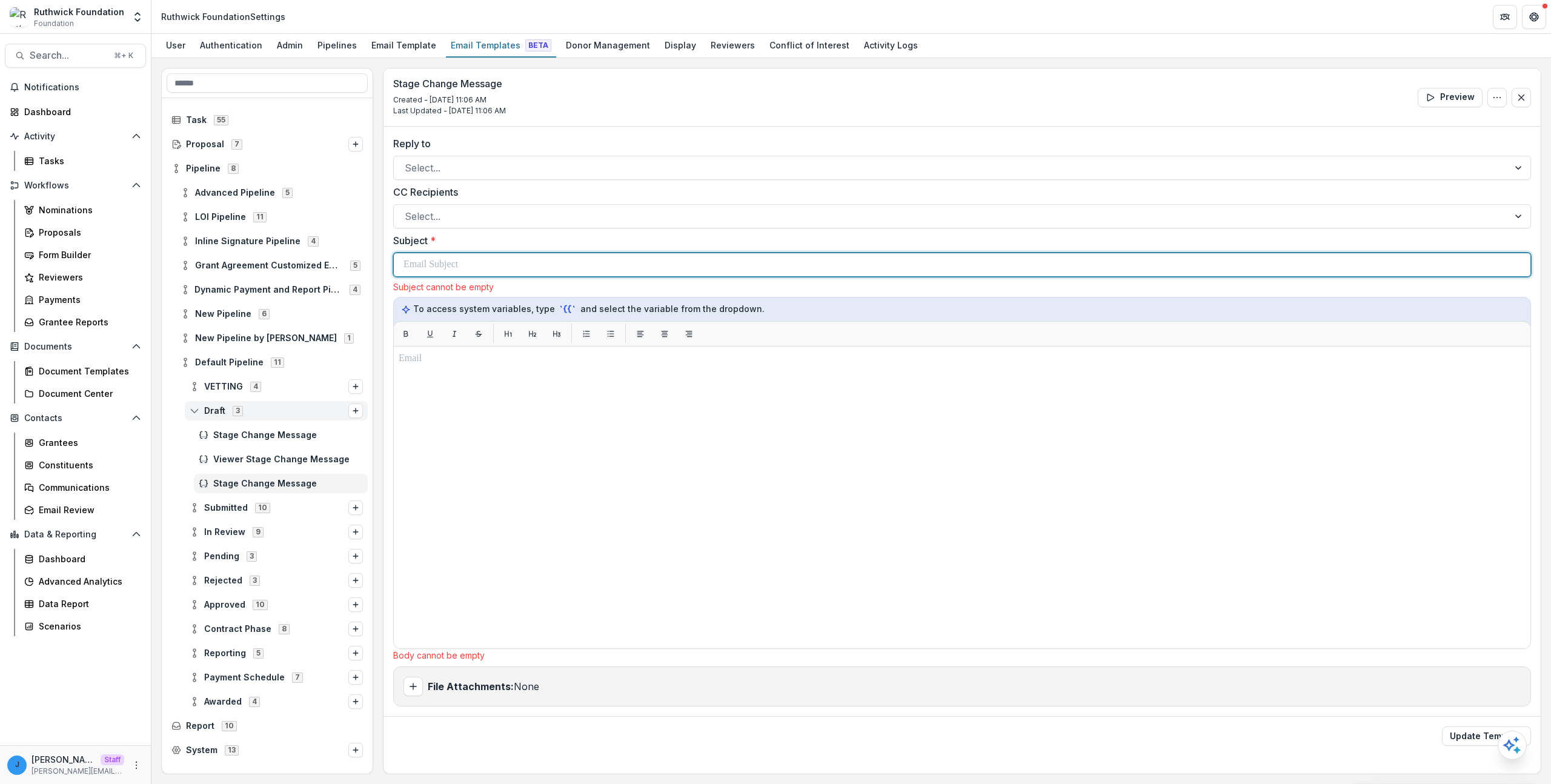
click at [573, 259] on div at bounding box center [962, 264] width 1117 height 23
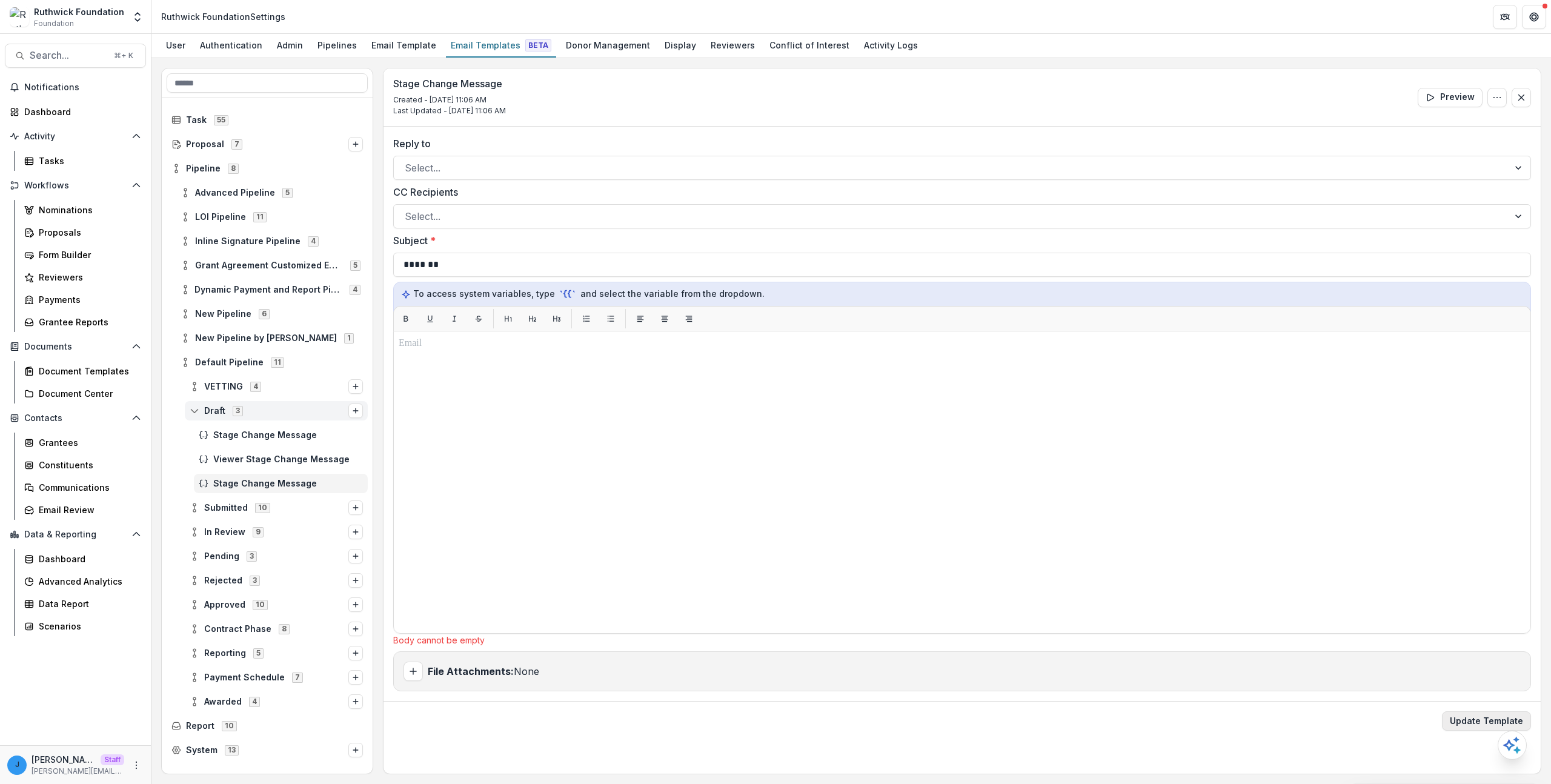
click at [1491, 711] on button "Update Template" at bounding box center [1487, 721] width 89 height 20
click at [1470, 718] on button "Update Template" at bounding box center [1487, 721] width 89 height 20
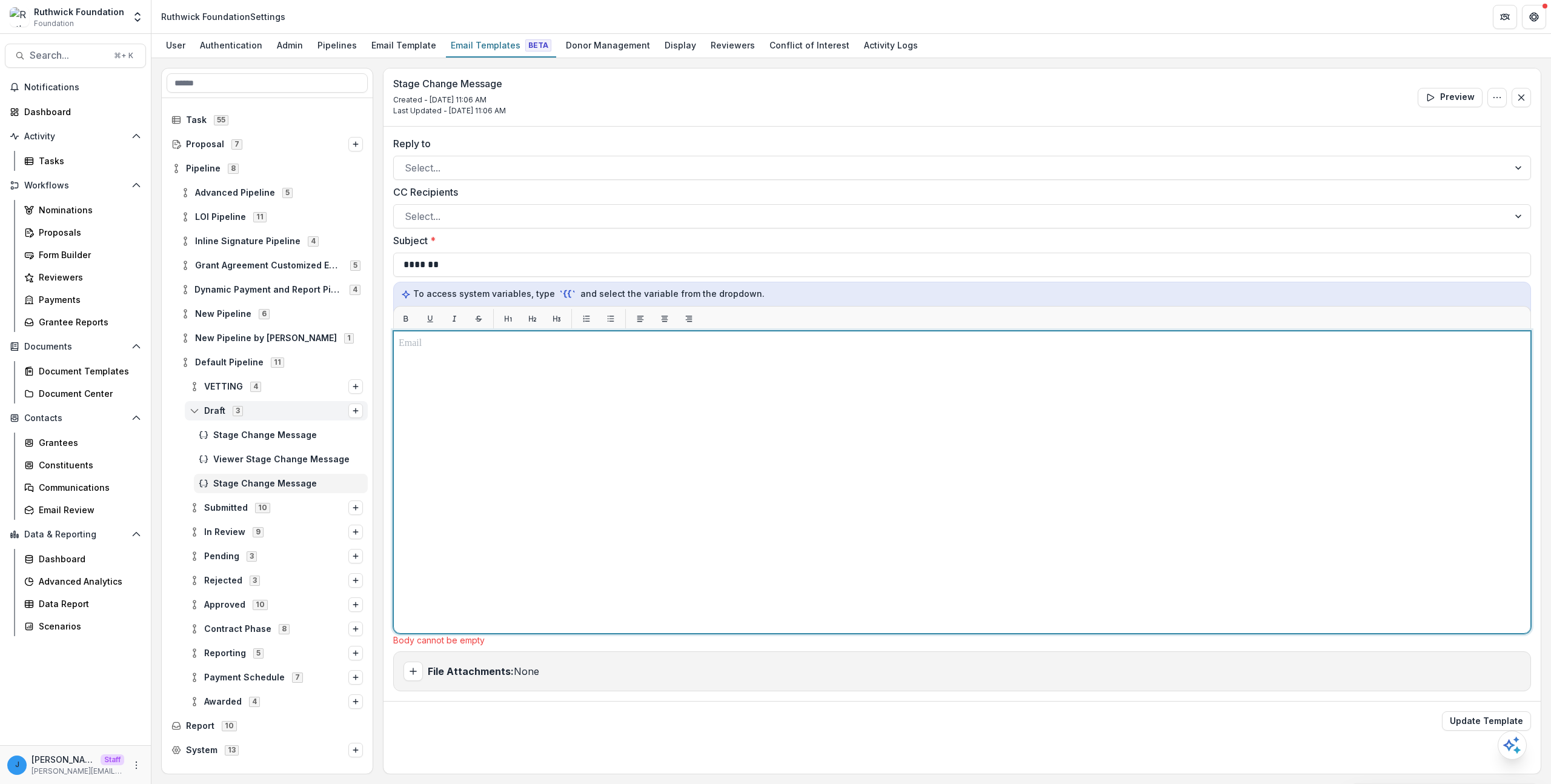
click at [816, 425] on div at bounding box center [962, 482] width 1127 height 292
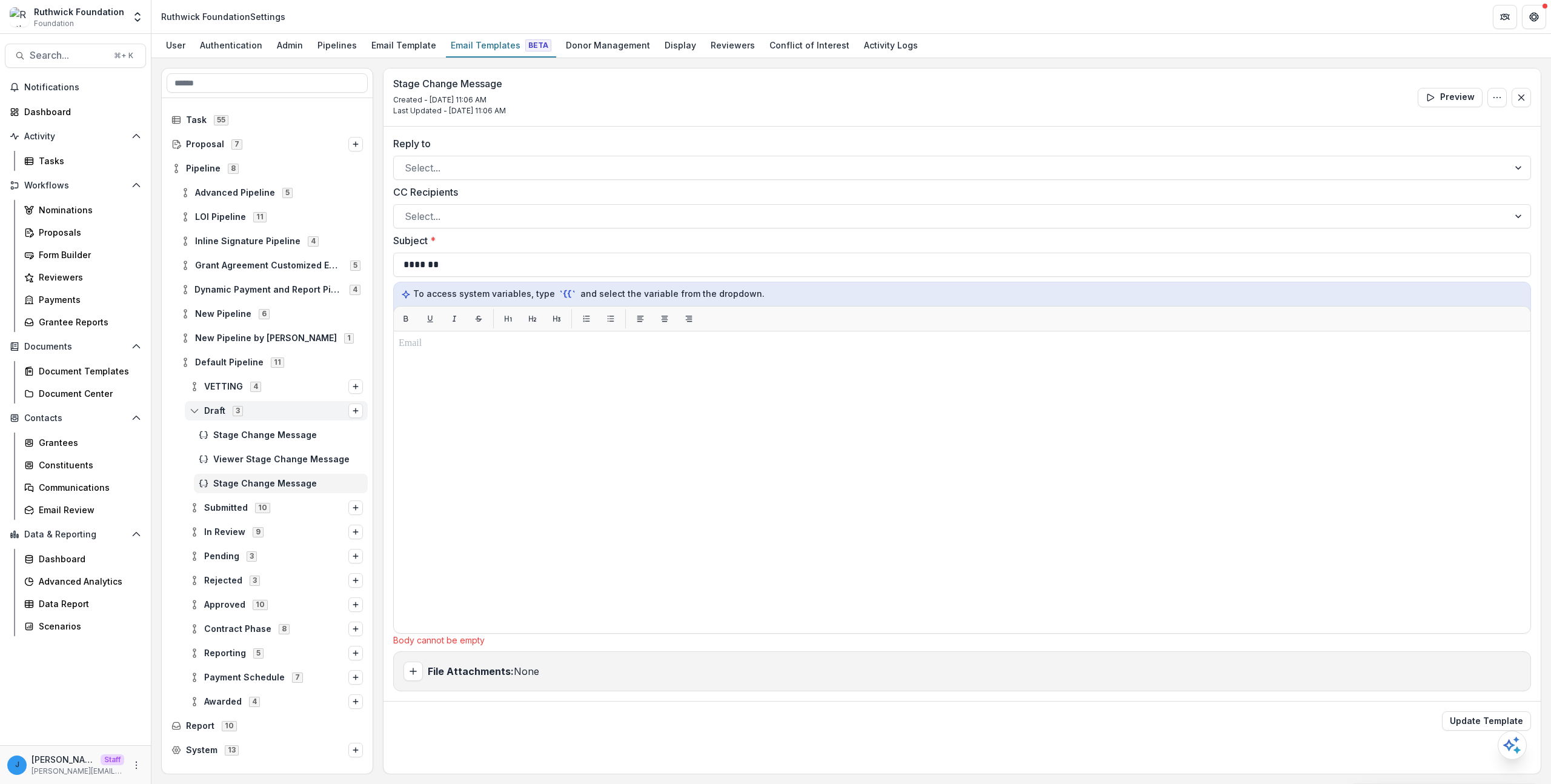
click at [1347, 755] on div "Stage Change Message Created - [DATE] 11:06 AM Last Updated - [DATE] 11:06 AM P…" at bounding box center [962, 421] width 1159 height 707
click at [1473, 714] on button "Update Template" at bounding box center [1487, 721] width 89 height 20
click at [1473, 720] on button "Update Template" at bounding box center [1487, 721] width 89 height 20
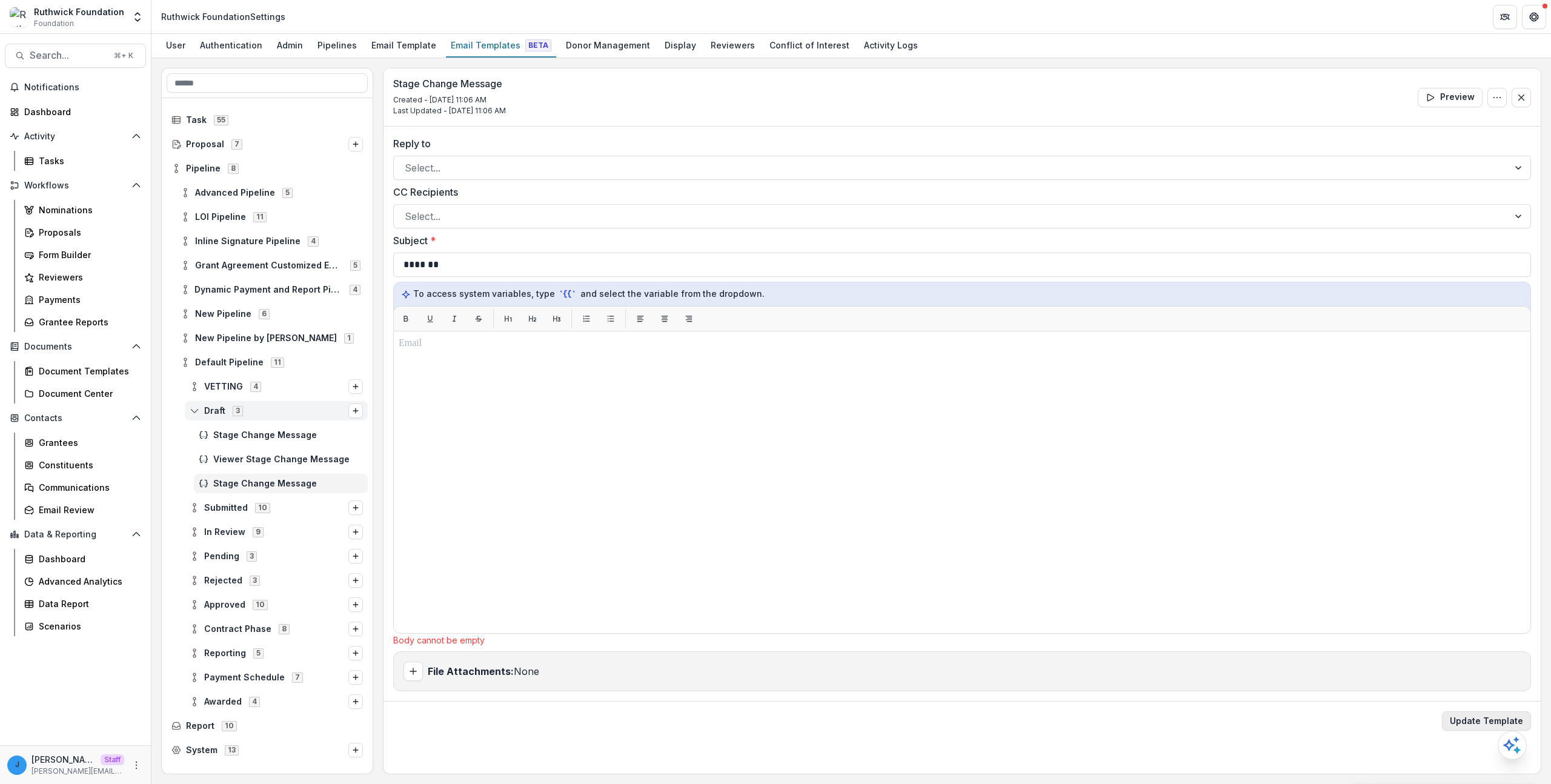
drag, startPoint x: 1473, startPoint y: 720, endPoint x: 1462, endPoint y: 718, distance: 11.2
click at [1473, 720] on button "Update Template" at bounding box center [1487, 721] width 89 height 20
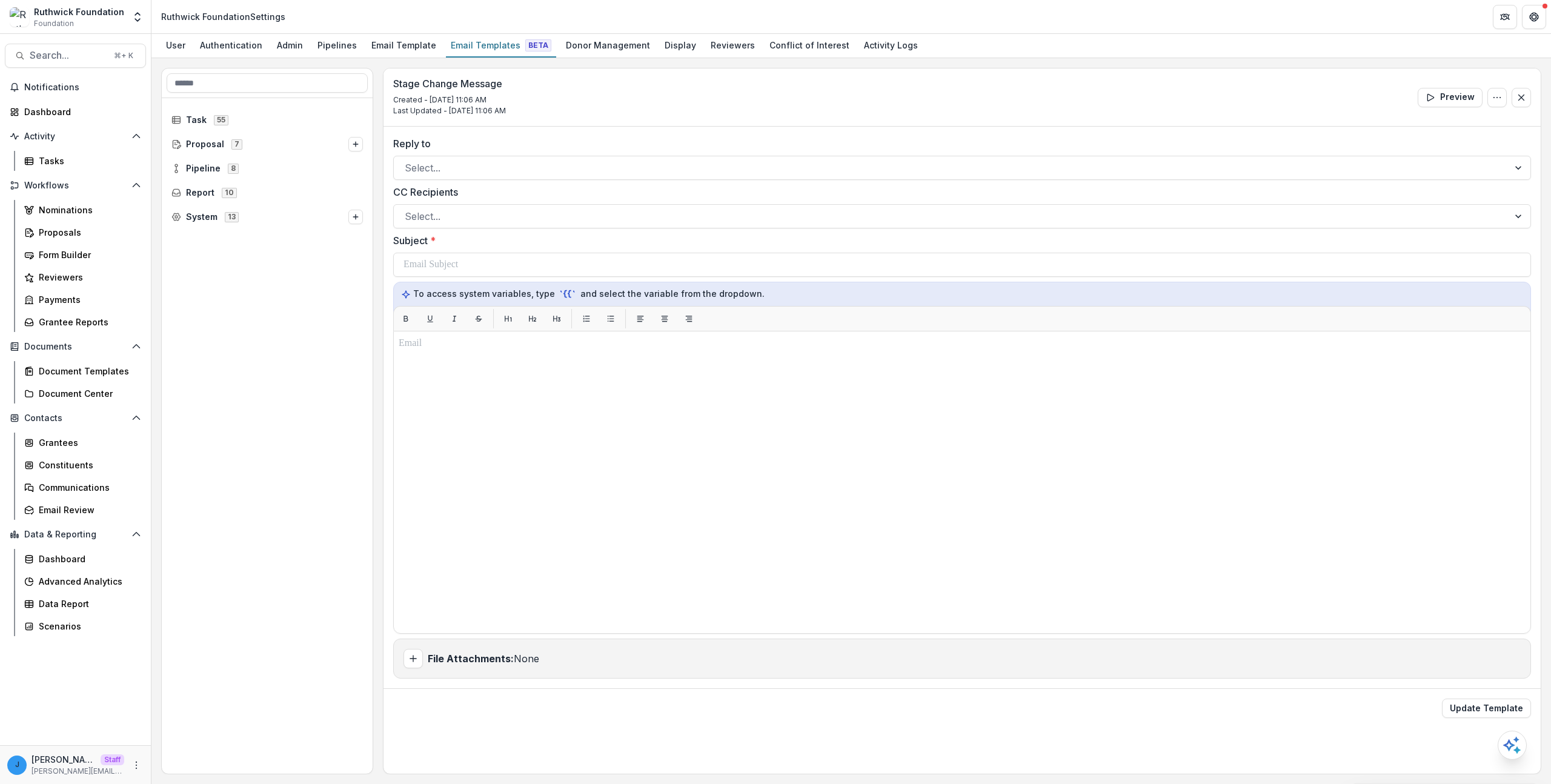
click at [416, 240] on label "Subject *" at bounding box center [959, 240] width 1131 height 14
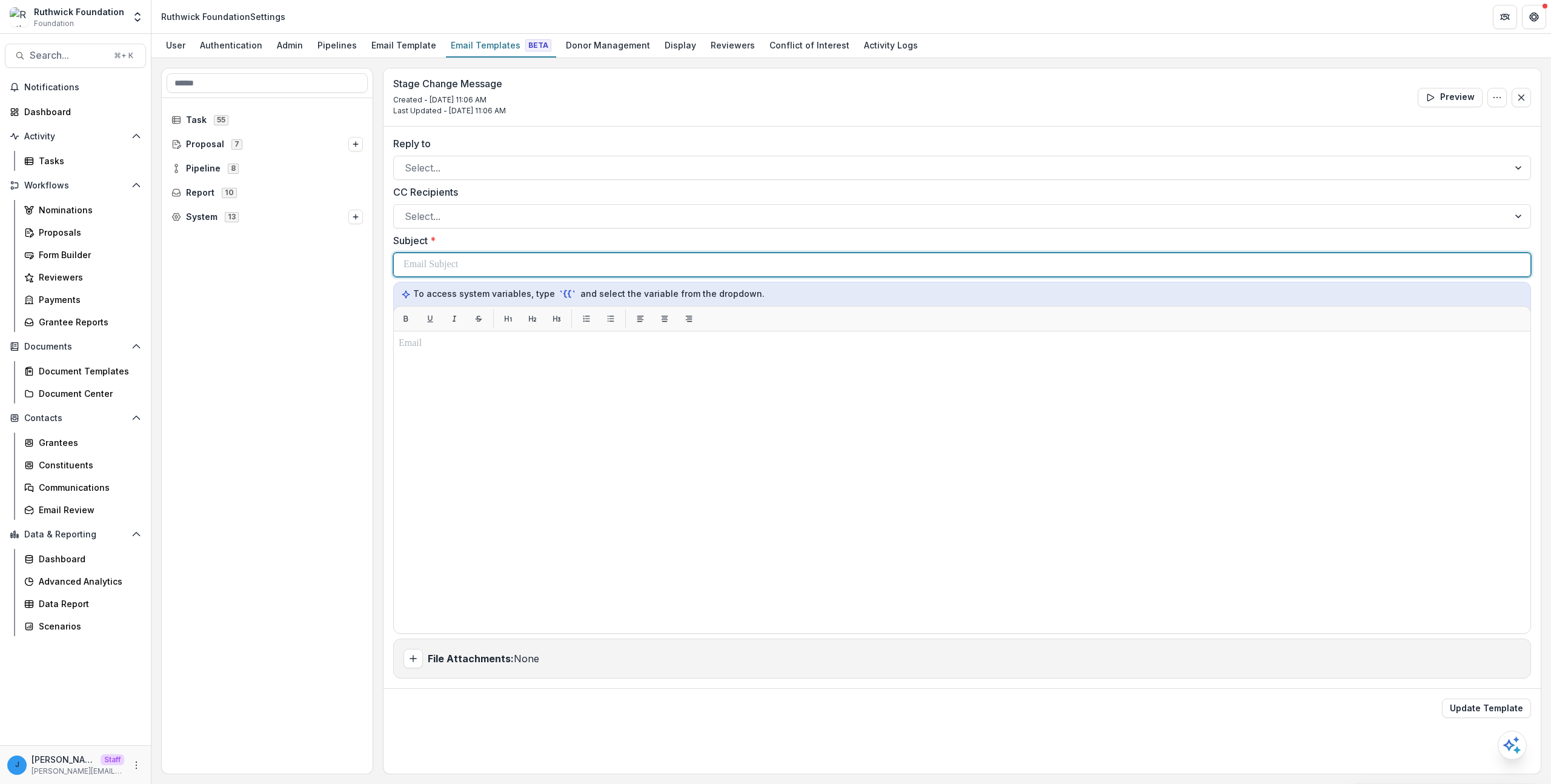
click at [427, 258] on p at bounding box center [431, 264] width 55 height 14
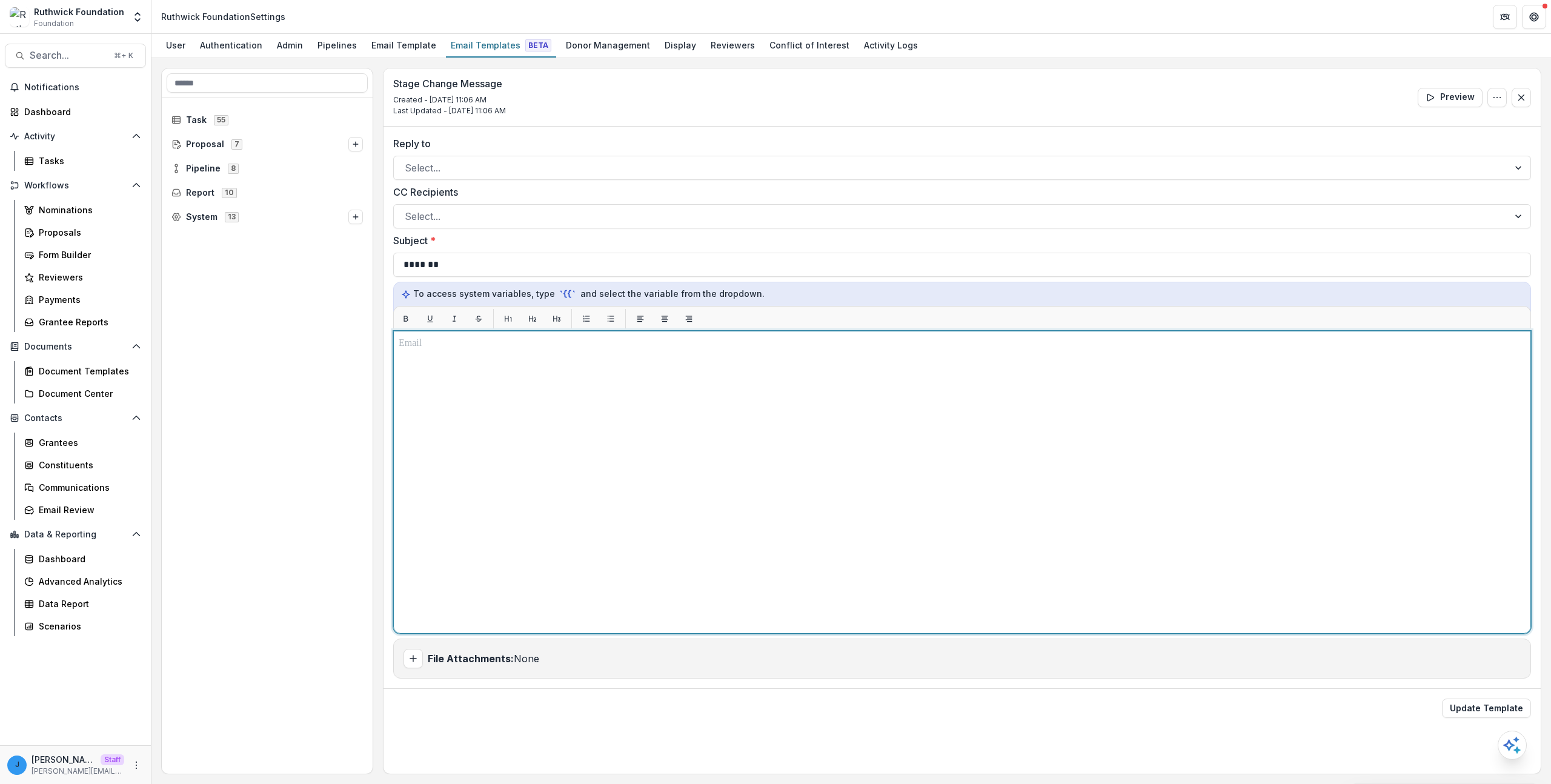
click at [616, 393] on div at bounding box center [962, 482] width 1127 height 292
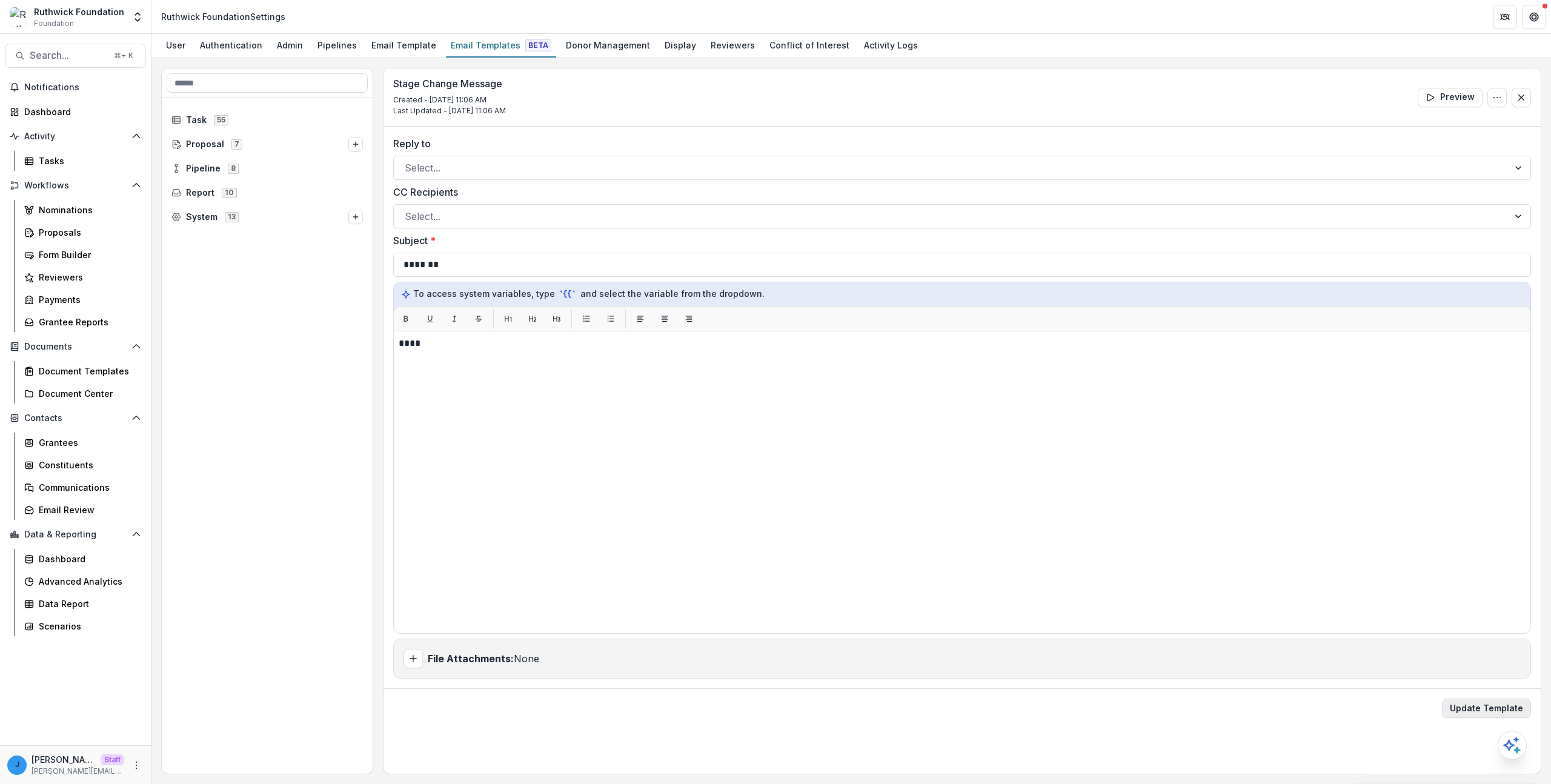
click at [1475, 707] on button "Update Template" at bounding box center [1487, 708] width 89 height 20
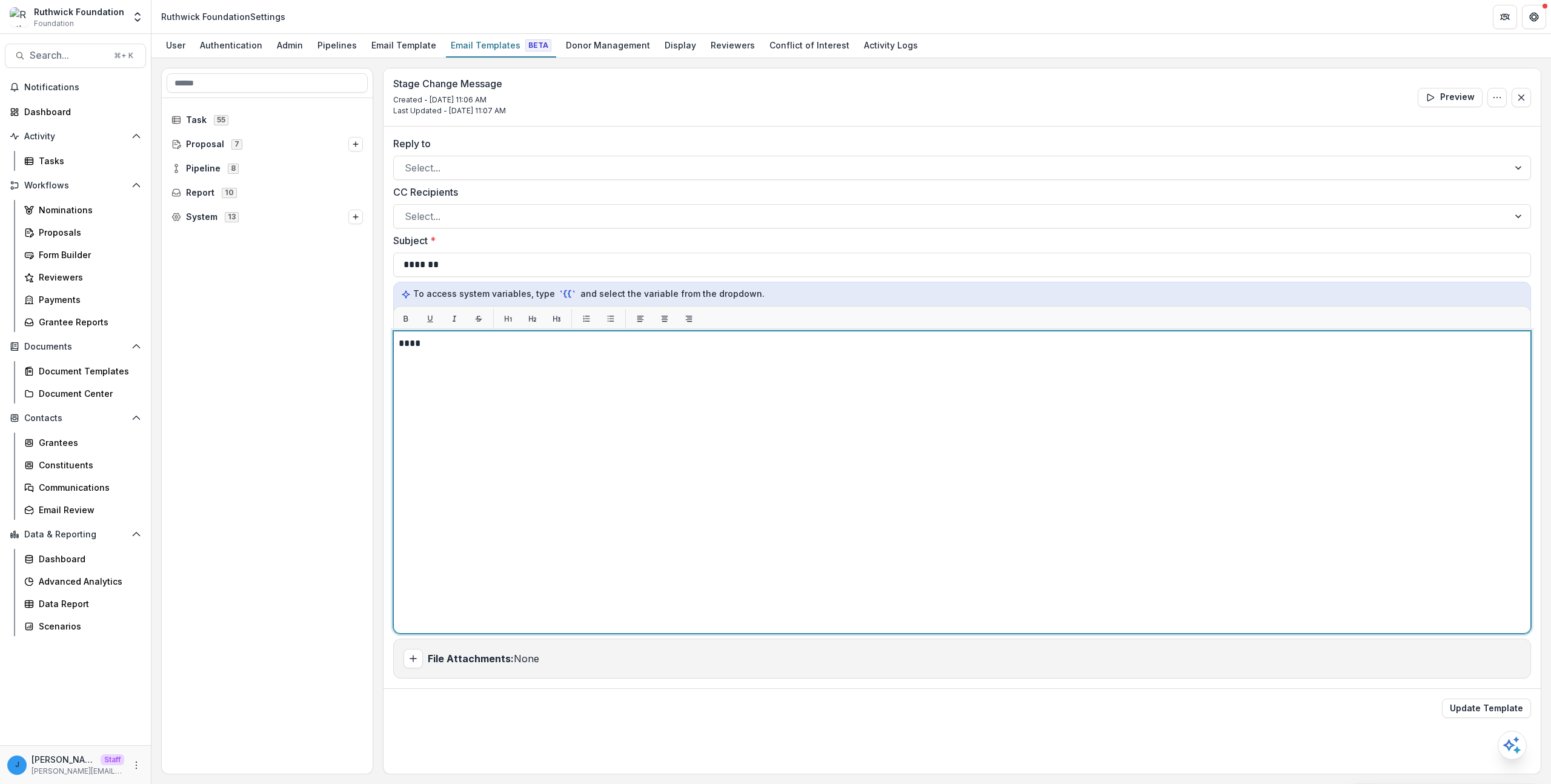
click at [780, 547] on div "****" at bounding box center [962, 482] width 1127 height 292
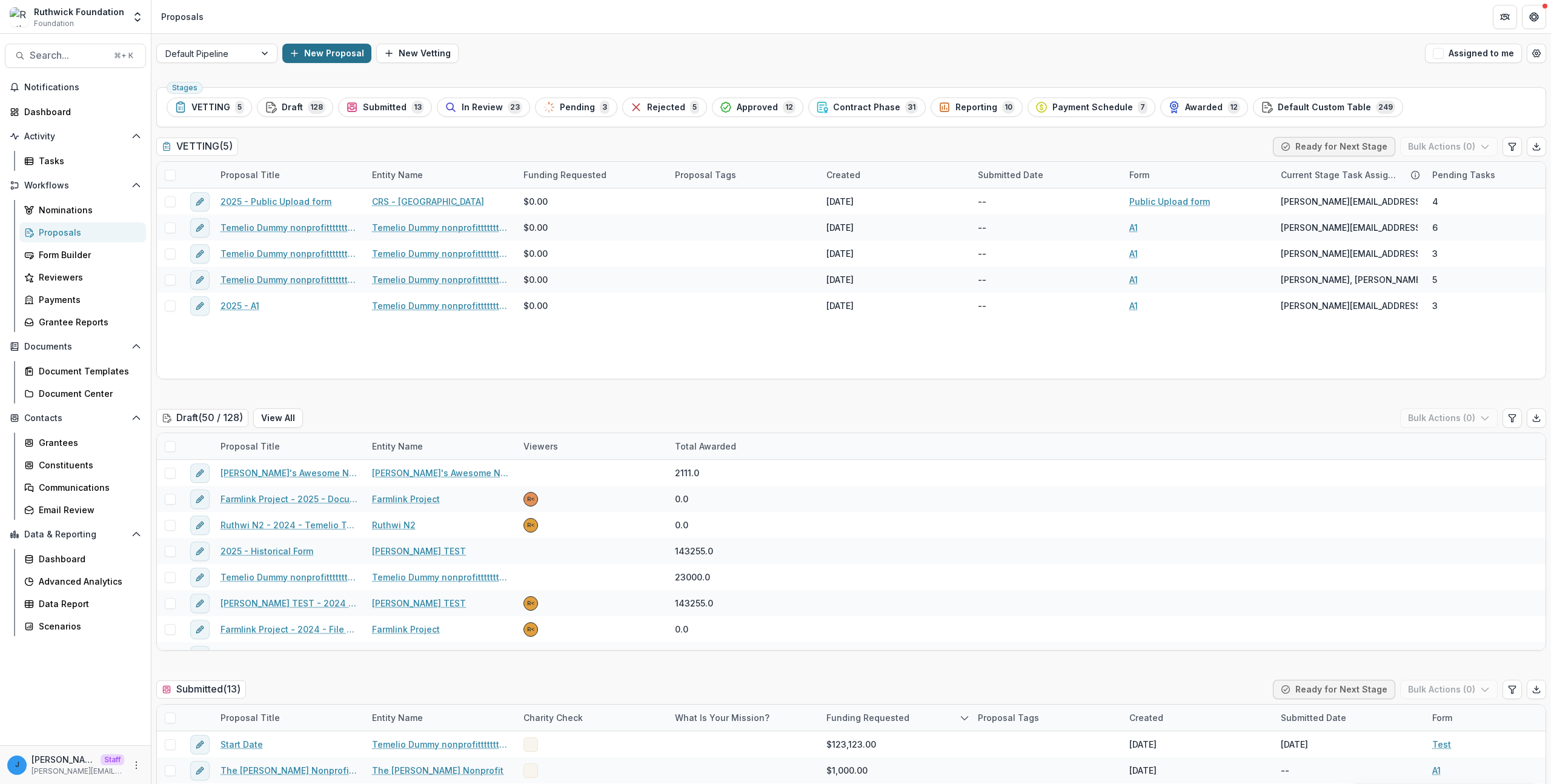
click at [317, 58] on button "New Proposal" at bounding box center [327, 53] width 89 height 20
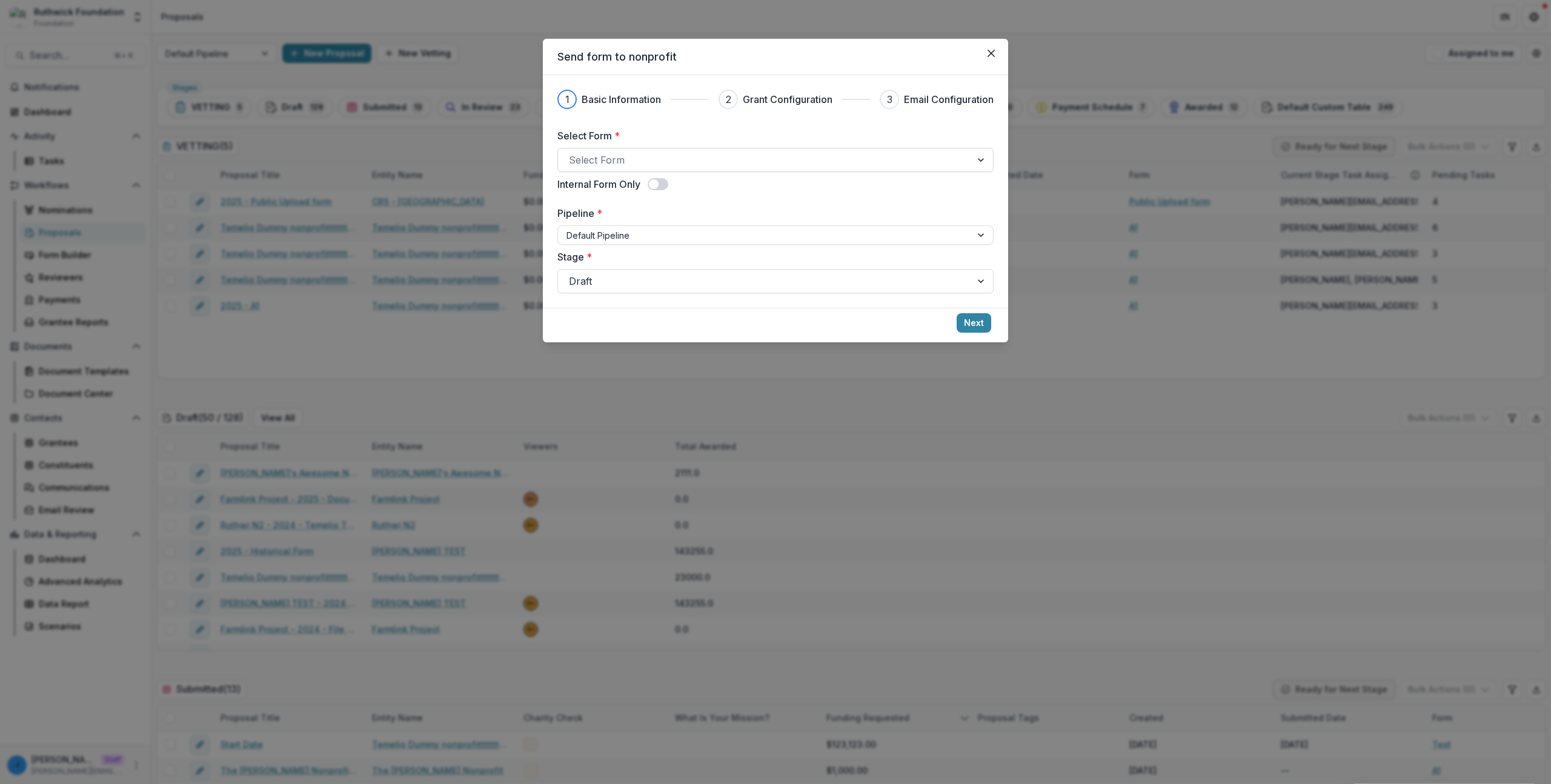
click at [609, 152] on div at bounding box center [765, 160] width 391 height 17
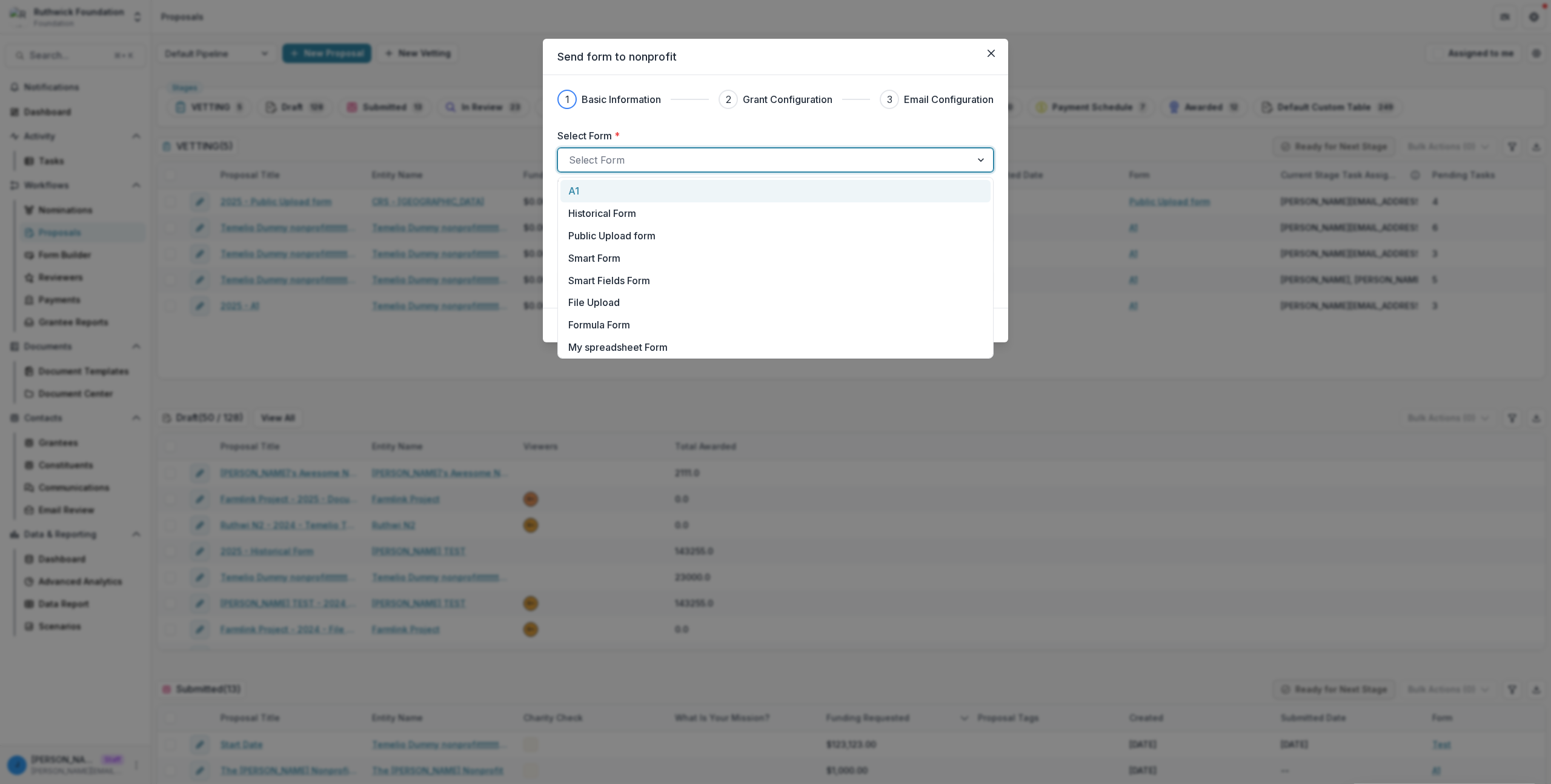
click at [601, 187] on div "A1" at bounding box center [776, 191] width 414 height 14
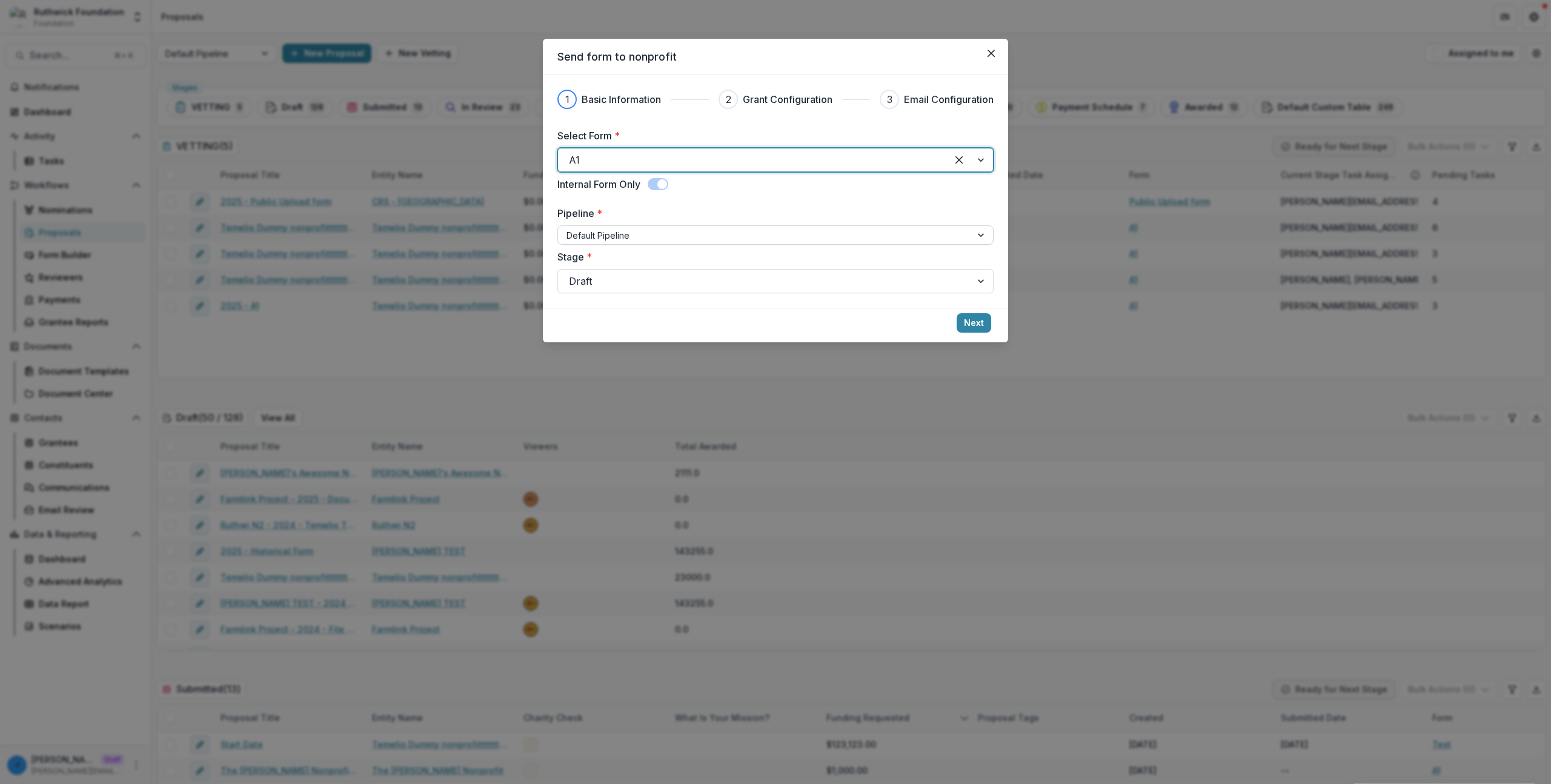
click at [615, 231] on div at bounding box center [765, 235] width 396 height 15
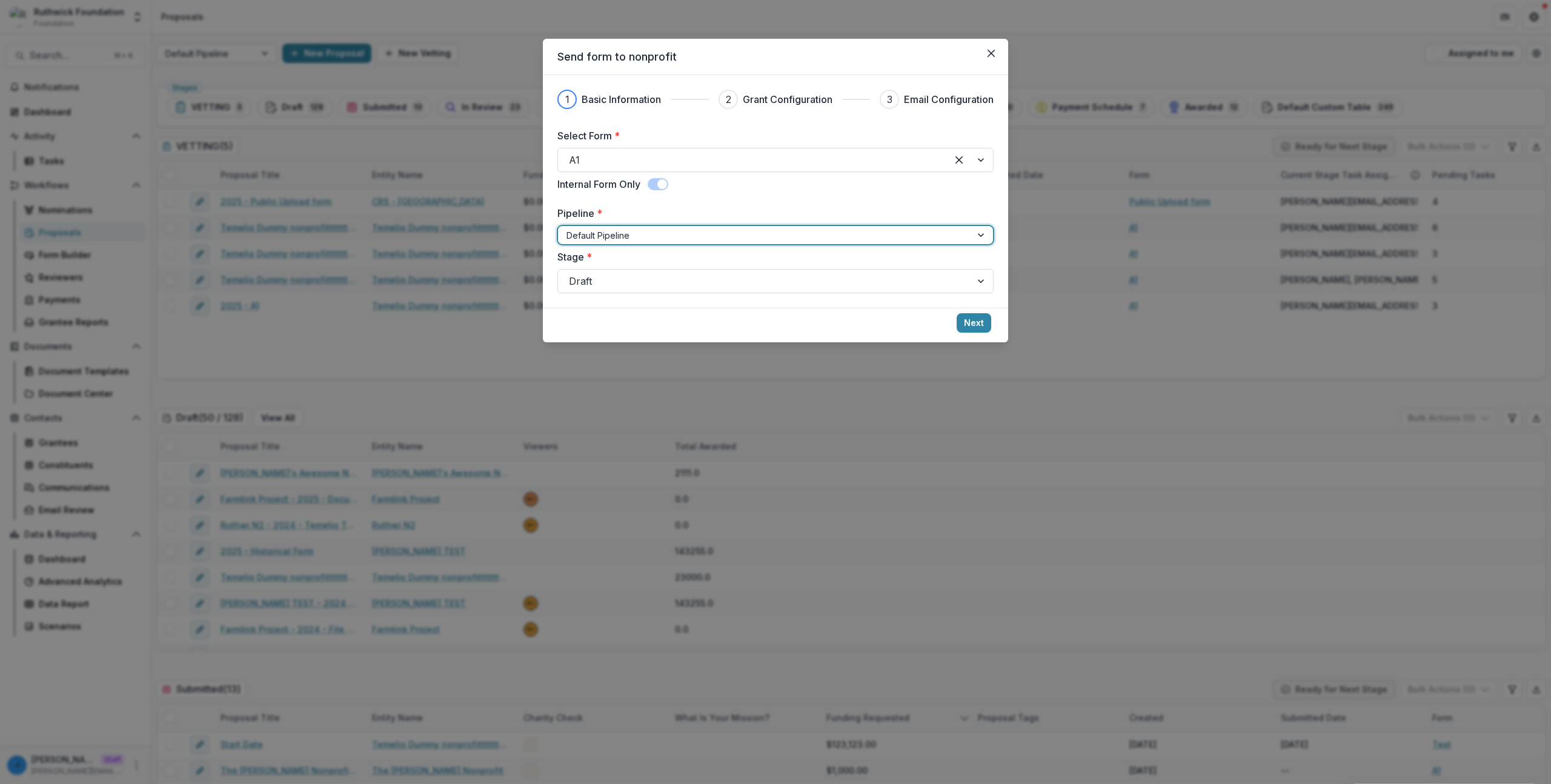
click at [615, 231] on div at bounding box center [765, 235] width 396 height 15
click at [961, 322] on button "Next" at bounding box center [974, 323] width 35 height 20
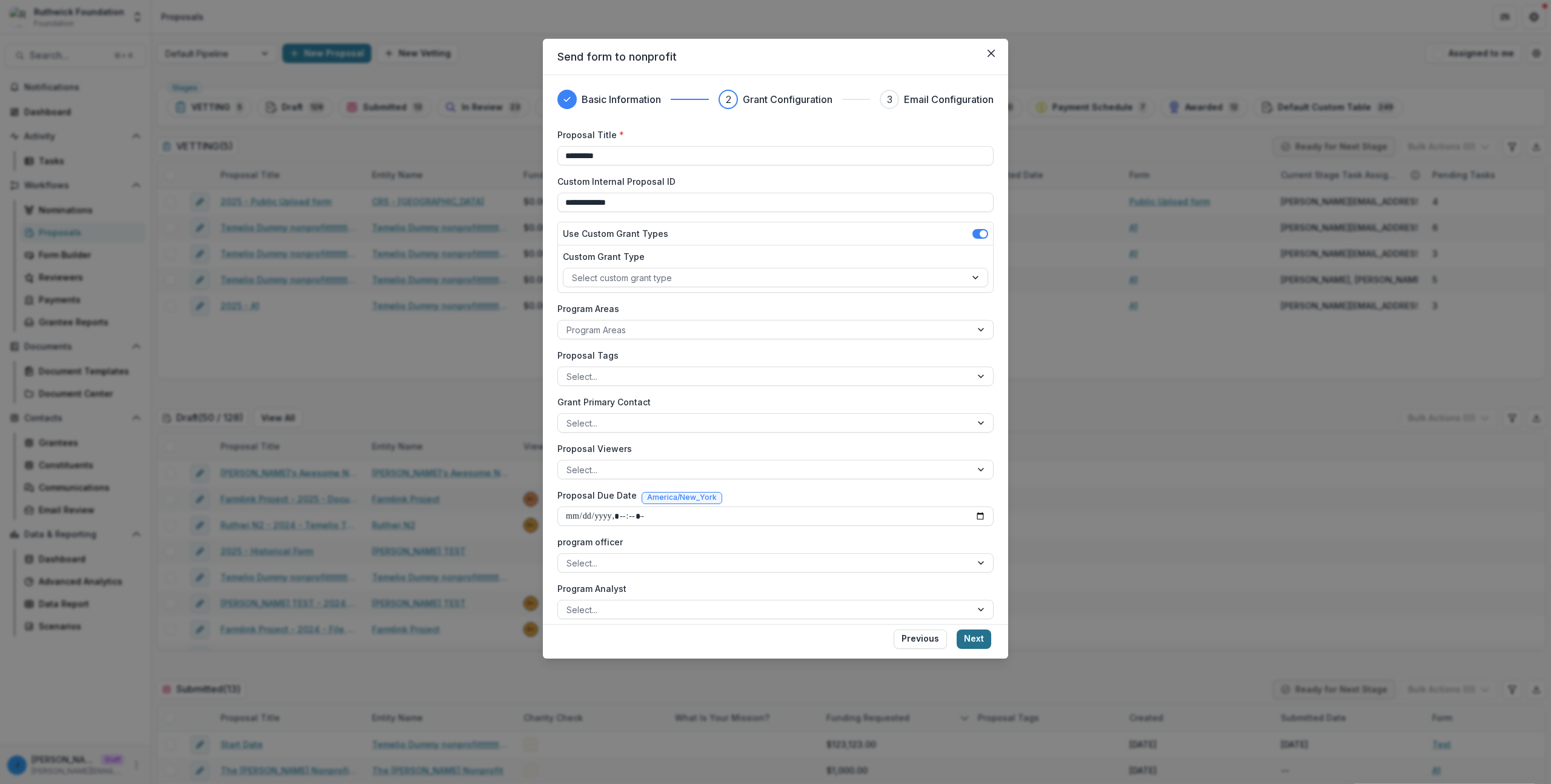
click at [977, 635] on button "Next" at bounding box center [974, 639] width 35 height 20
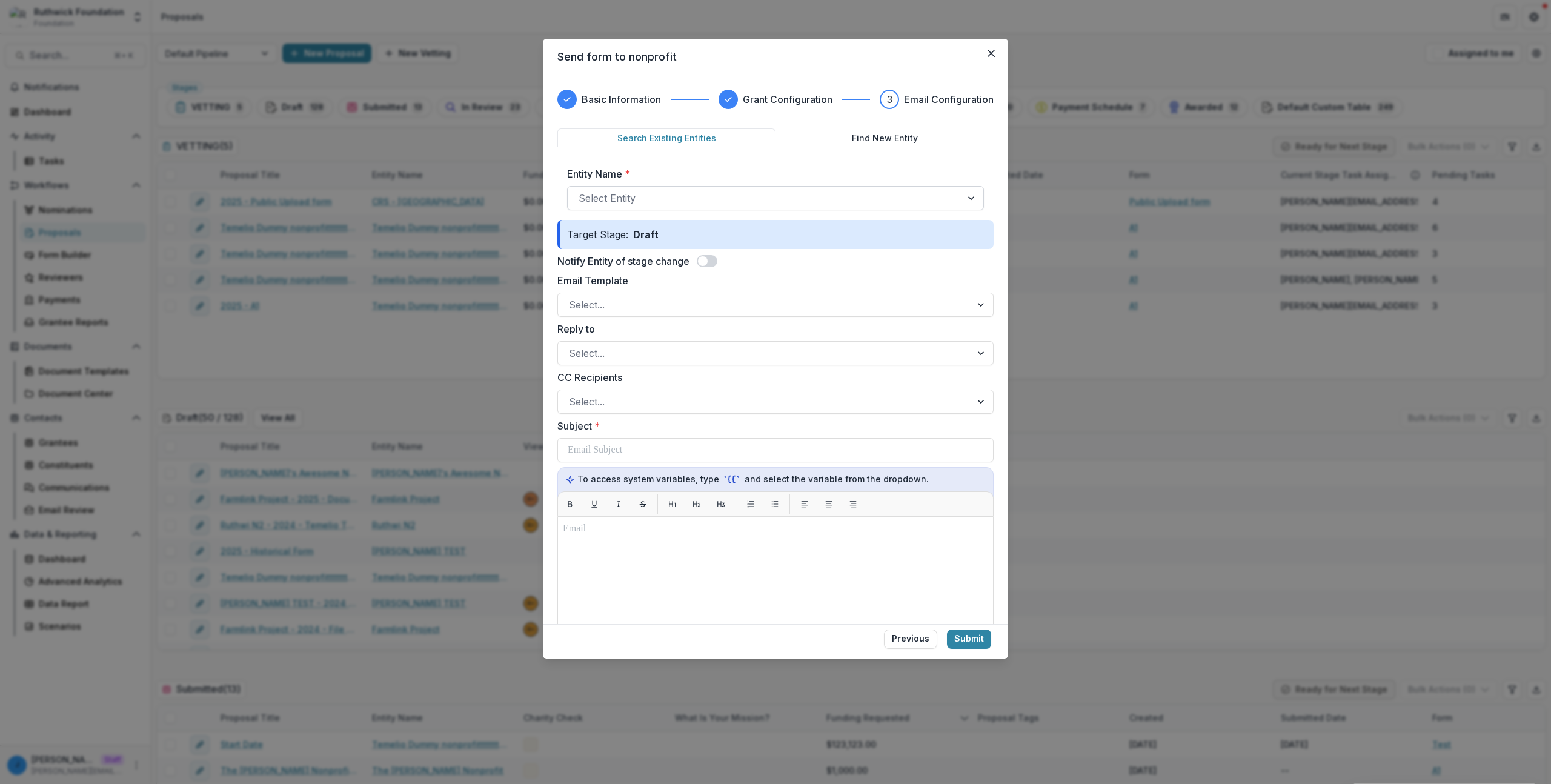
click at [663, 201] on div at bounding box center [764, 198] width 372 height 17
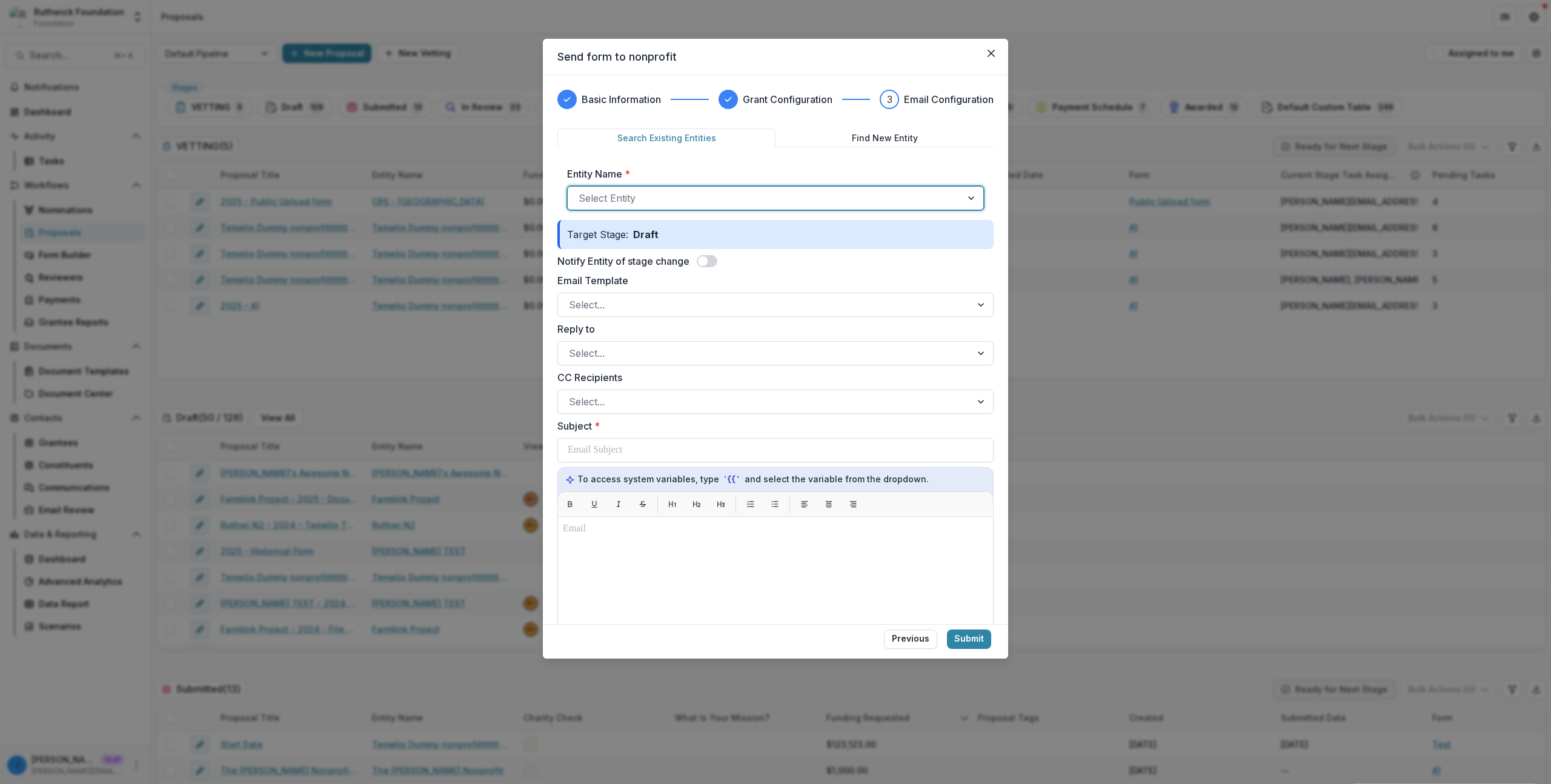
click at [652, 199] on div at bounding box center [764, 198] width 372 height 17
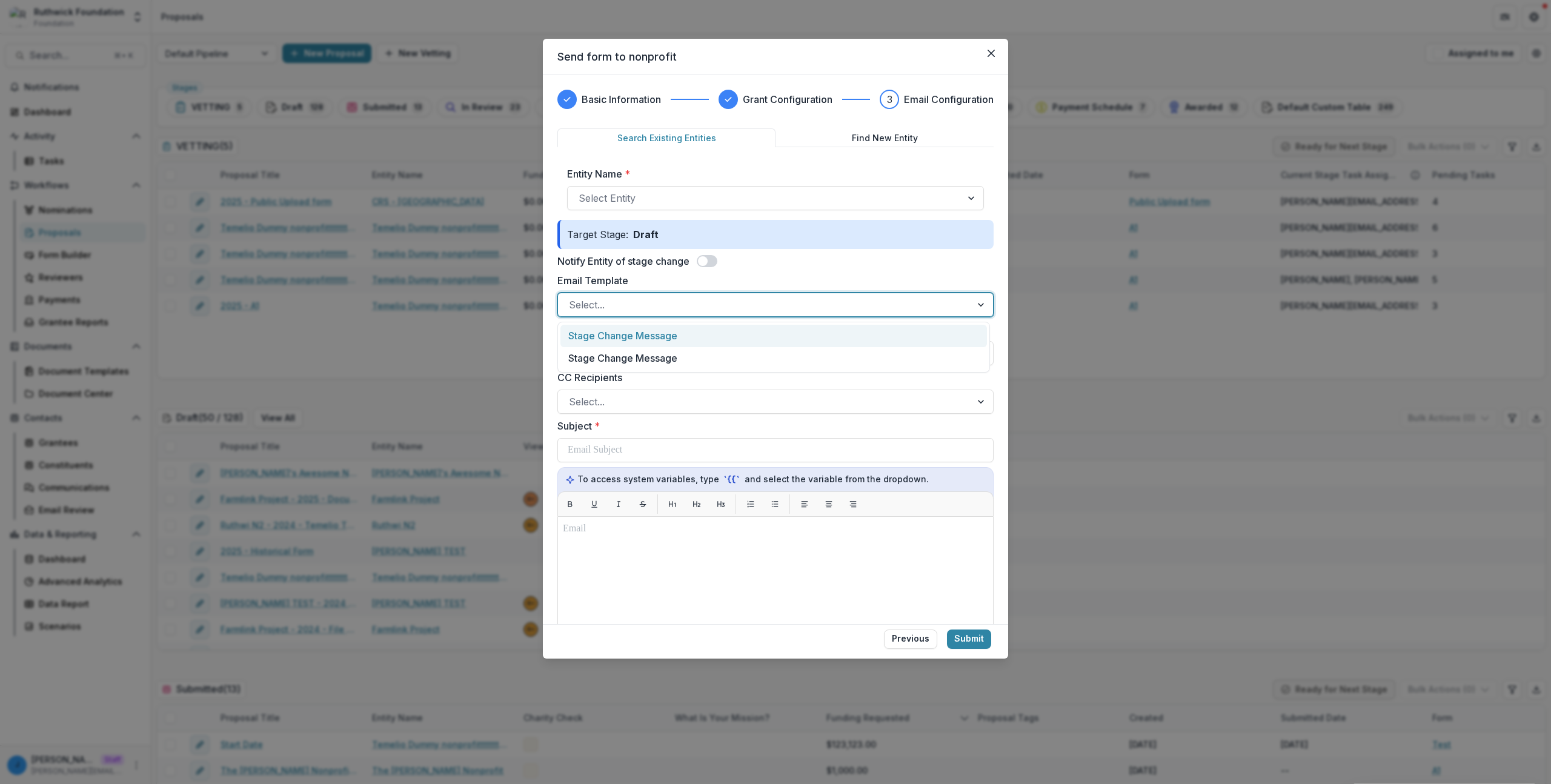
click at [618, 300] on div at bounding box center [765, 305] width 391 height 17
click at [630, 341] on div "Stage Change Message" at bounding box center [773, 336] width 427 height 22
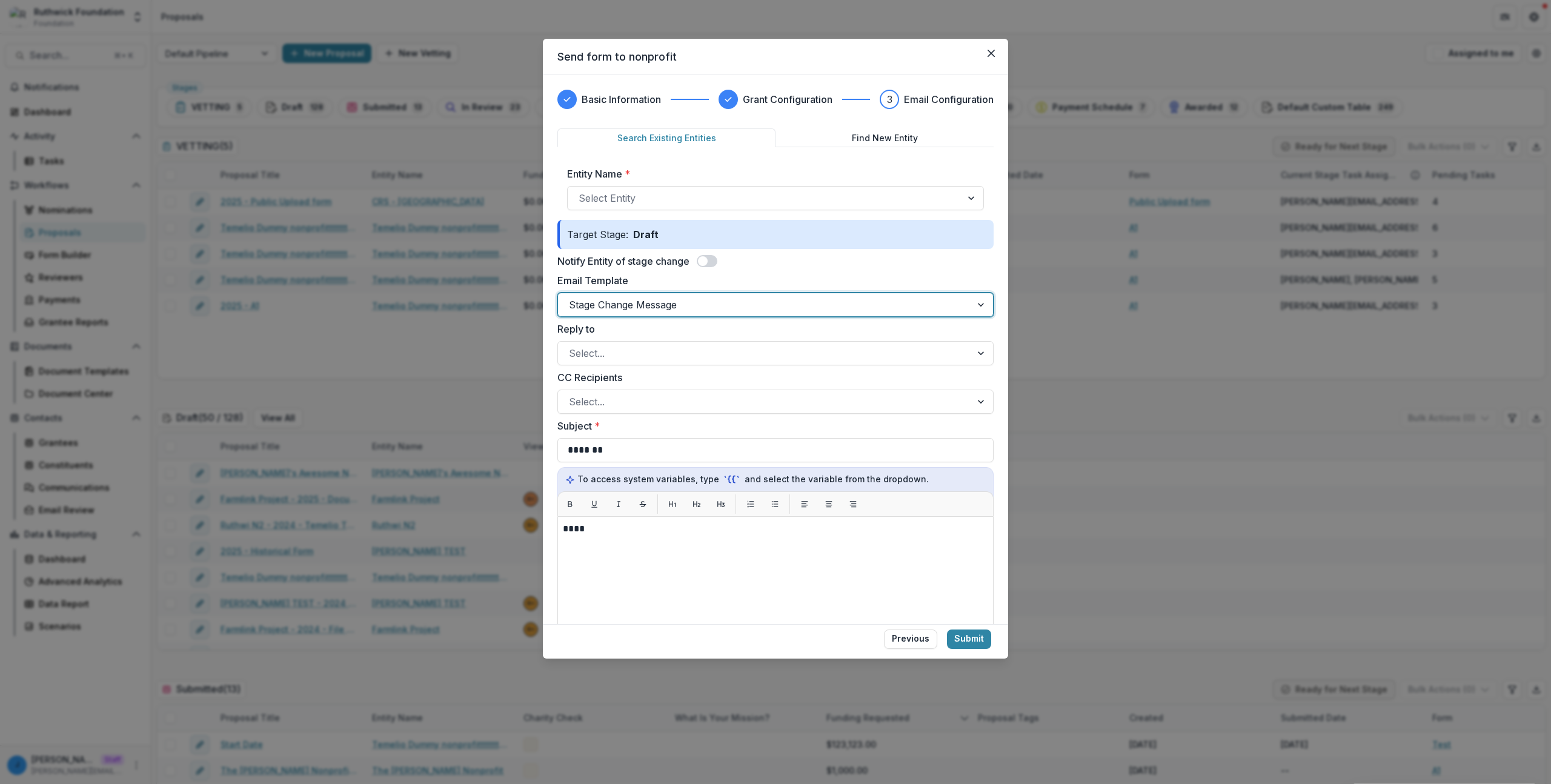
click at [651, 298] on div at bounding box center [765, 305] width 391 height 17
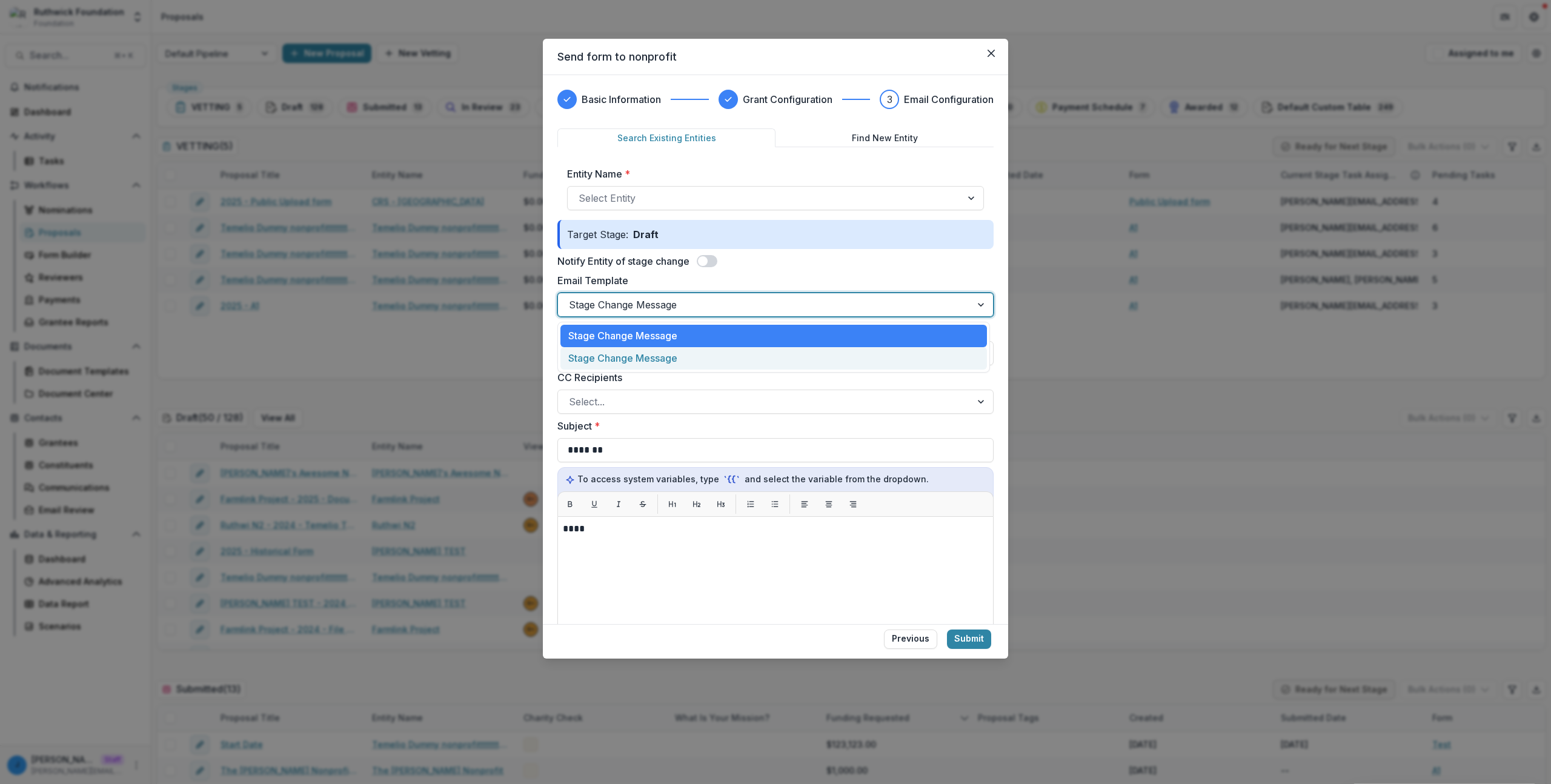
click at [634, 357] on div "Stage Change Message" at bounding box center [773, 358] width 427 height 22
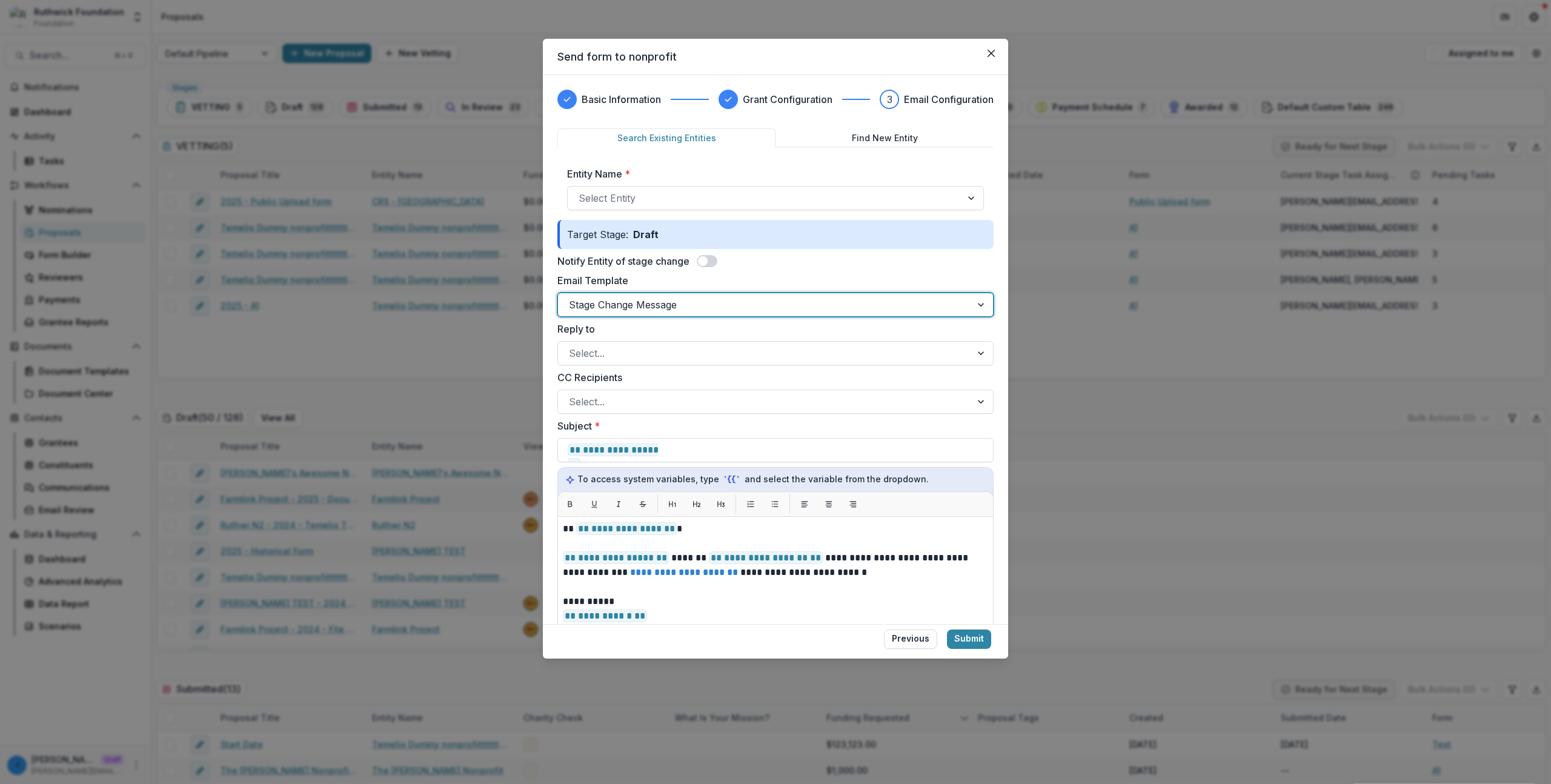
drag, startPoint x: 707, startPoint y: 260, endPoint x: 695, endPoint y: 267, distance: 13.9
click at [708, 260] on span at bounding box center [703, 260] width 10 height 10
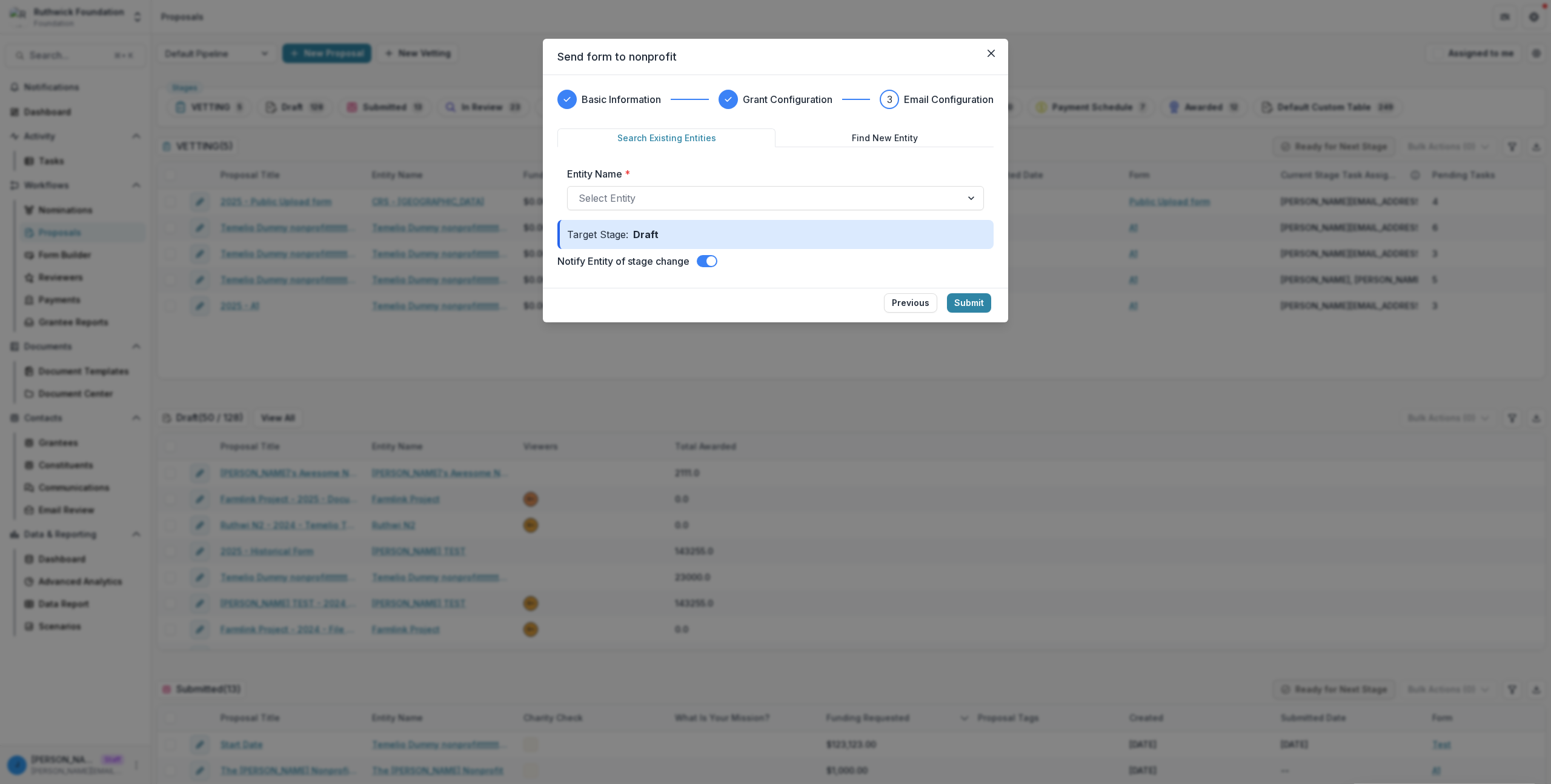
click at [713, 257] on span at bounding box center [711, 260] width 10 height 10
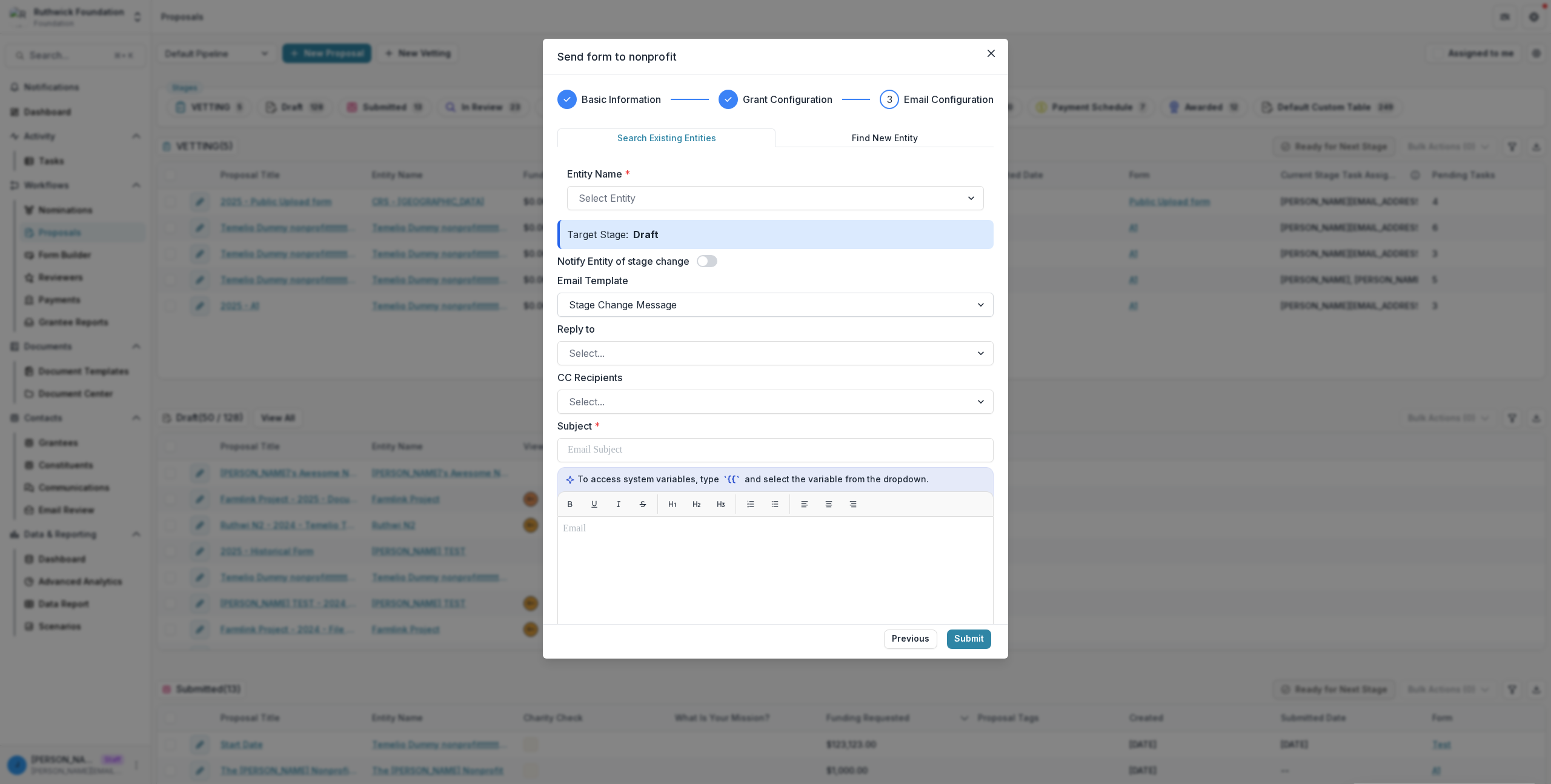
click at [638, 298] on div at bounding box center [765, 305] width 391 height 17
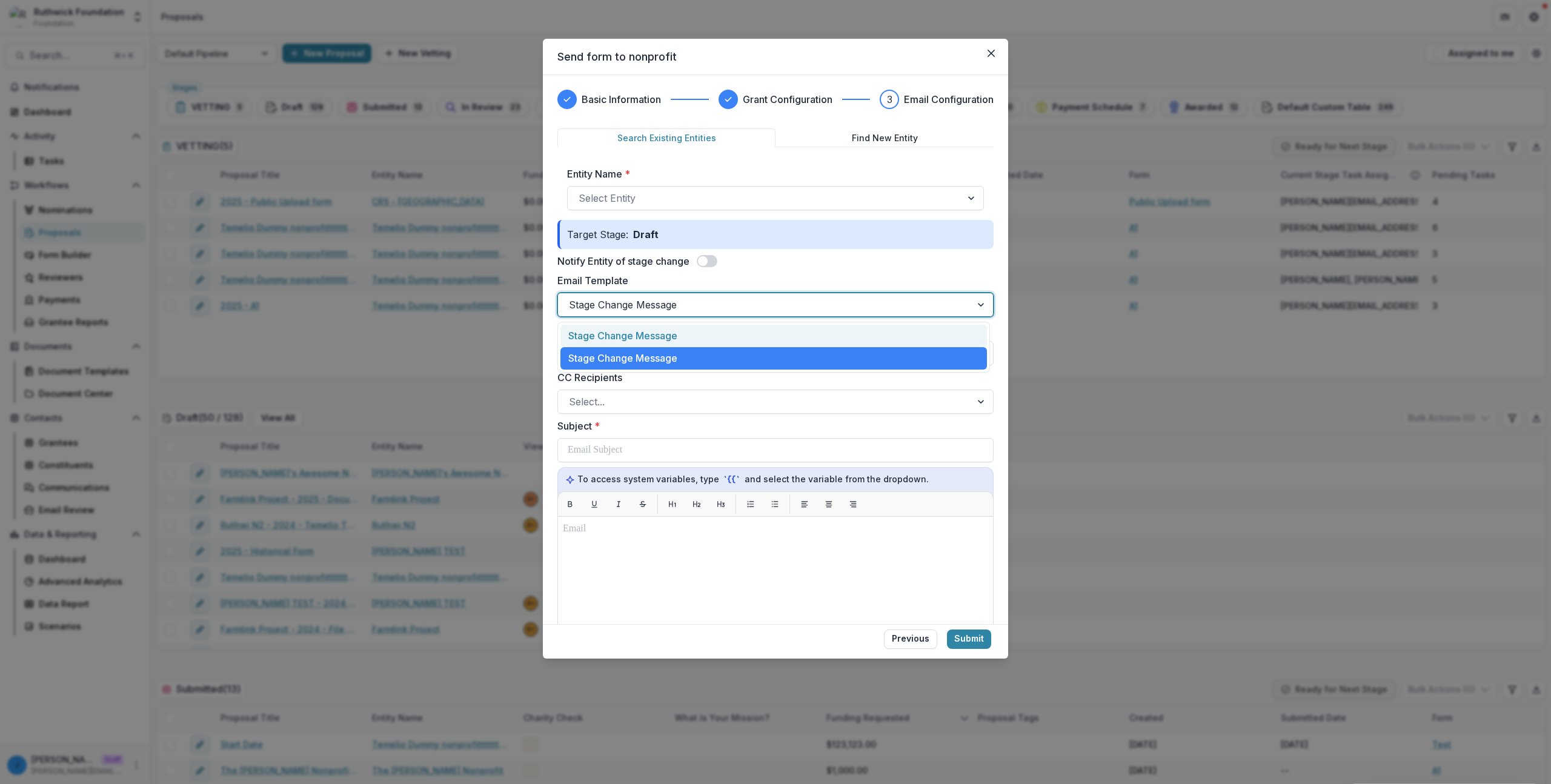
click at [629, 335] on div "Stage Change Message" at bounding box center [773, 336] width 427 height 22
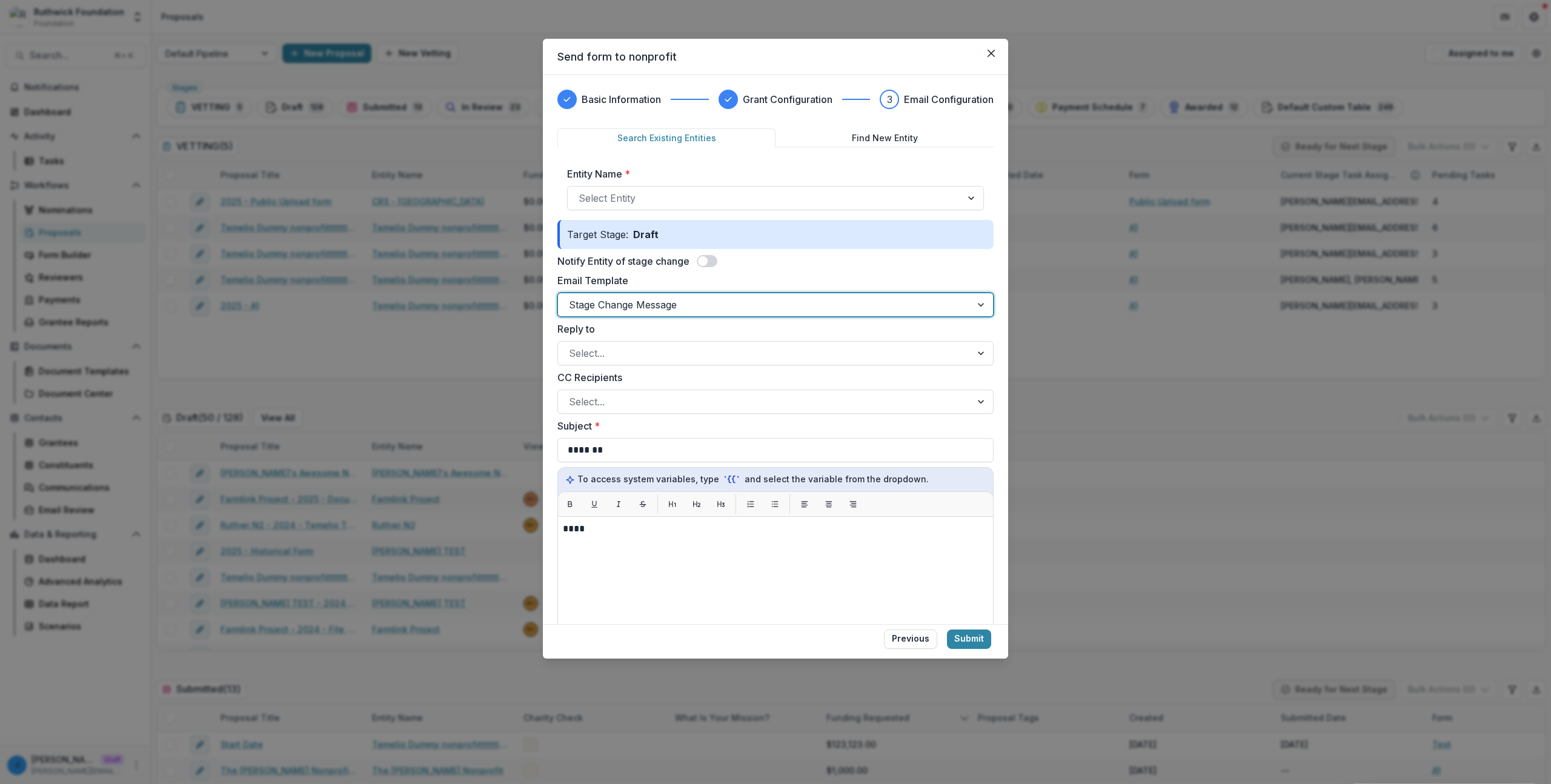
click at [634, 303] on div at bounding box center [765, 305] width 391 height 17
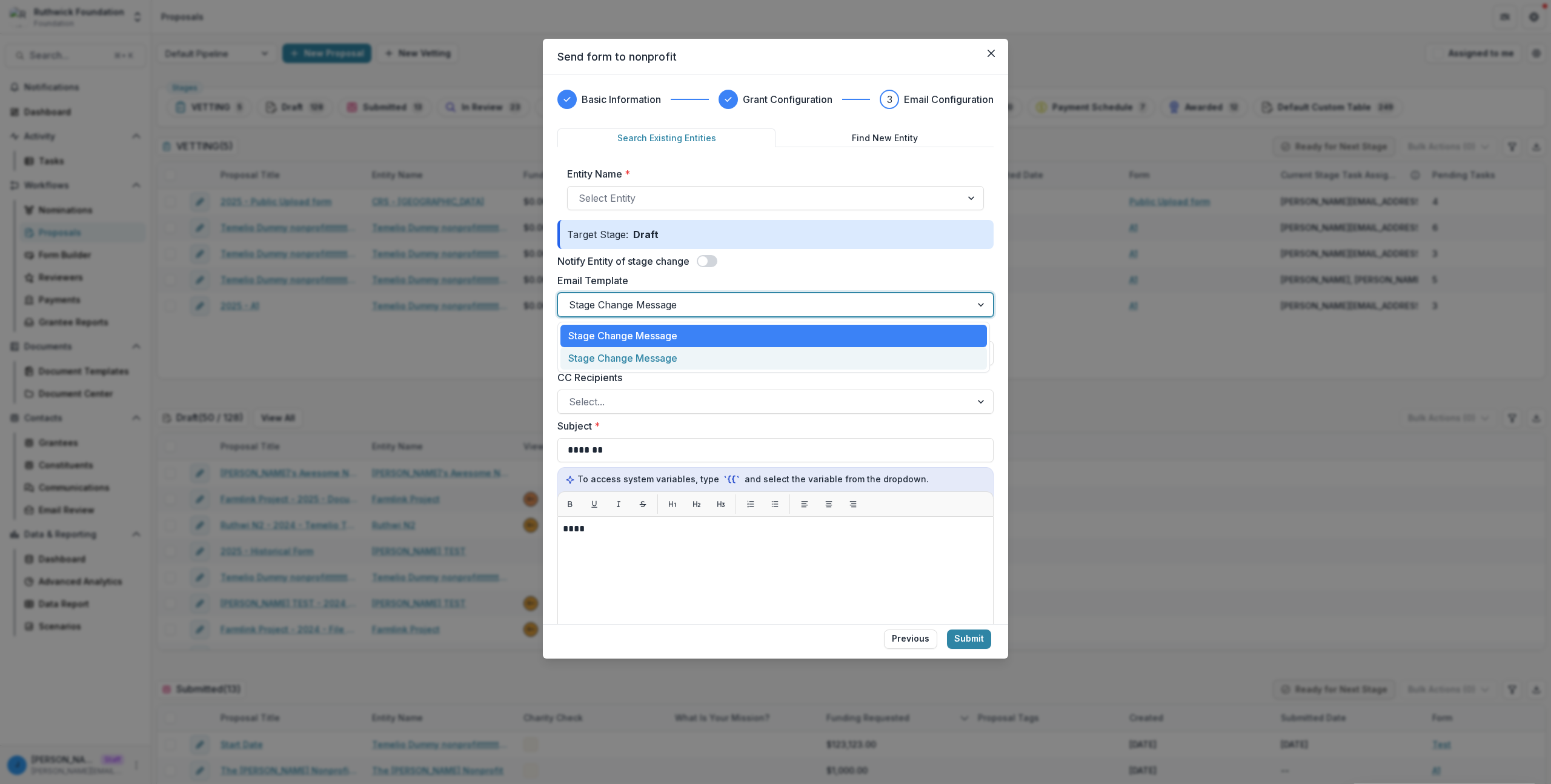
click at [630, 357] on div "Stage Change Message" at bounding box center [773, 358] width 427 height 22
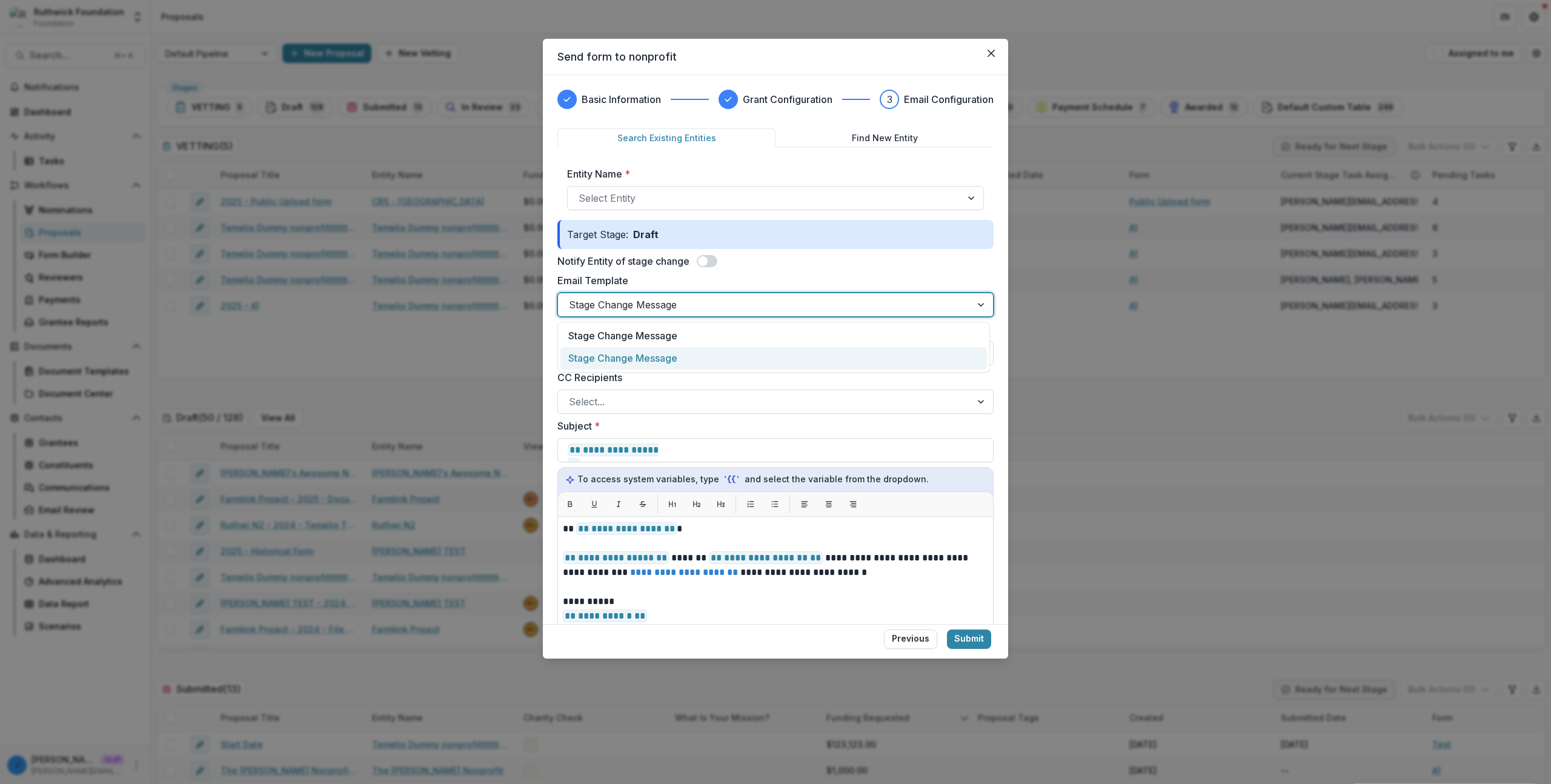
click at [688, 305] on div at bounding box center [765, 305] width 391 height 17
click at [662, 335] on div "Stage Change Message" at bounding box center [773, 336] width 427 height 22
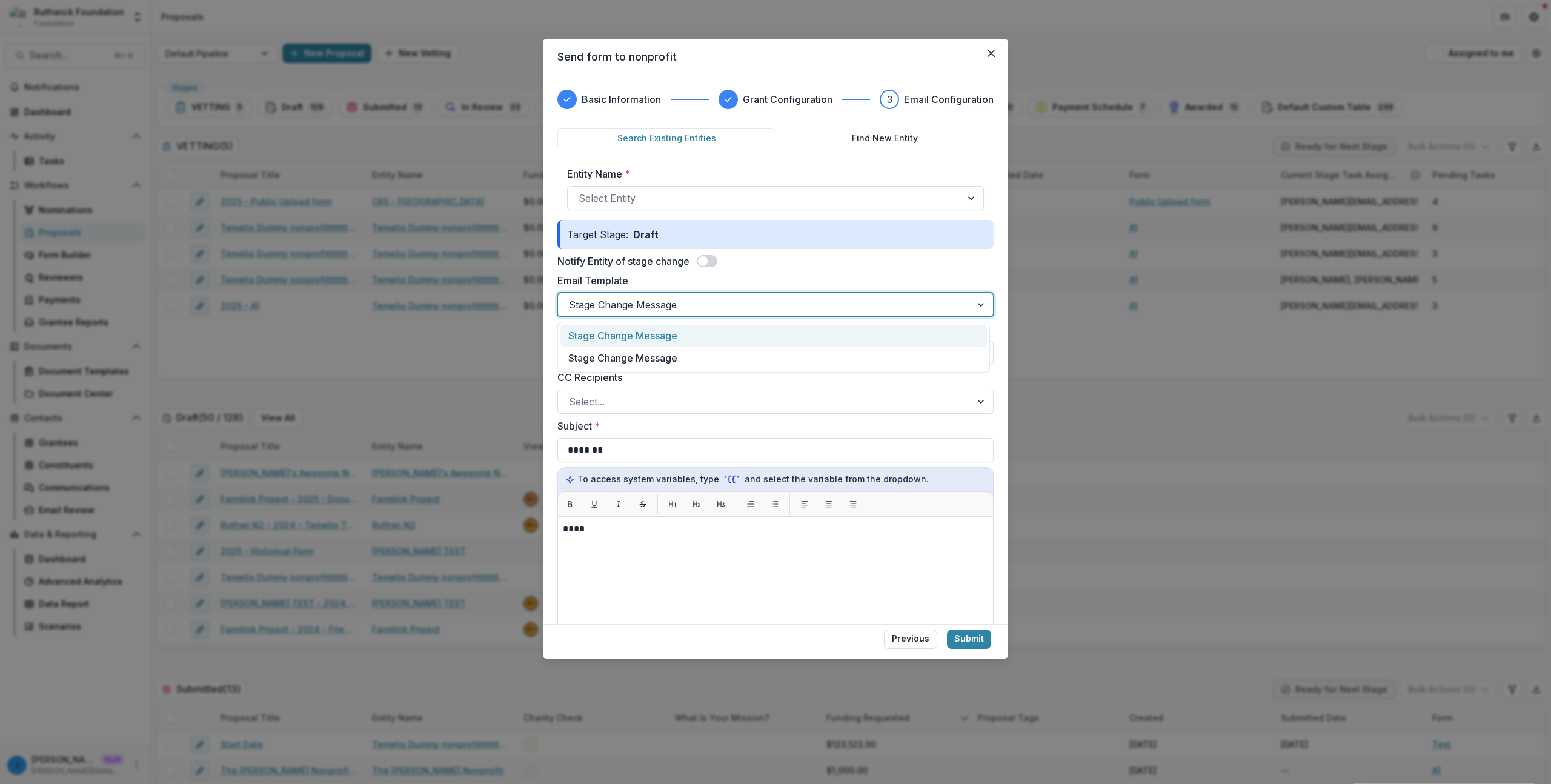
click at [667, 303] on div at bounding box center [765, 305] width 391 height 17
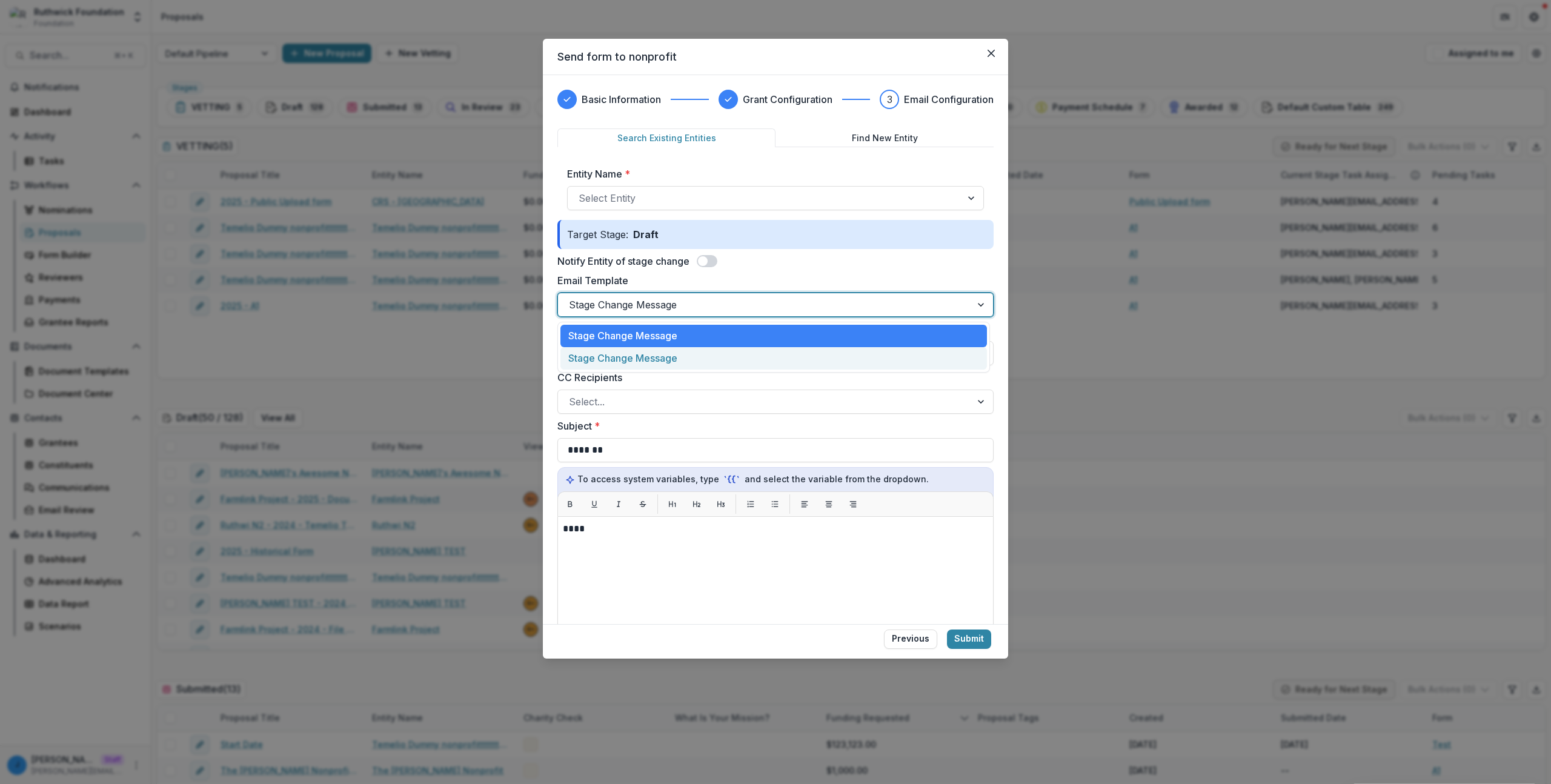
click at [657, 352] on div "Stage Change Message" at bounding box center [773, 358] width 427 height 22
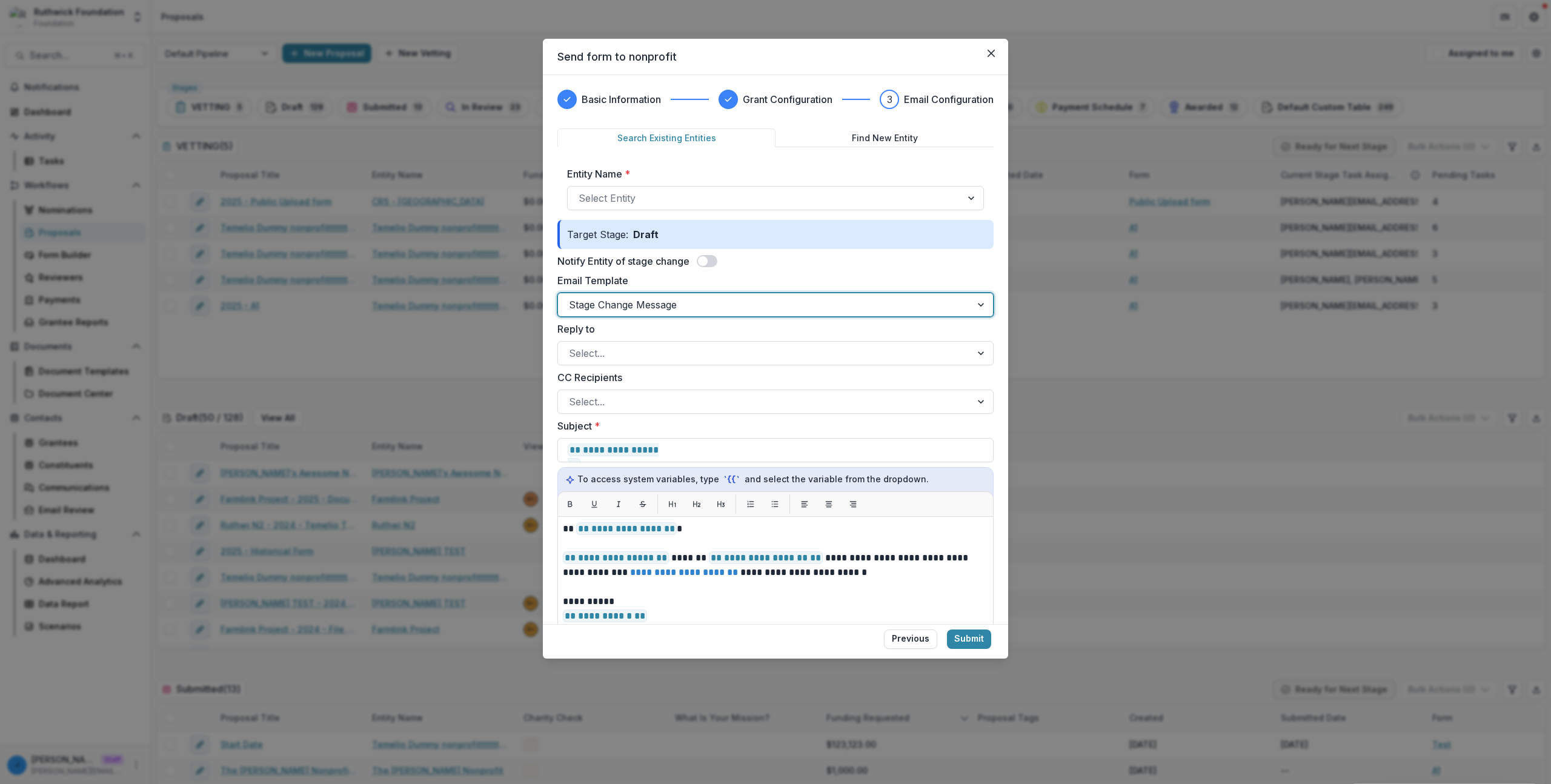
click at [660, 309] on div at bounding box center [765, 305] width 391 height 17
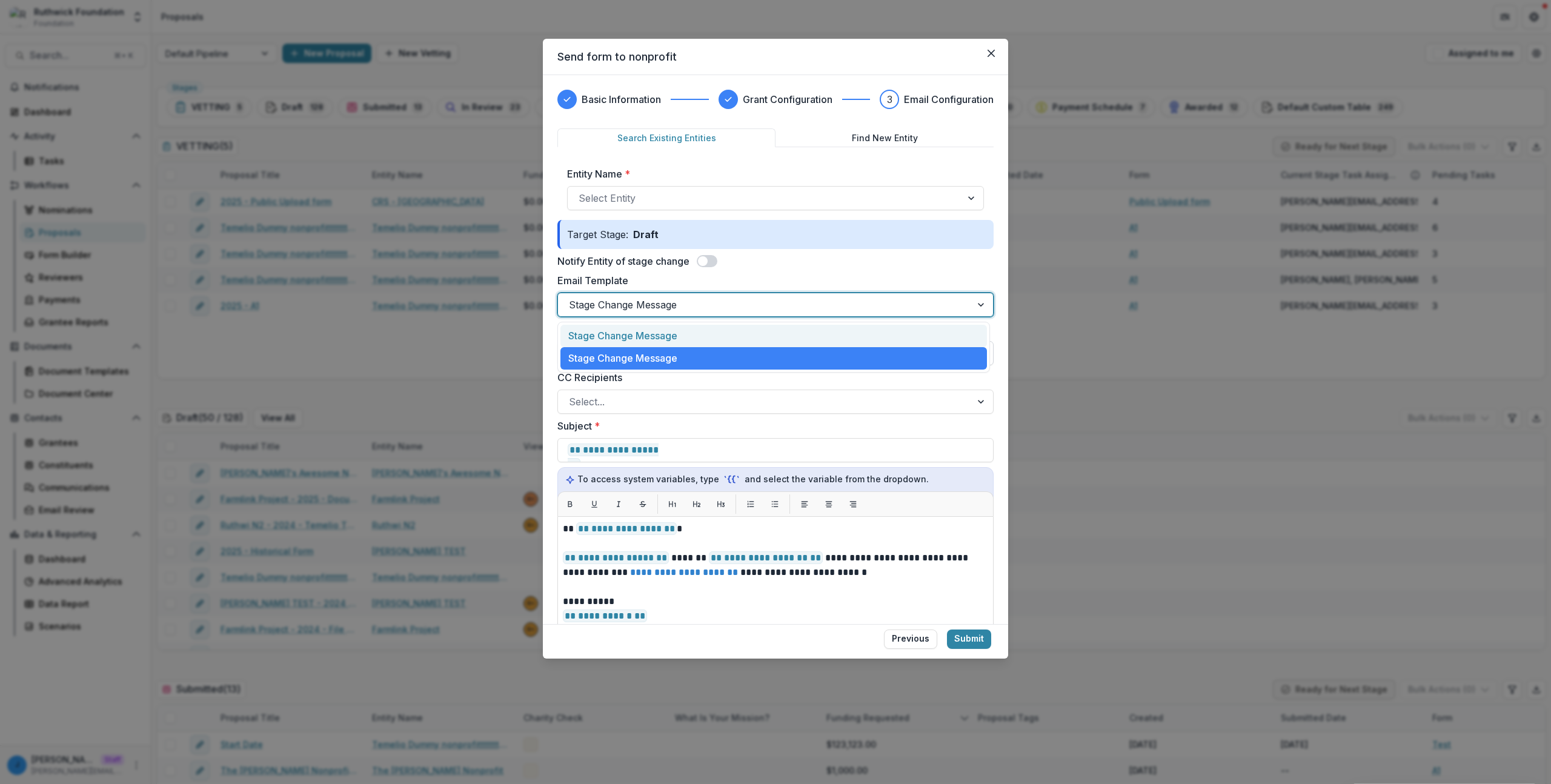
click at [649, 343] on div "Stage Change Message" at bounding box center [773, 336] width 427 height 22
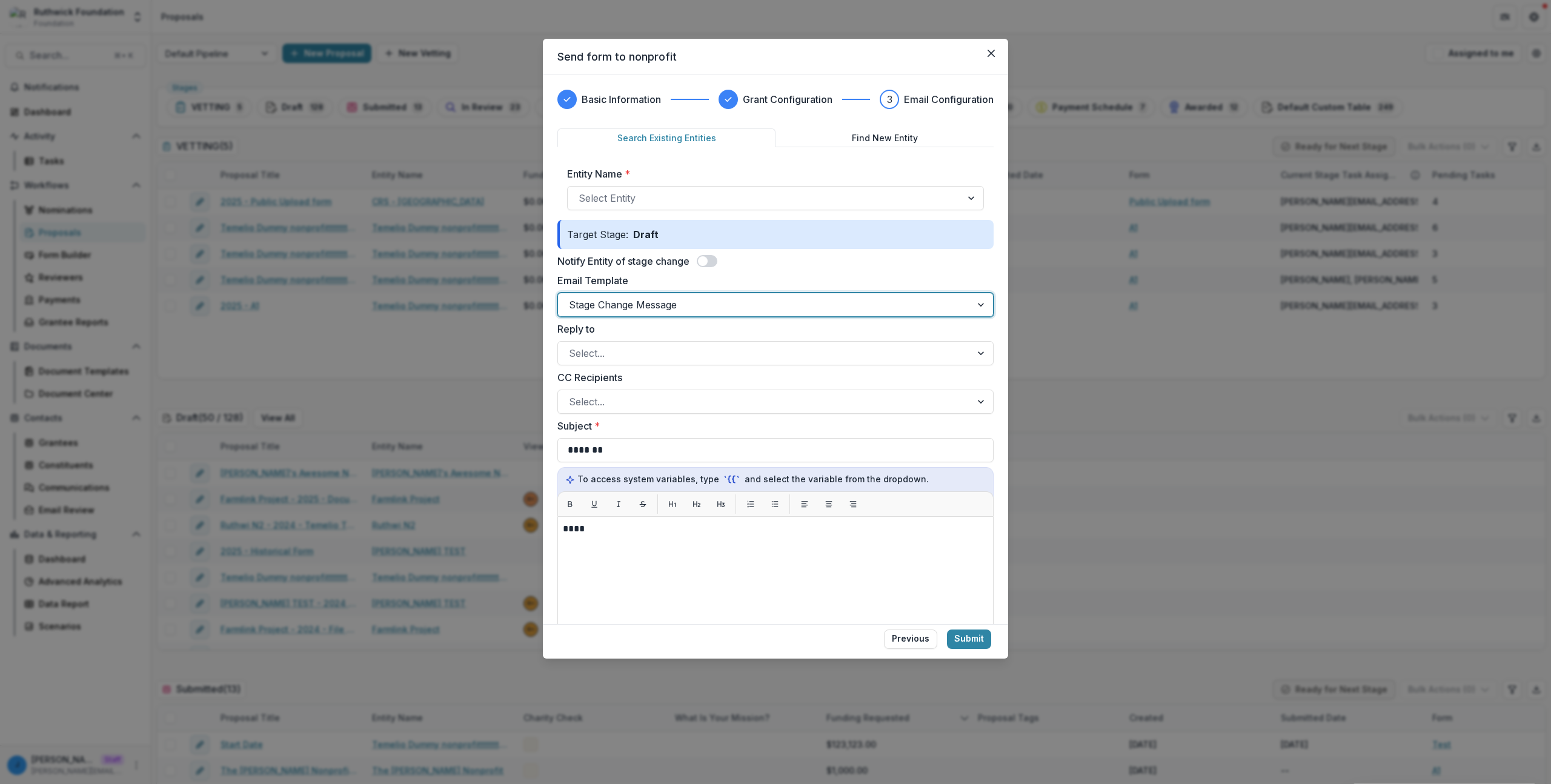
click at [655, 307] on div at bounding box center [765, 305] width 391 height 17
click at [642, 348] on div "Stage Change Message" at bounding box center [773, 358] width 427 height 22
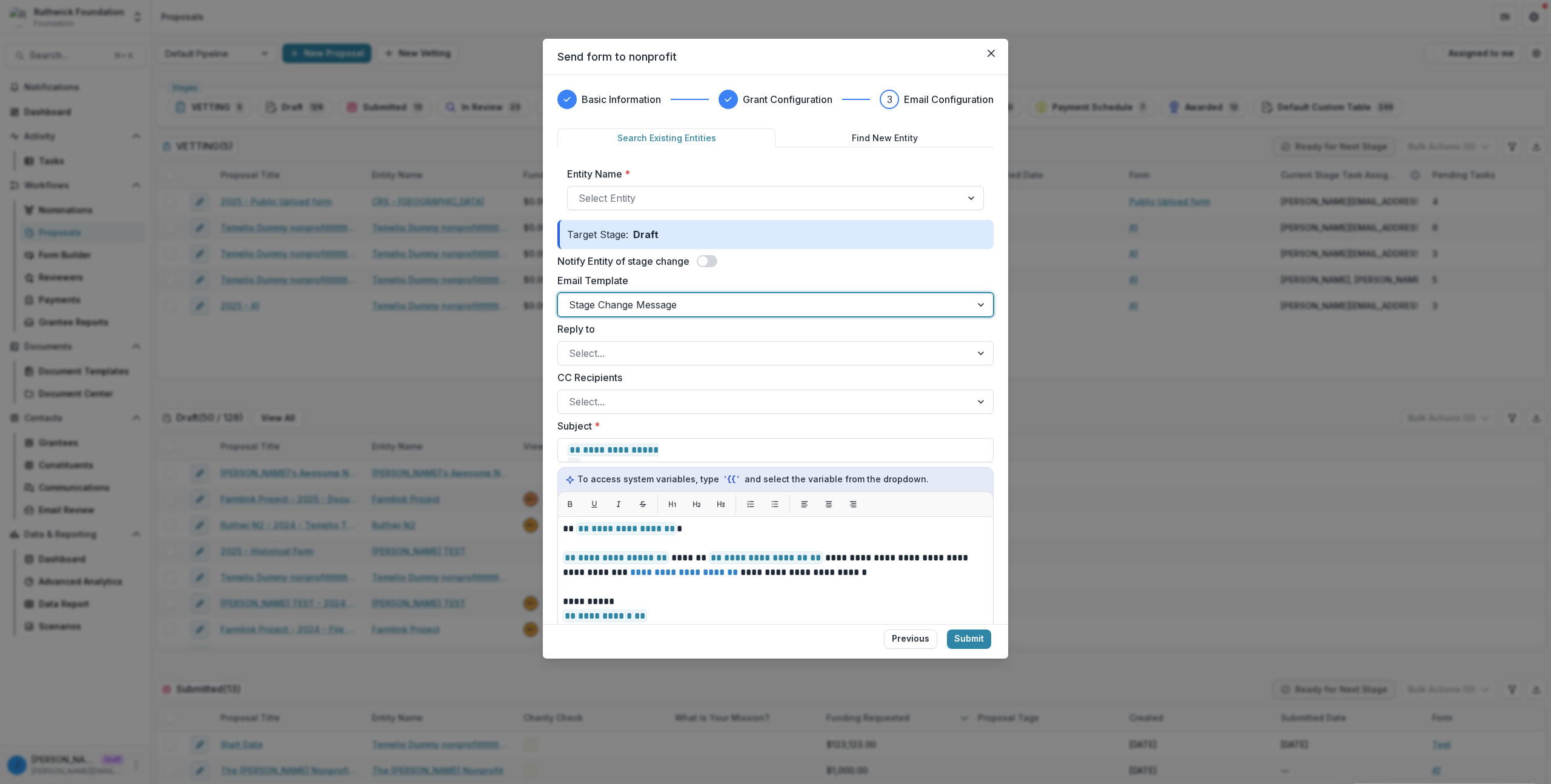
click at [647, 305] on div at bounding box center [765, 305] width 391 height 17
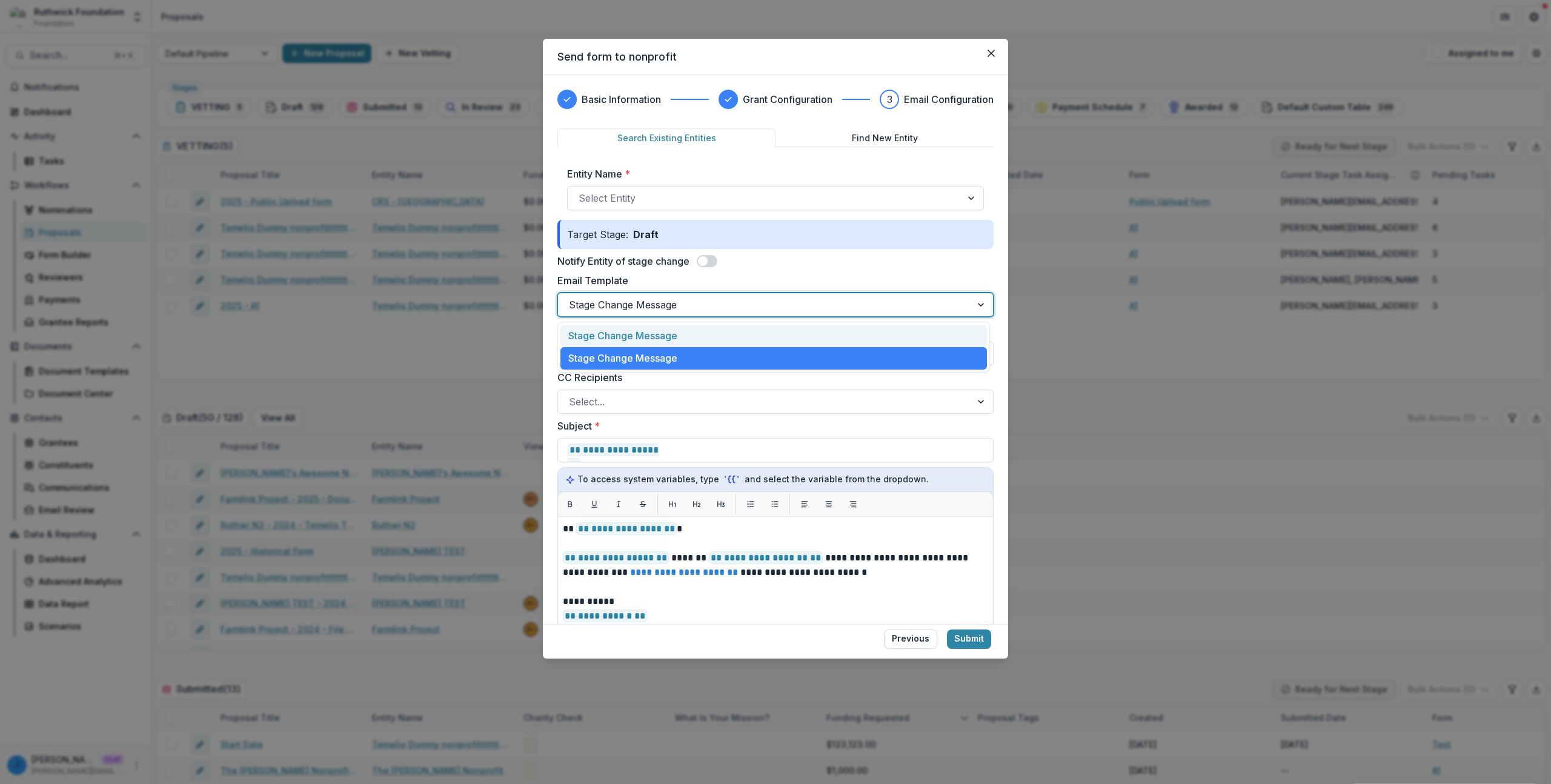
click at [633, 336] on div "Stage Change Message" at bounding box center [773, 336] width 427 height 22
click at [639, 303] on div at bounding box center [765, 305] width 391 height 17
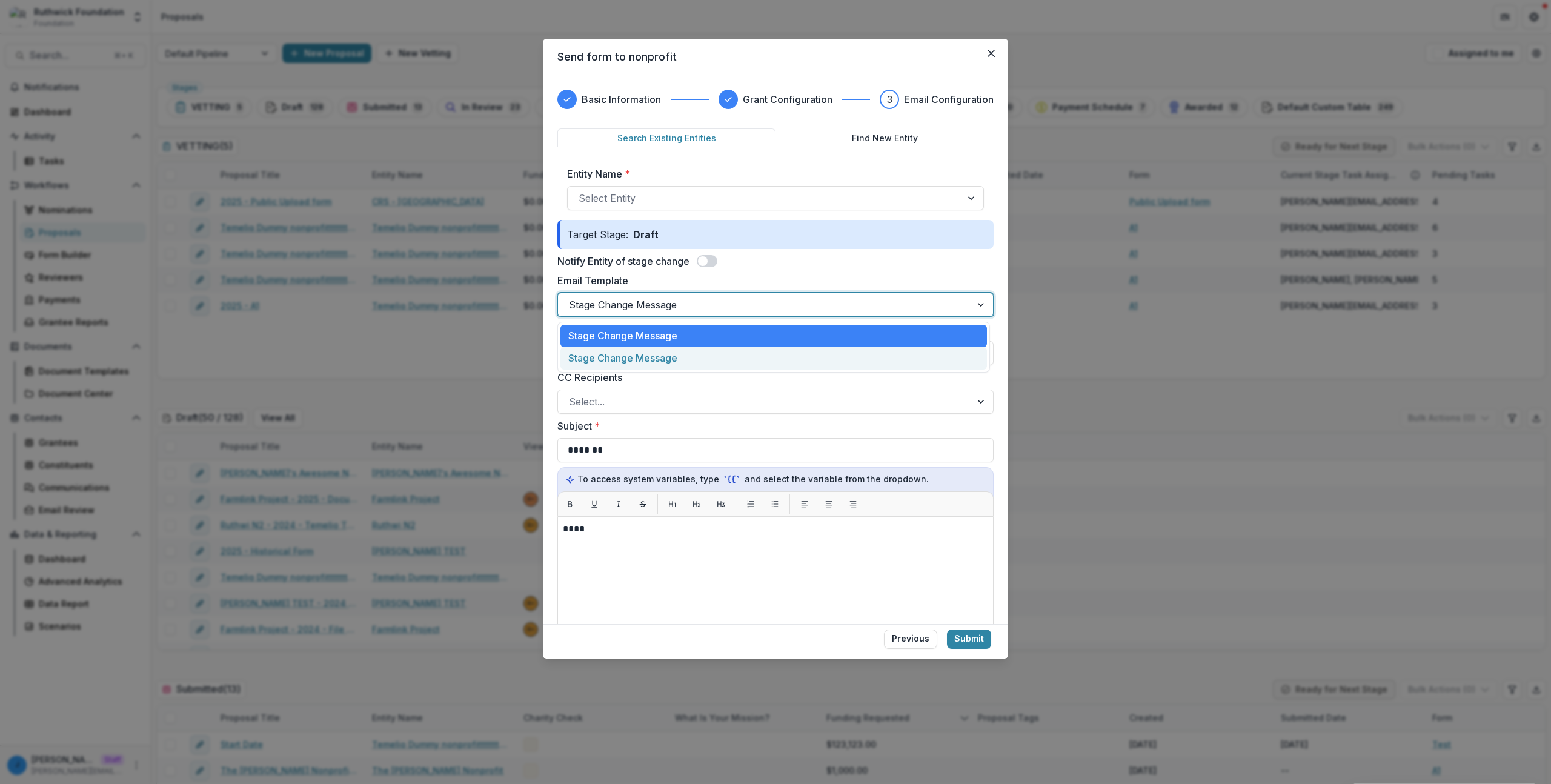
click at [619, 357] on div "Stage Change Message" at bounding box center [773, 358] width 427 height 22
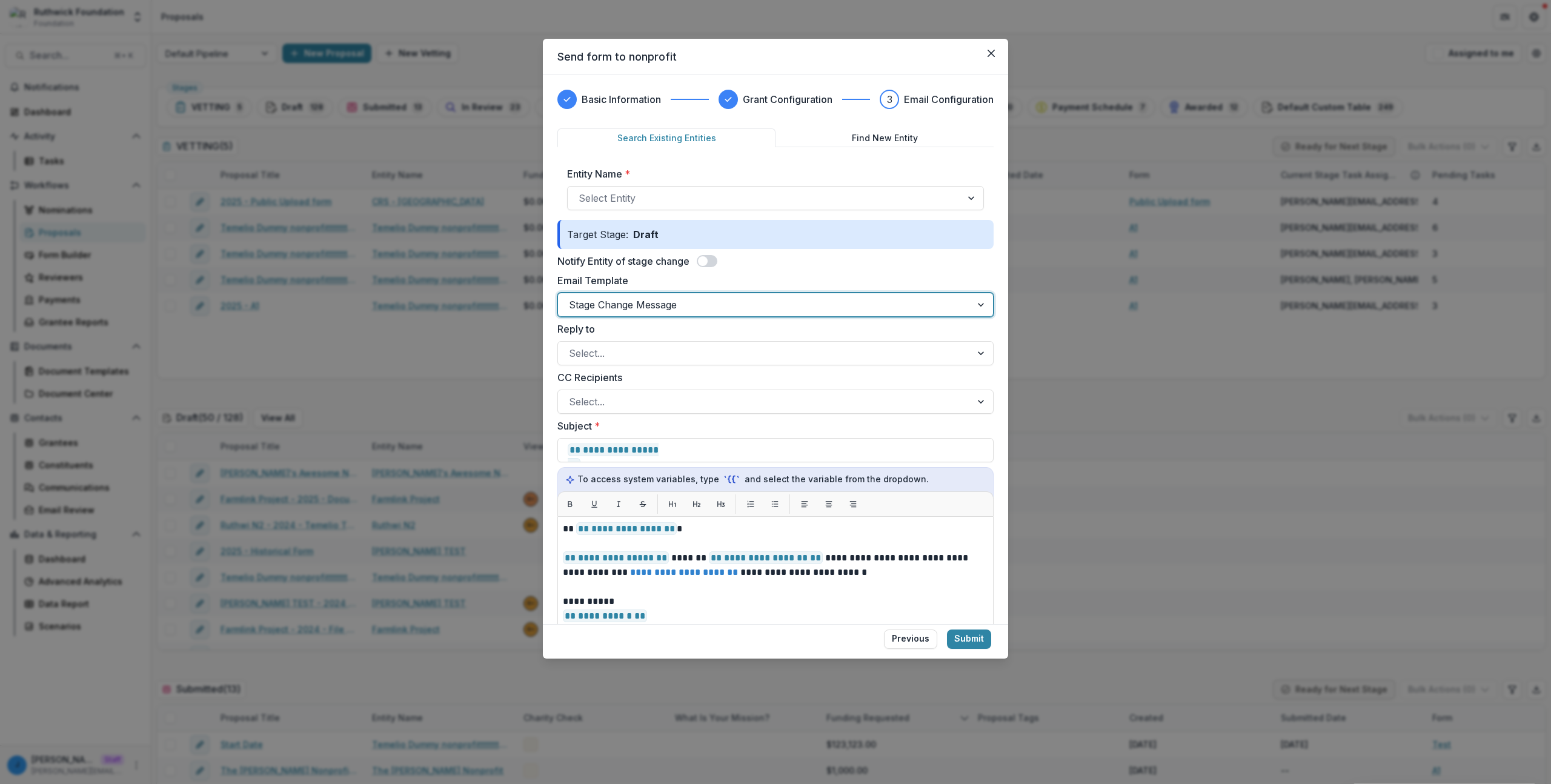
click at [627, 298] on div at bounding box center [765, 305] width 391 height 17
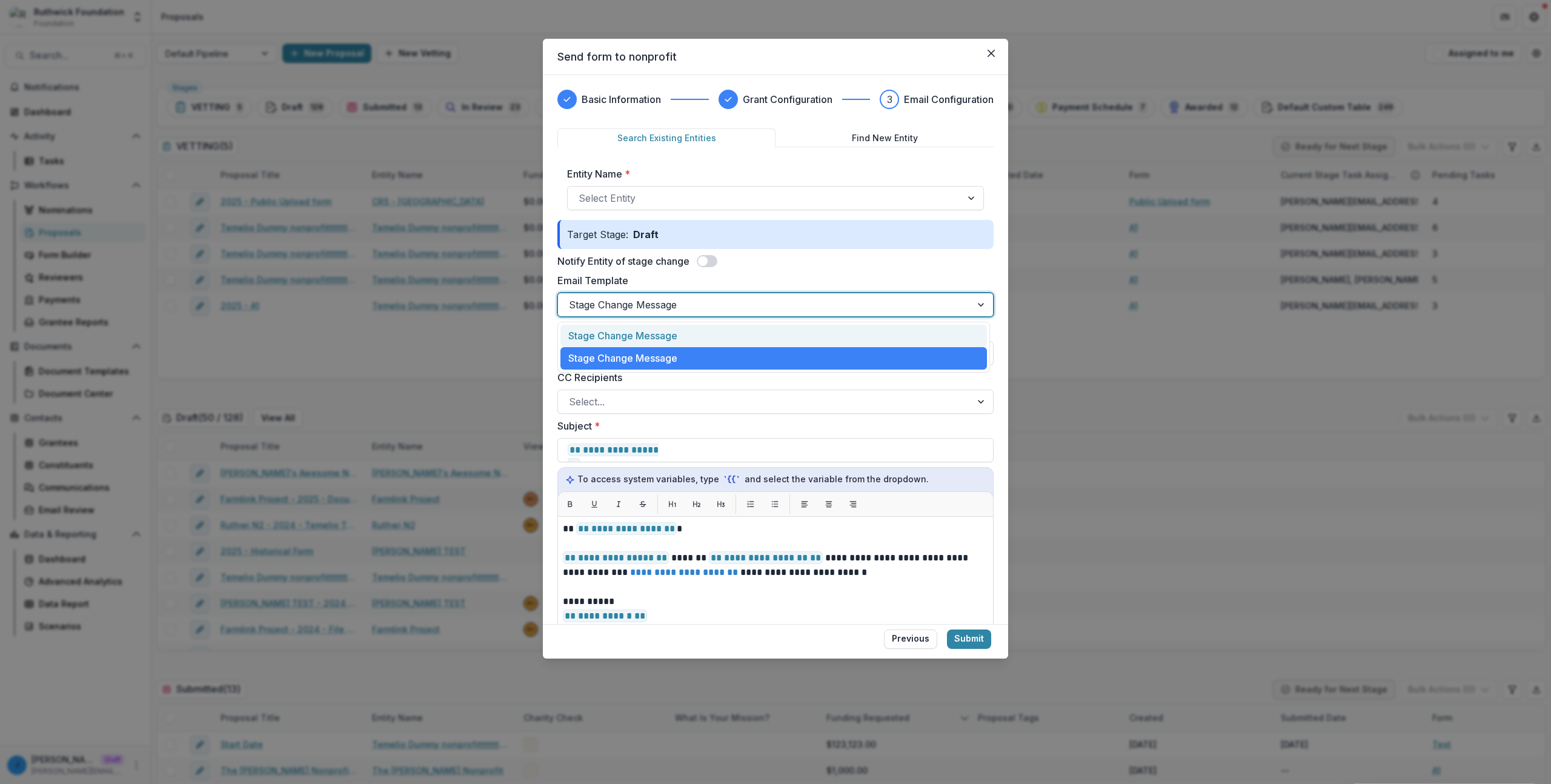
click at [616, 344] on div "Stage Change Message" at bounding box center [773, 336] width 427 height 22
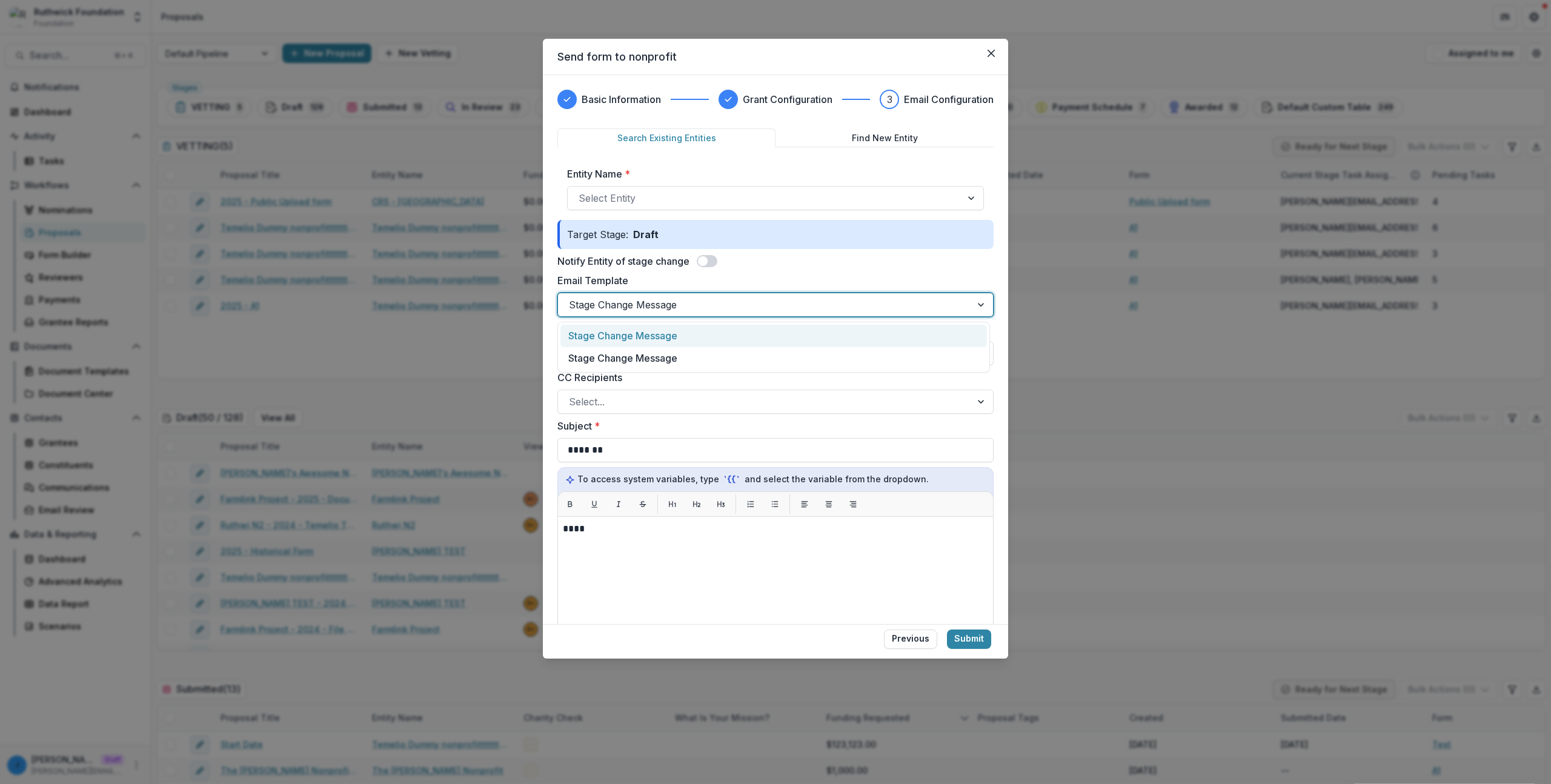
click at [625, 303] on div at bounding box center [765, 305] width 391 height 17
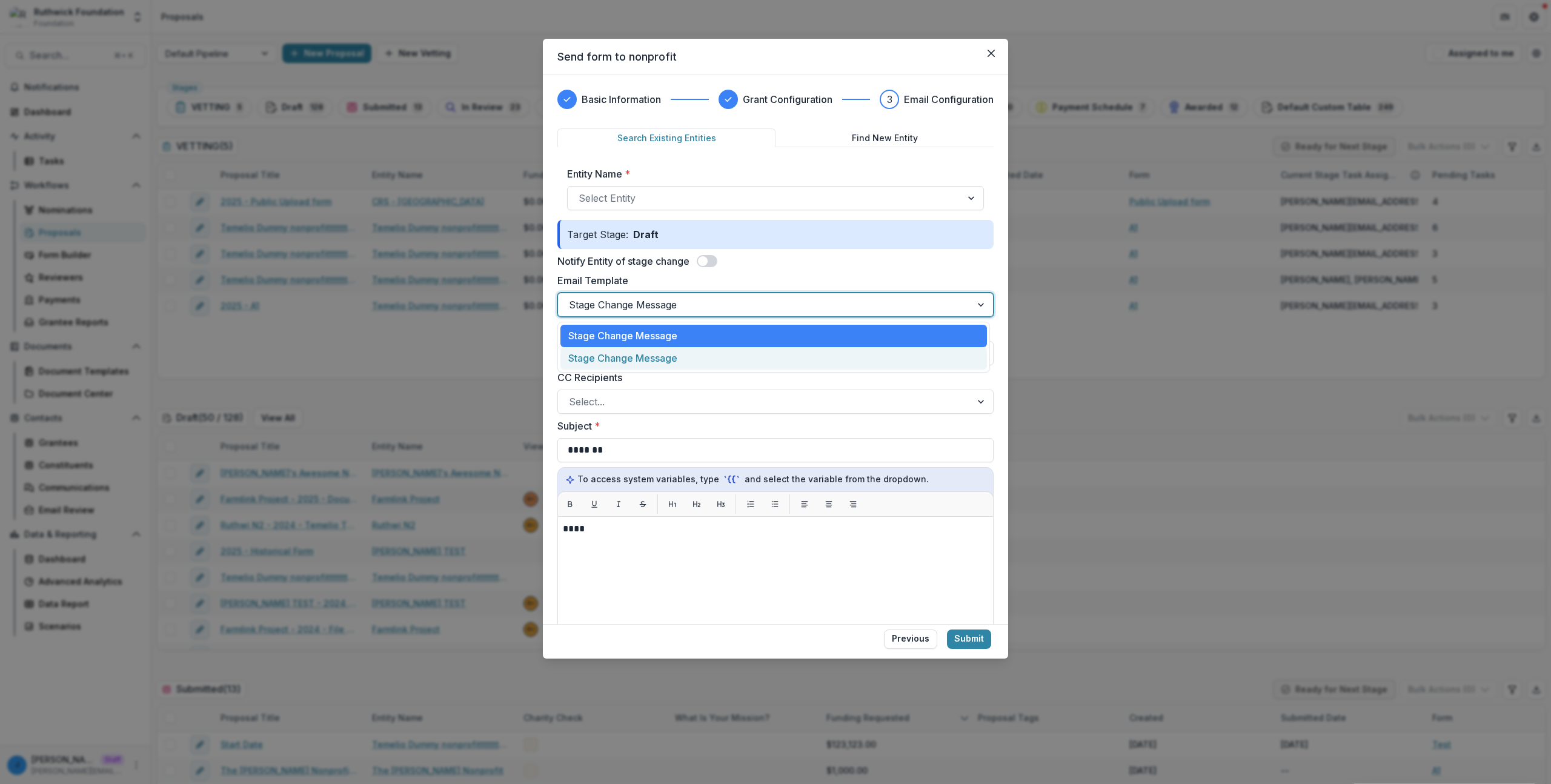
click at [616, 355] on div "Stage Change Message" at bounding box center [773, 358] width 427 height 22
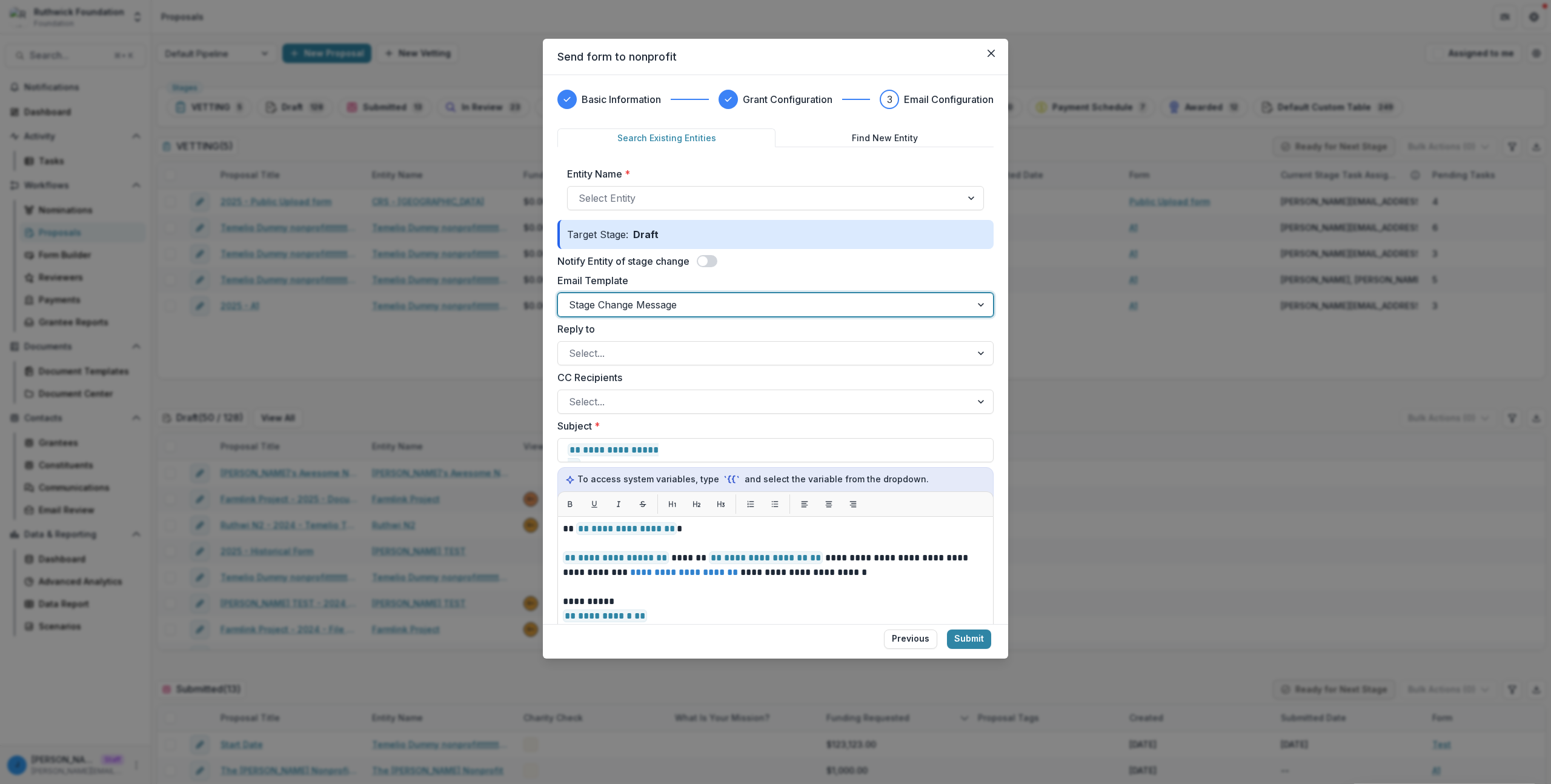
click at [621, 313] on div "Stage Change Message" at bounding box center [765, 305] width 413 height 20
click at [616, 348] on div "Stage Change Message" at bounding box center [773, 358] width 427 height 22
click at [616, 310] on div at bounding box center [765, 305] width 391 height 17
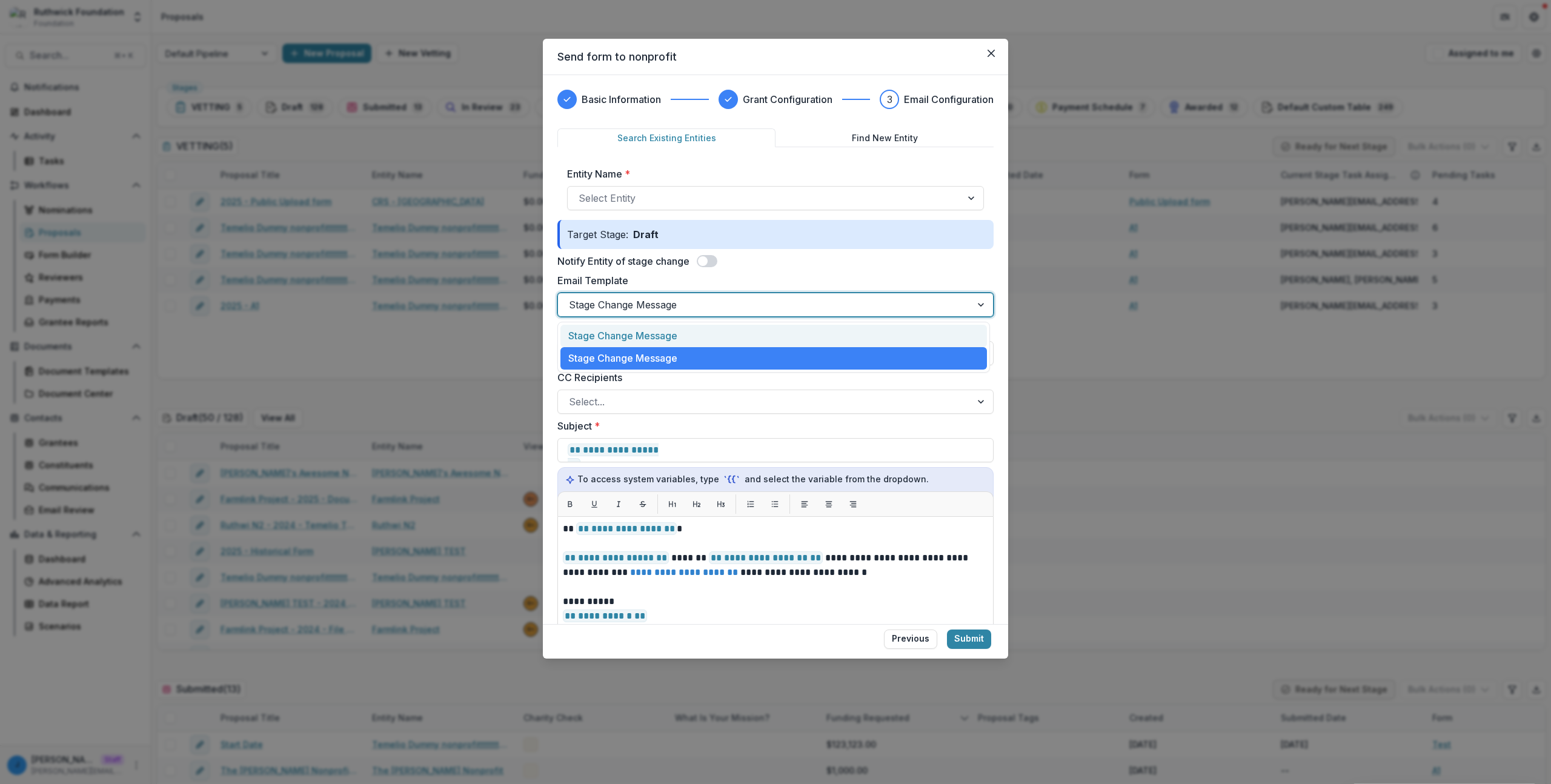
click at [612, 341] on div "Stage Change Message" at bounding box center [773, 336] width 427 height 22
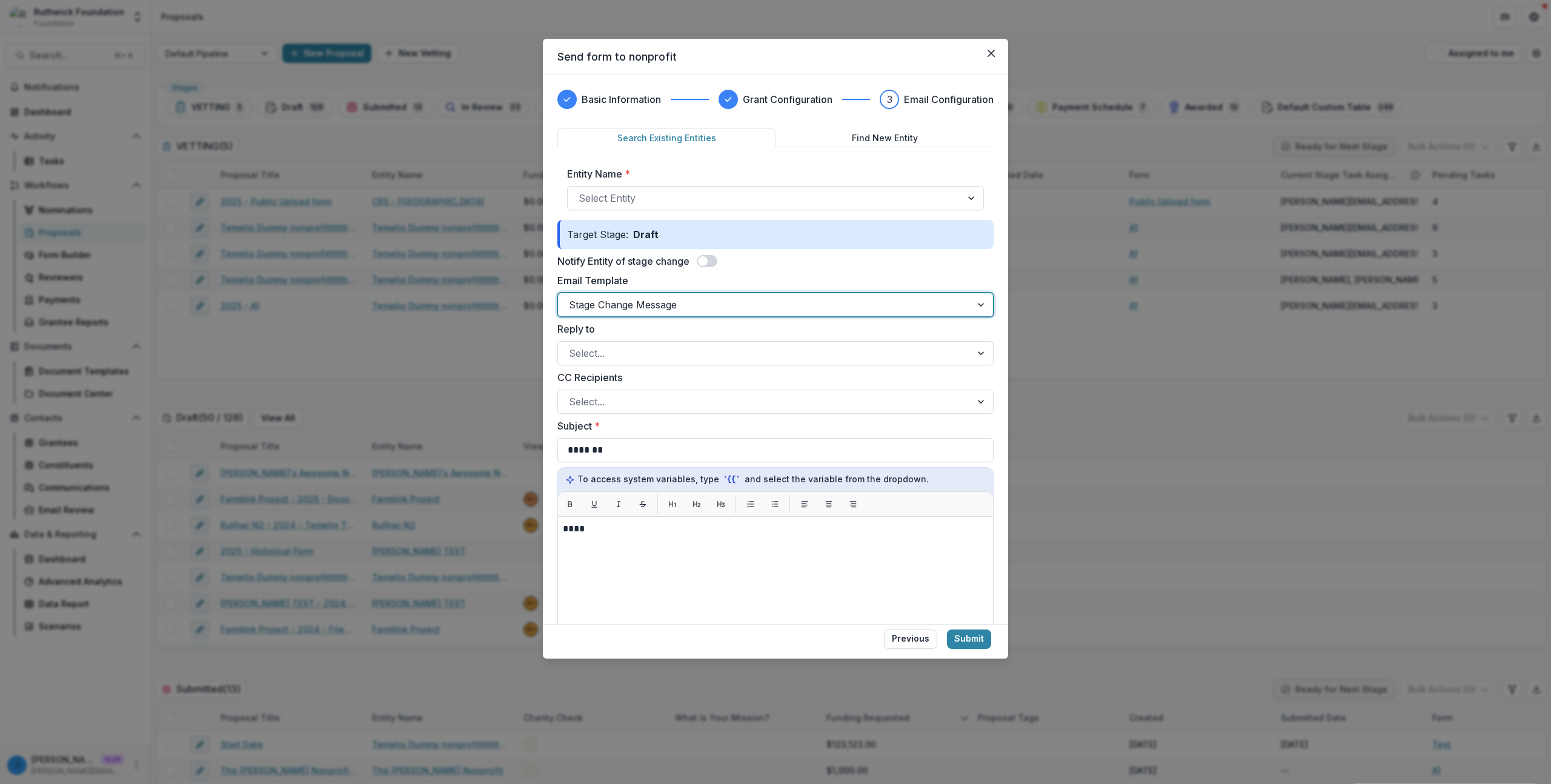
click at [619, 309] on div at bounding box center [765, 305] width 391 height 17
click at [614, 346] on div "Stage Change Message" at bounding box center [773, 336] width 427 height 22
click at [626, 301] on div at bounding box center [765, 305] width 391 height 17
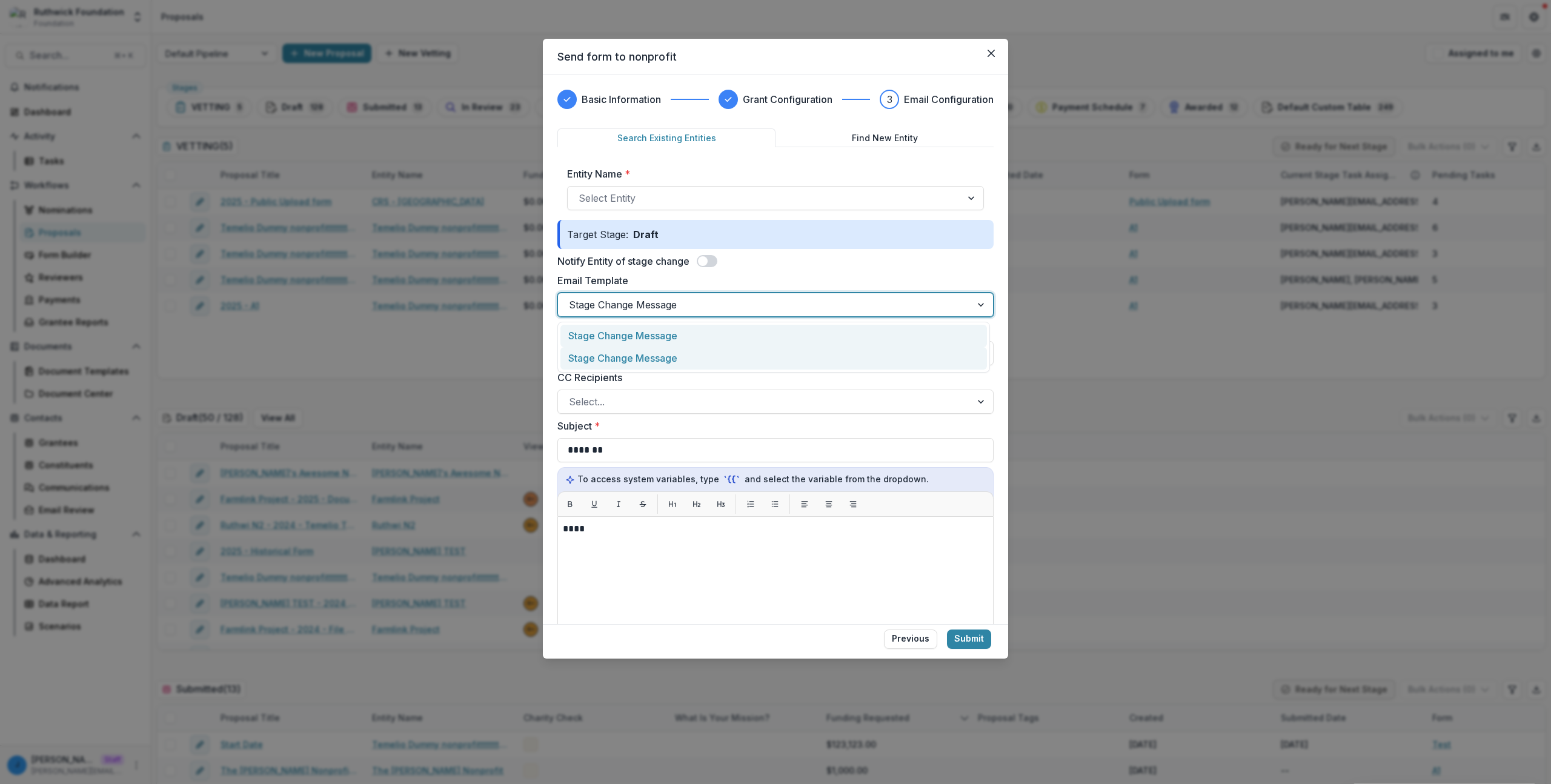
click at [614, 357] on div "Stage Change Message" at bounding box center [773, 358] width 427 height 22
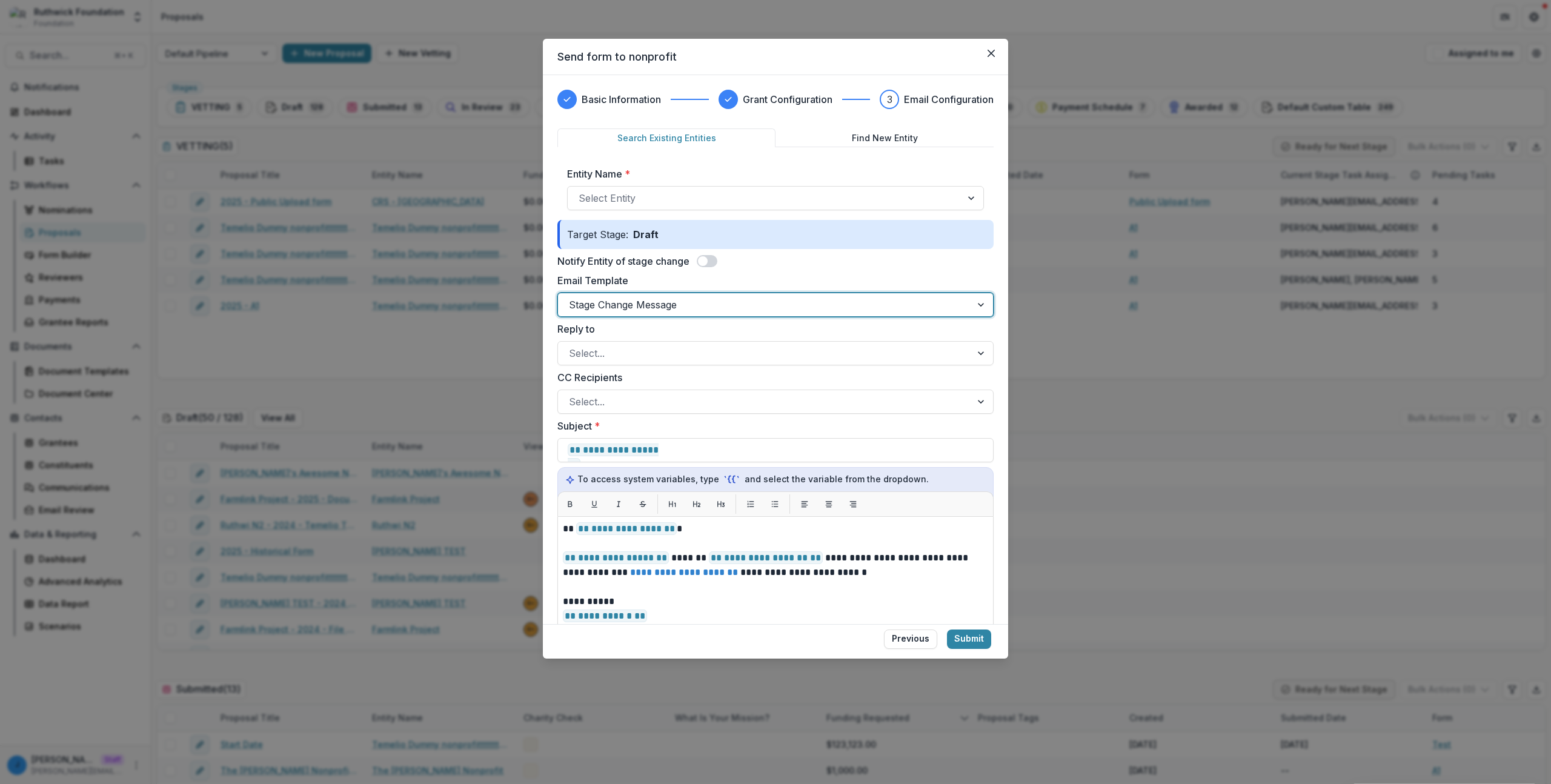
click at [623, 300] on div at bounding box center [765, 305] width 391 height 17
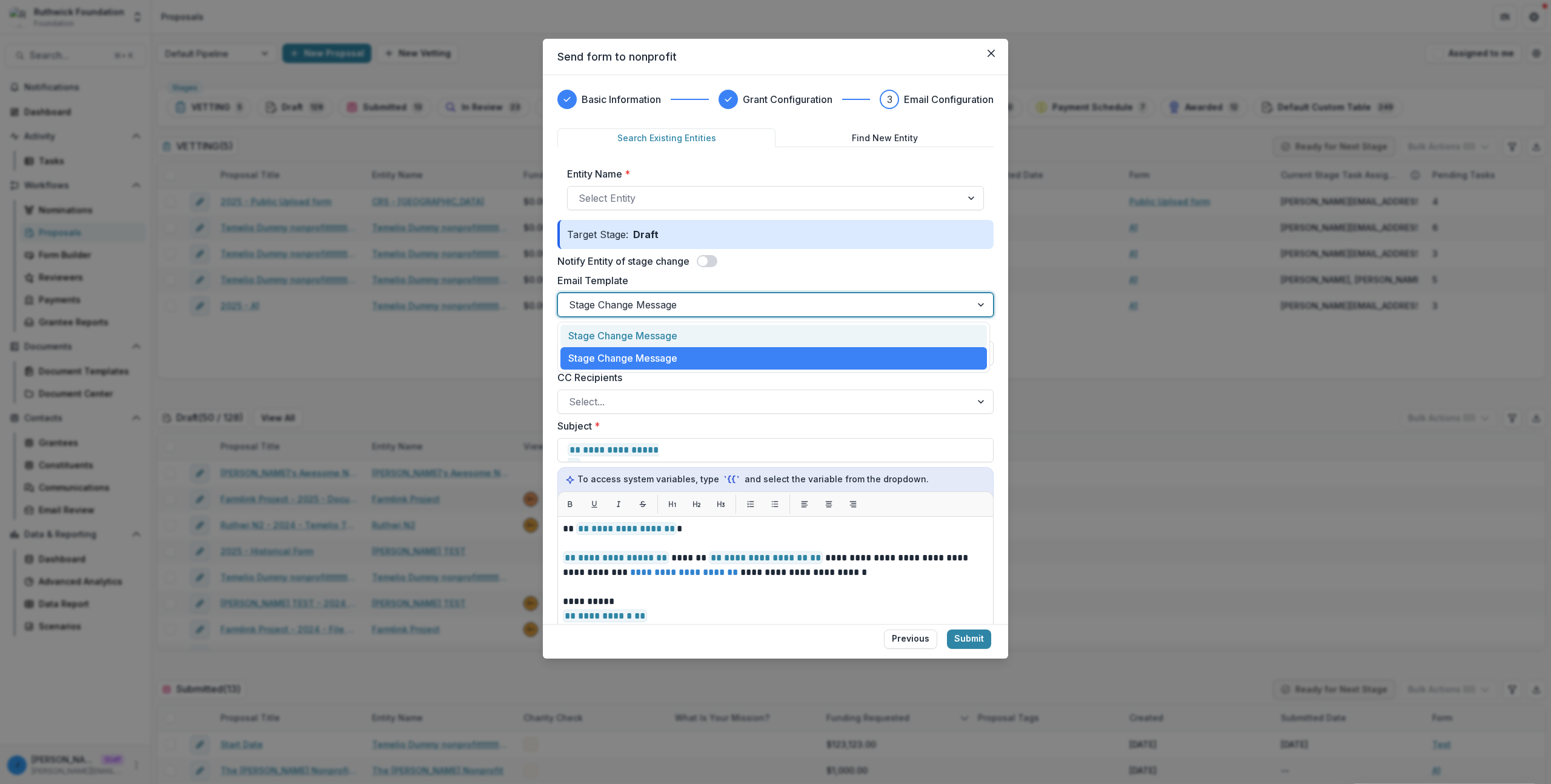
click at [618, 339] on div "Stage Change Message" at bounding box center [773, 336] width 427 height 22
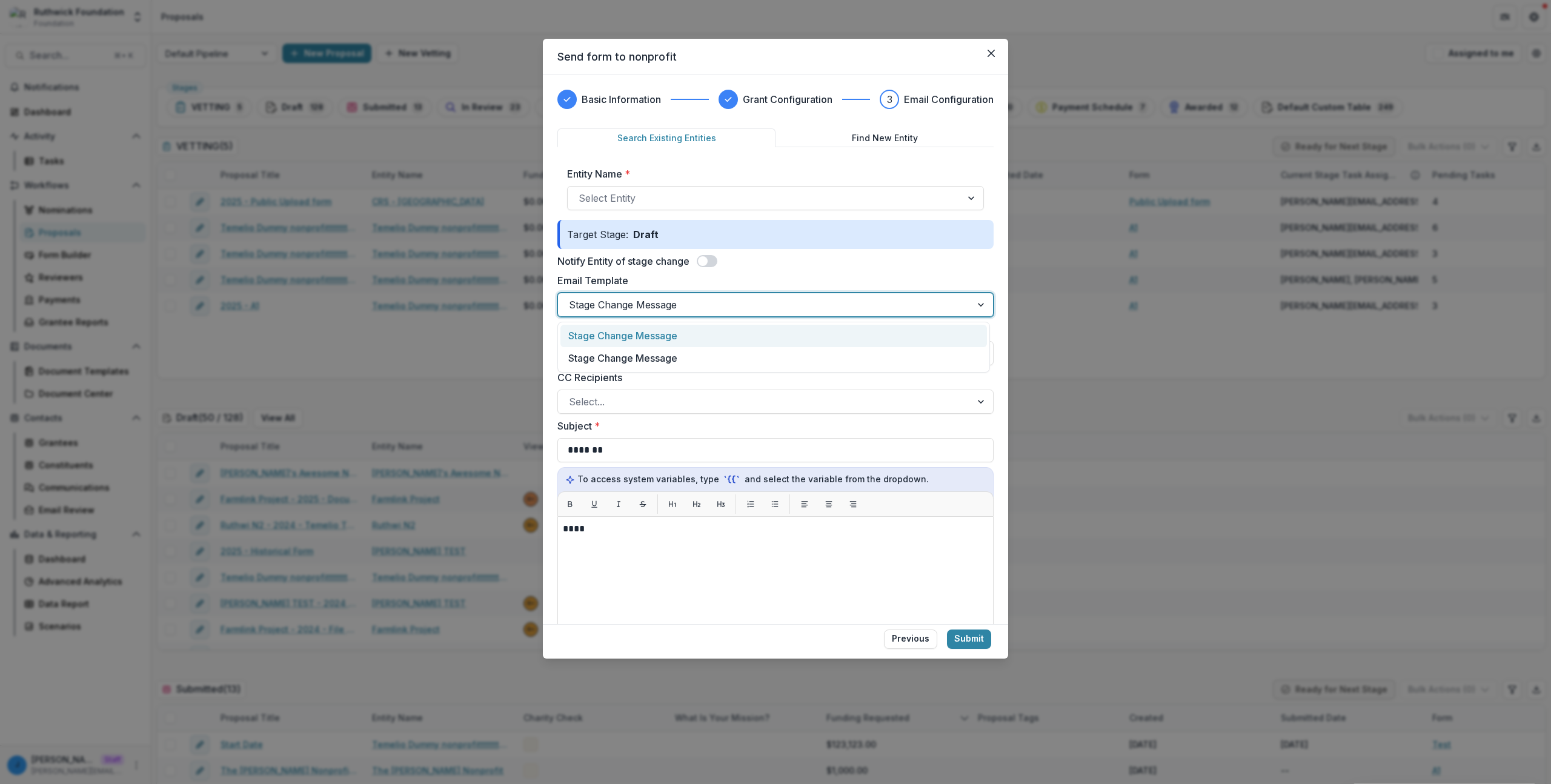
click at [630, 301] on div at bounding box center [765, 305] width 391 height 17
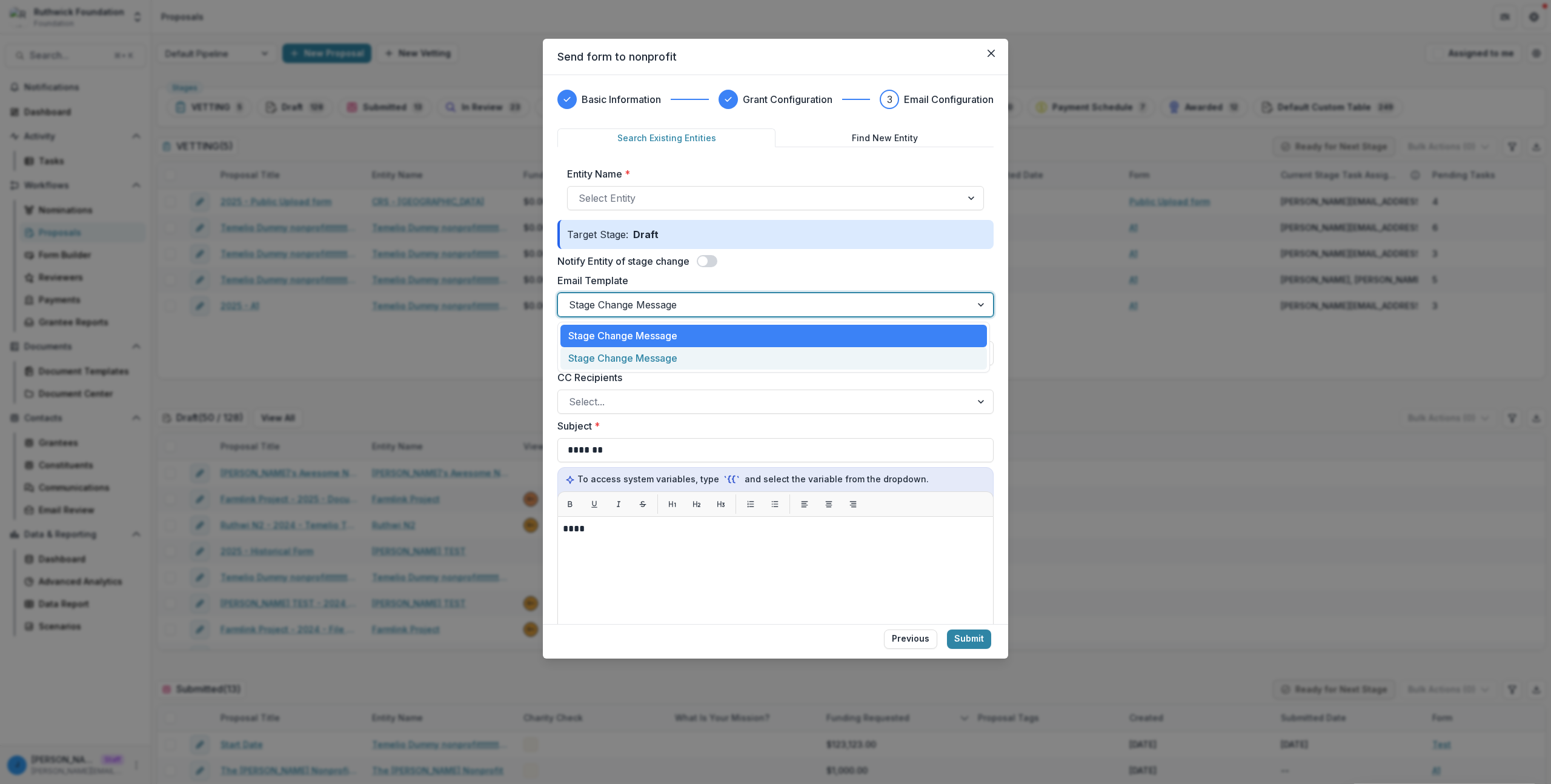
click at [606, 357] on div "Stage Change Message" at bounding box center [773, 358] width 427 height 22
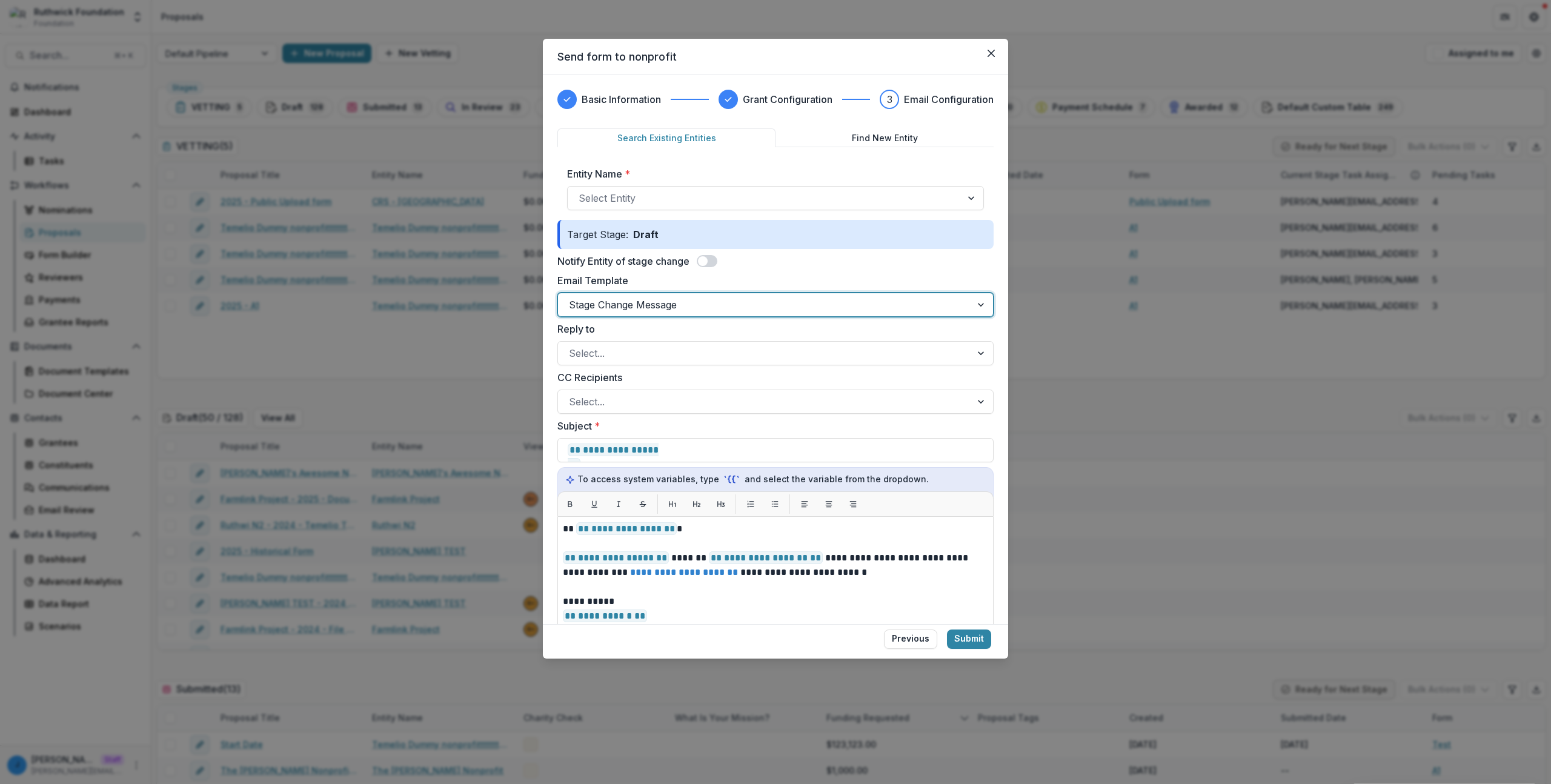
click at [614, 311] on div at bounding box center [765, 305] width 391 height 17
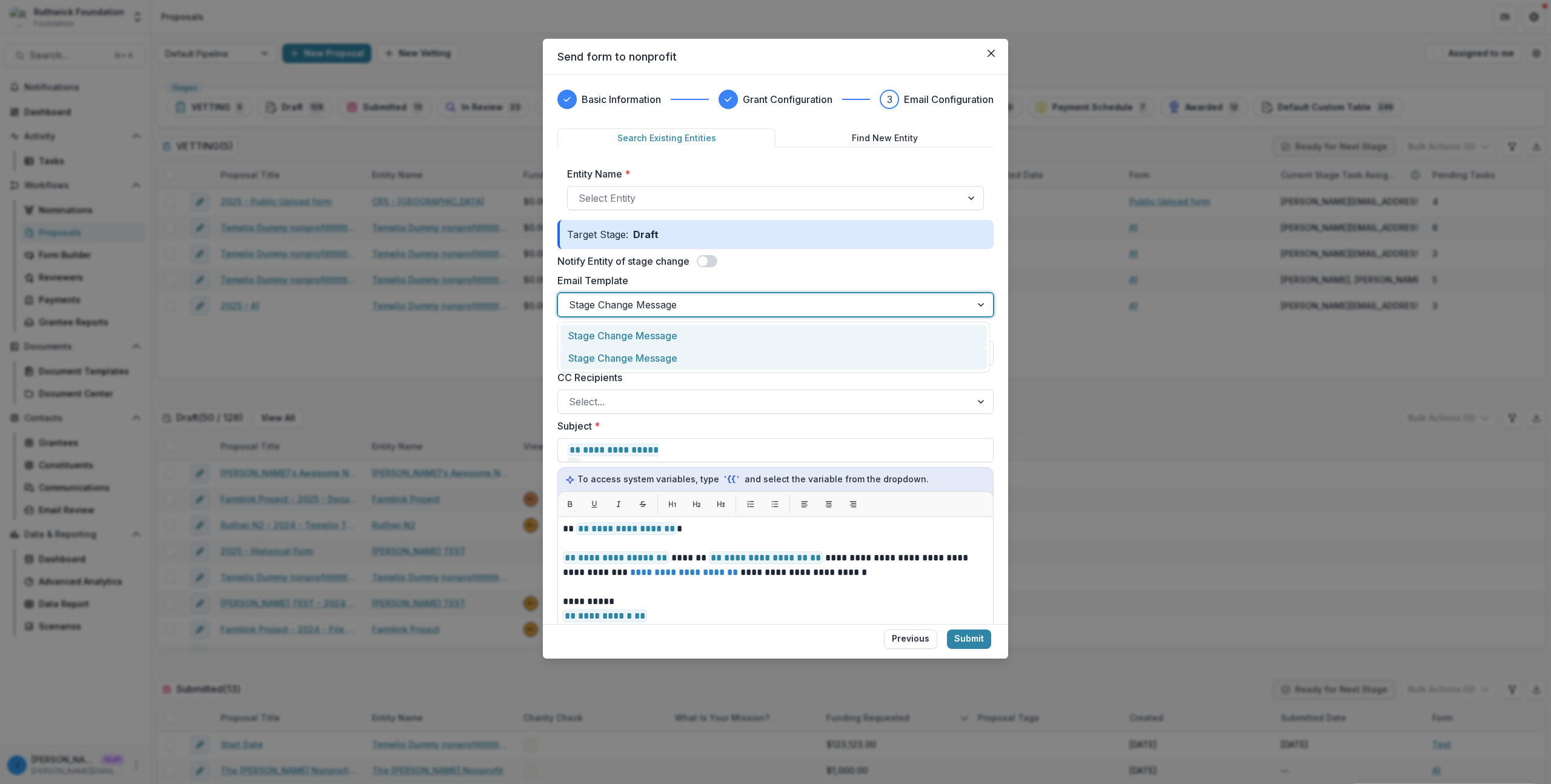
click at [611, 341] on div "Stage Change Message" at bounding box center [773, 336] width 427 height 22
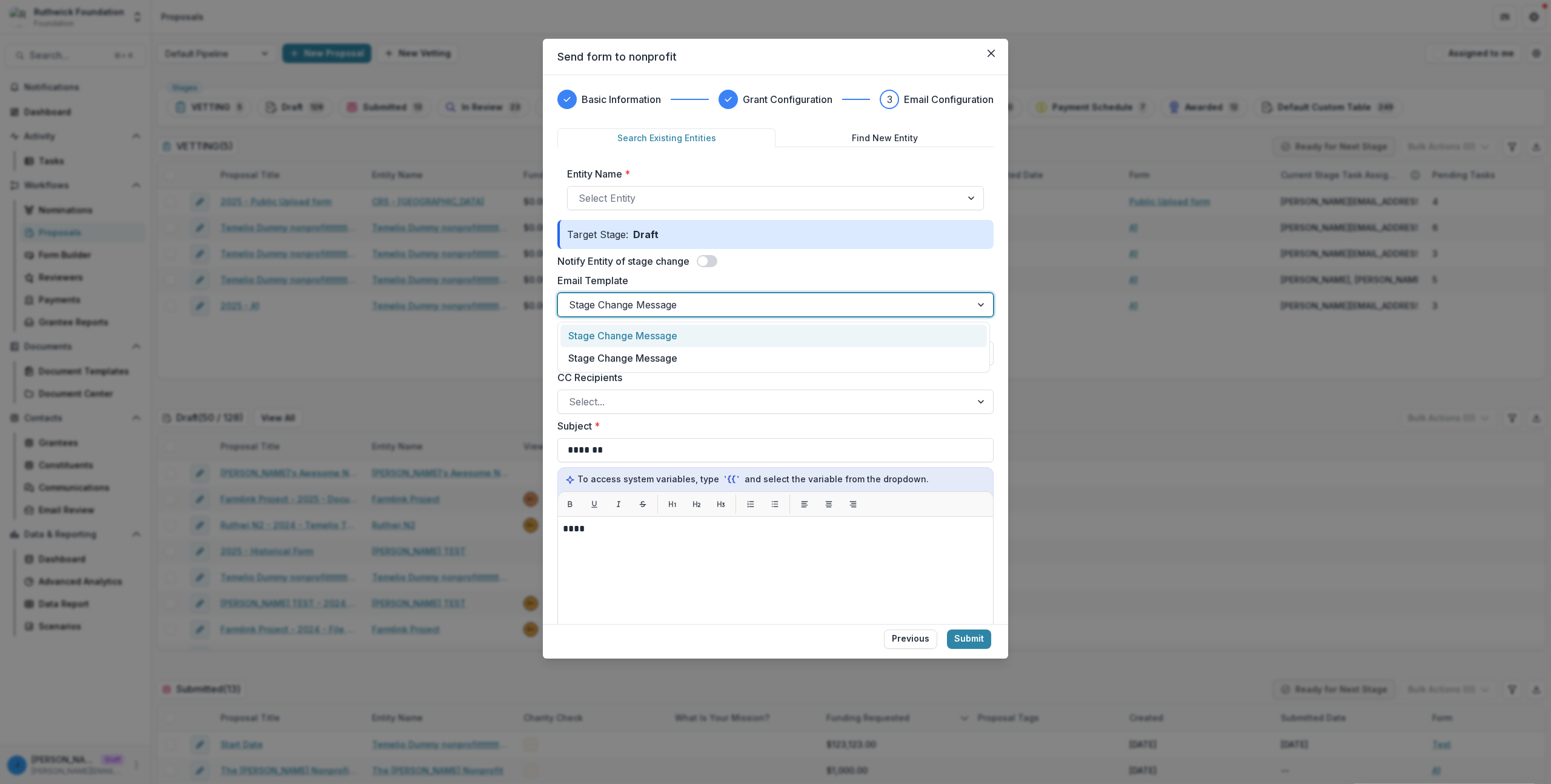
click at [622, 303] on div at bounding box center [765, 305] width 391 height 17
click at [617, 341] on div "Stage Change Message" at bounding box center [773, 336] width 427 height 22
click at [619, 311] on div at bounding box center [765, 305] width 391 height 17
click at [608, 360] on div "Stage Change Message" at bounding box center [773, 358] width 427 height 22
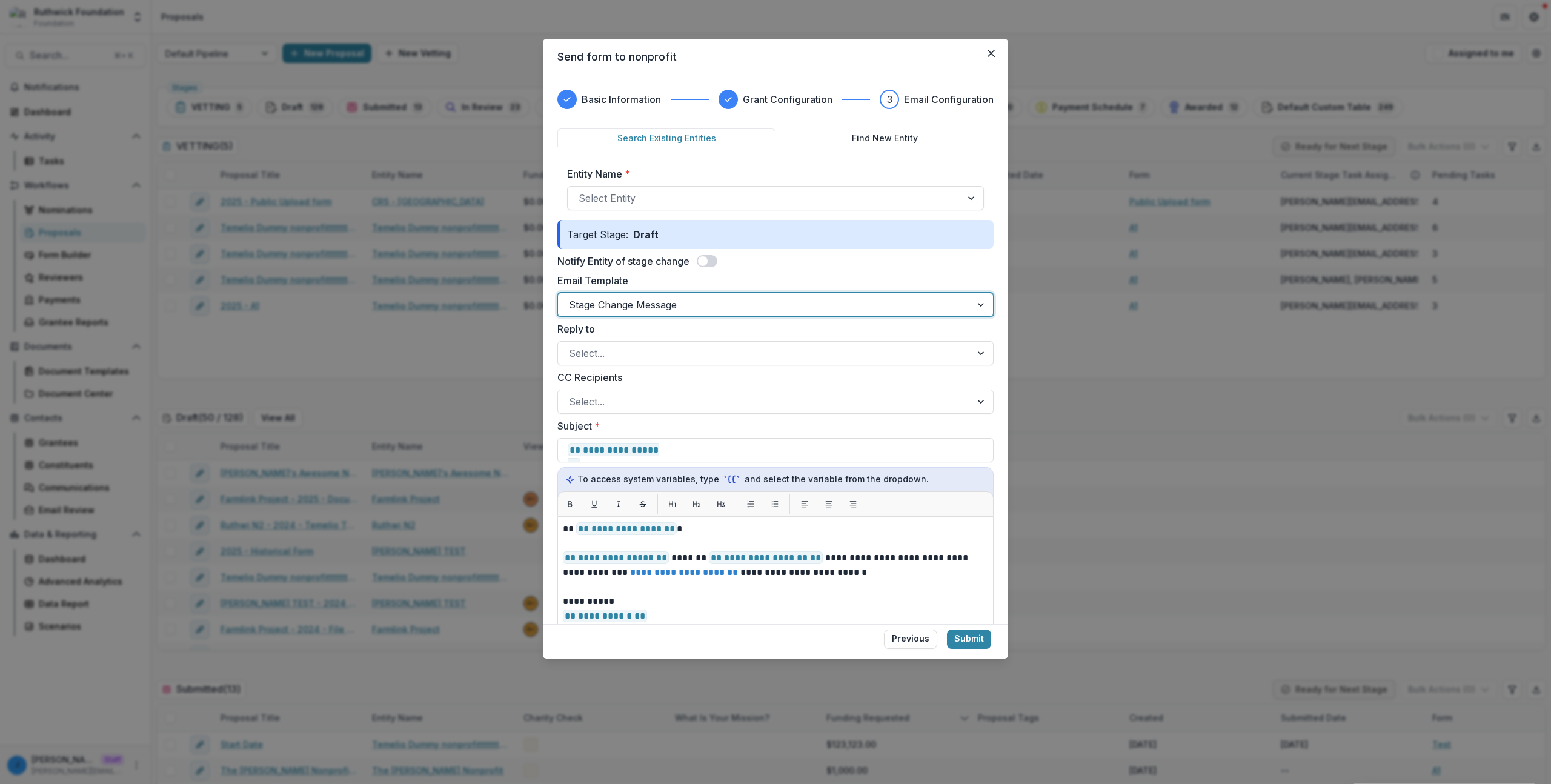
click at [627, 288] on div "Email Template option Stage Change Message, selected. Stage Change Message" at bounding box center [776, 295] width 436 height 44
click at [619, 329] on label "Reply to" at bounding box center [772, 329] width 429 height 14
click at [572, 346] on input "Reply to" at bounding box center [571, 353] width 3 height 14
click at [621, 300] on div at bounding box center [765, 305] width 391 height 17
click at [737, 520] on div "**********" at bounding box center [776, 667] width 436 height 303
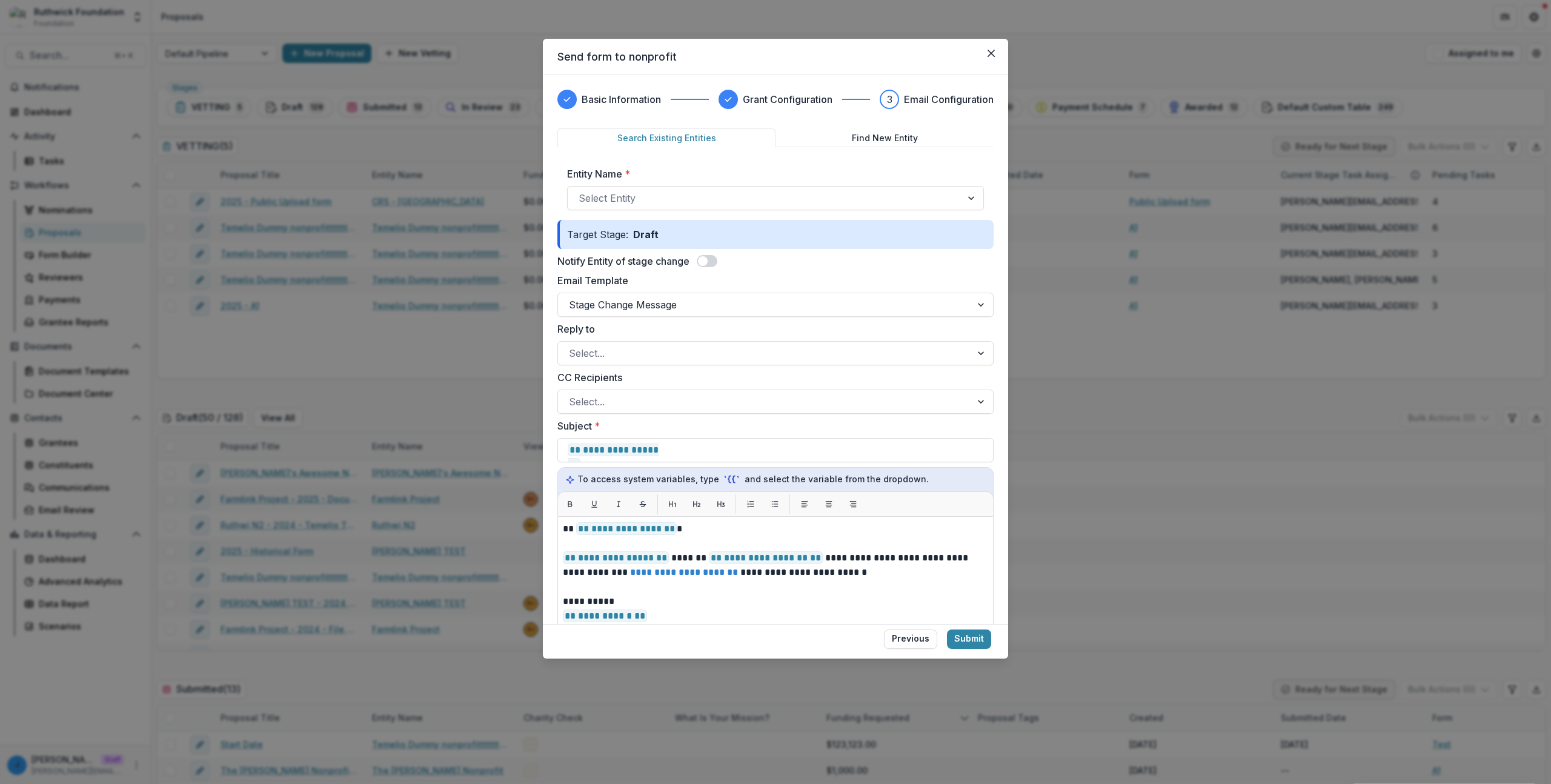
click at [1184, 230] on div "**********" at bounding box center [775, 392] width 1551 height 784
